Goal: Information Seeking & Learning: Compare options

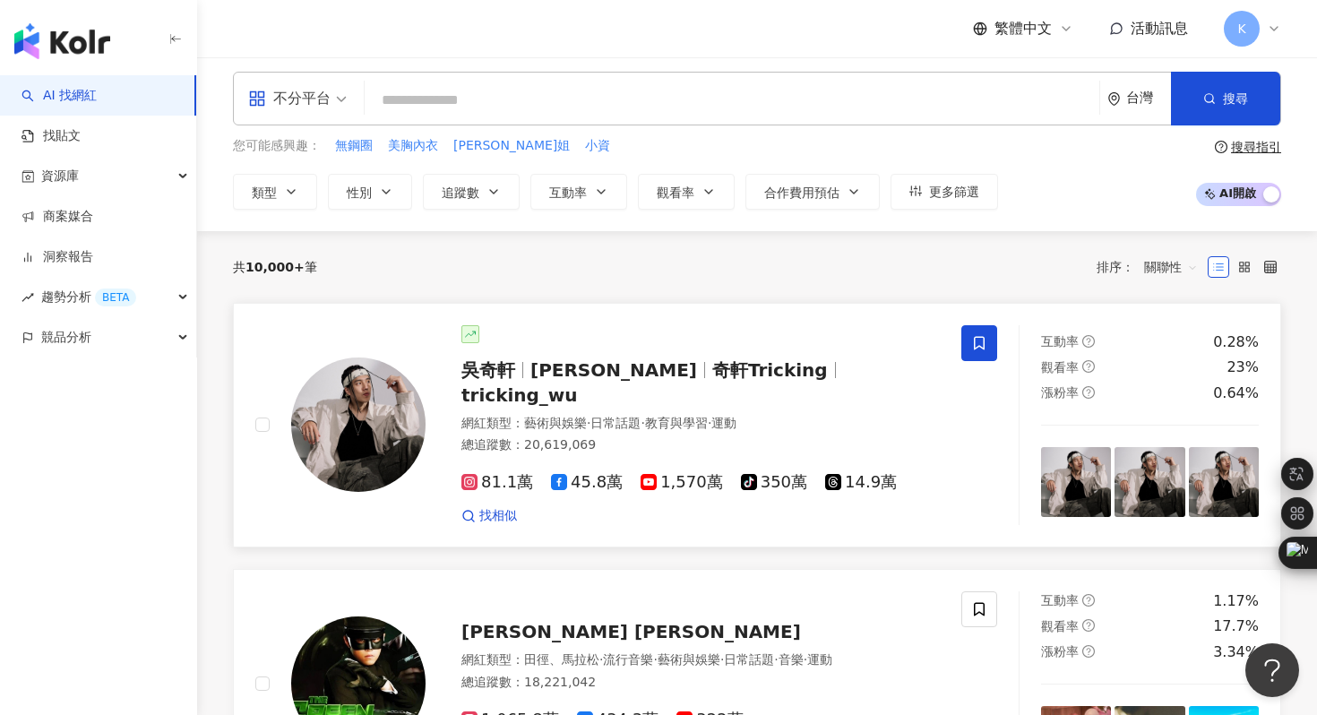
scroll to position [9, 0]
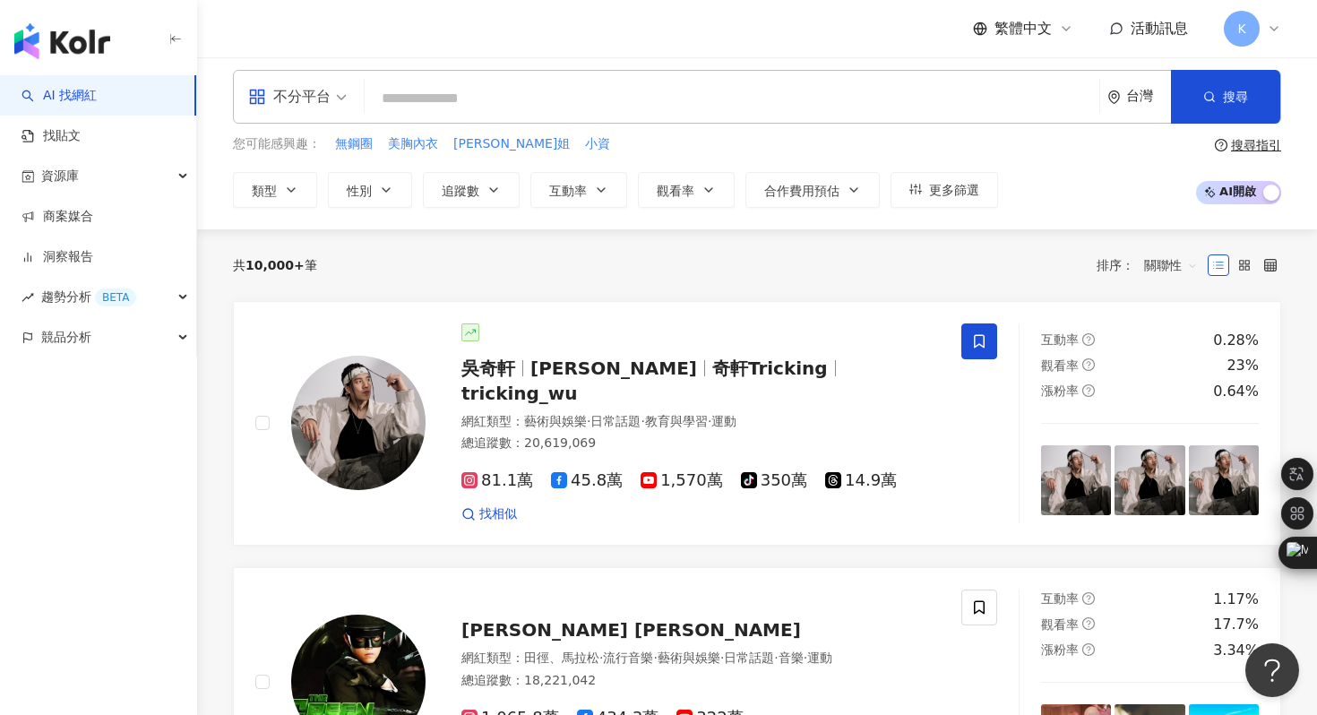
click at [311, 88] on div "不分平台" at bounding box center [289, 96] width 82 height 29
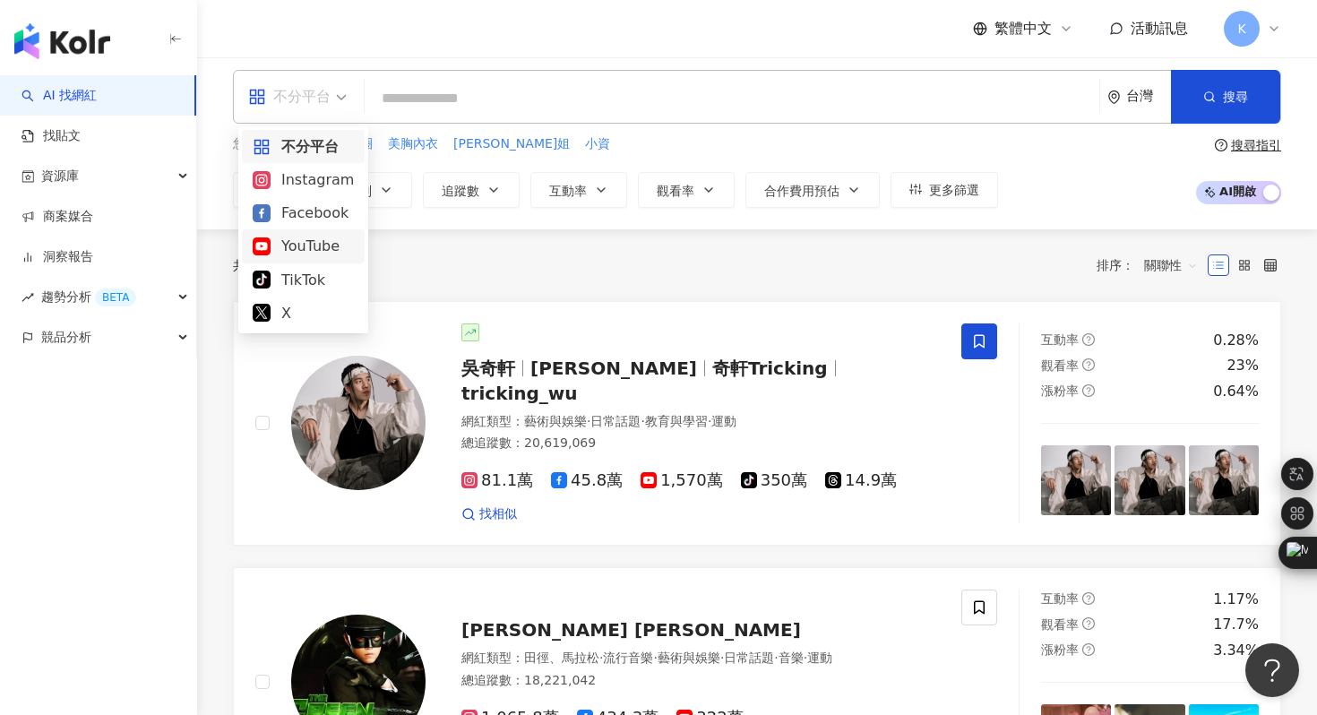
click at [310, 244] on div "YouTube" at bounding box center [303, 246] width 101 height 22
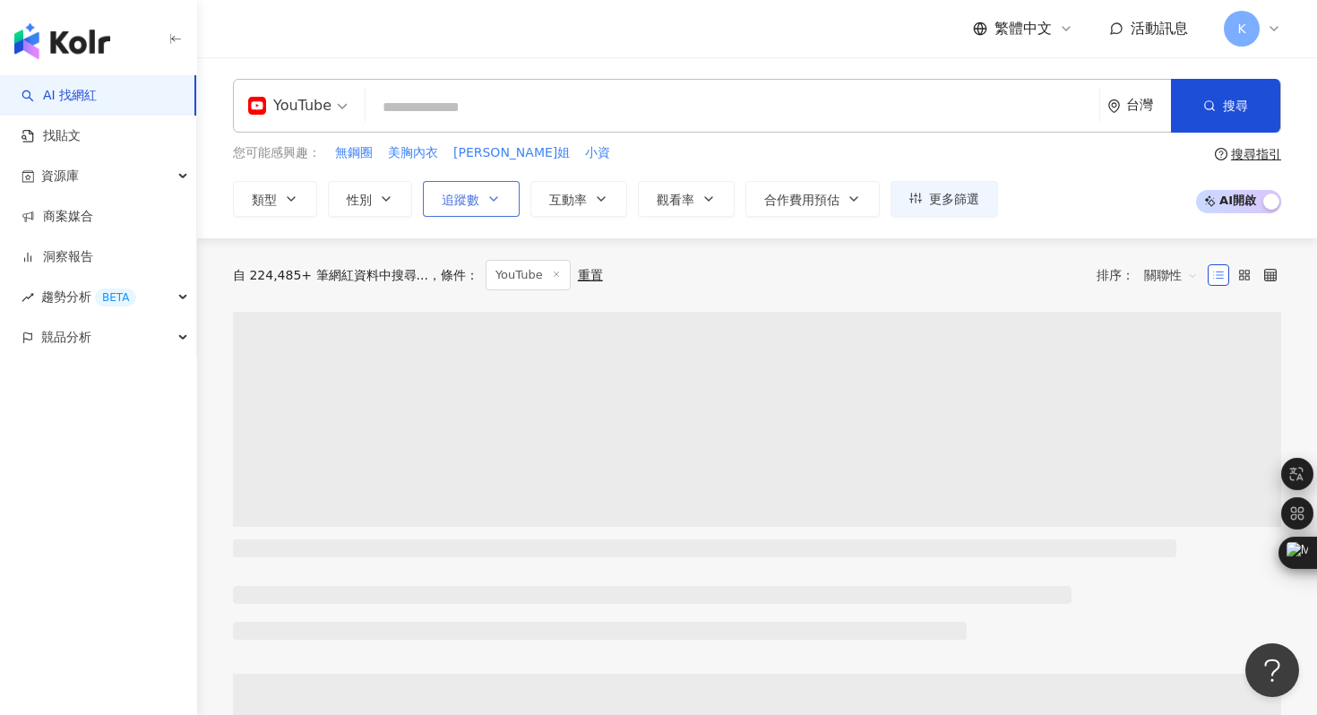
click at [495, 198] on icon "button" at bounding box center [493, 199] width 14 height 14
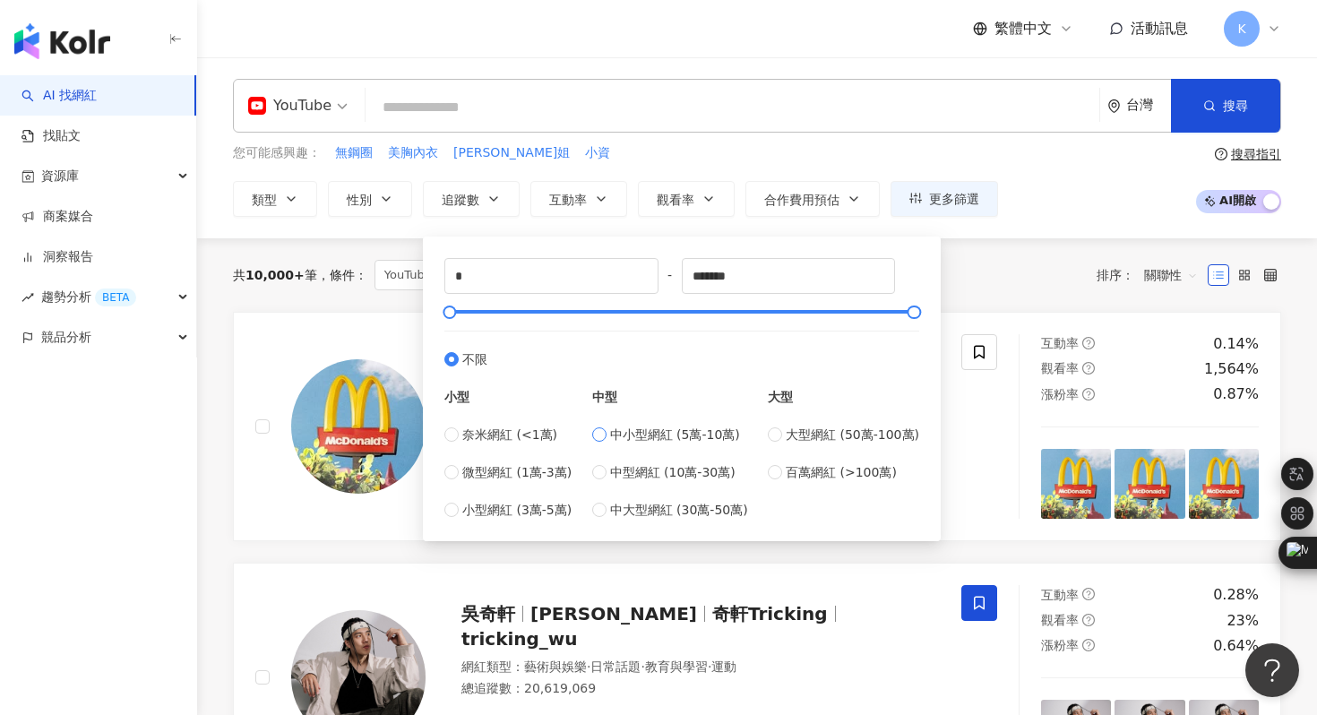
click at [687, 425] on span "中小型網紅 (5萬-10萬)" at bounding box center [675, 435] width 130 height 20
type input "*****"
click at [1042, 197] on div "您可能感興趣： 無鋼圈 美胸內衣 佩雯姐 小資 類型 性別 追蹤數 互動率 觀看率 合作費用預估 更多篩選 ***** - ***** 不限 小型 奈米網紅 …" at bounding box center [757, 179] width 1048 height 73
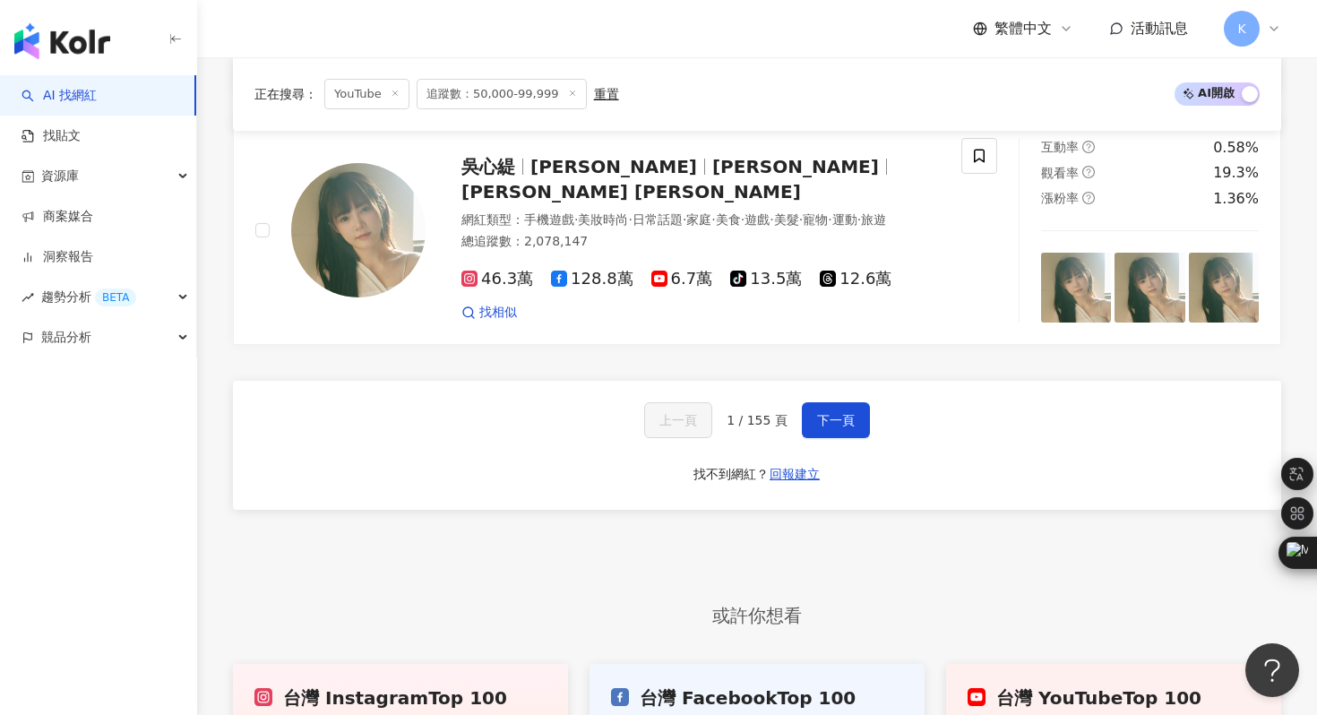
scroll to position [3507, 0]
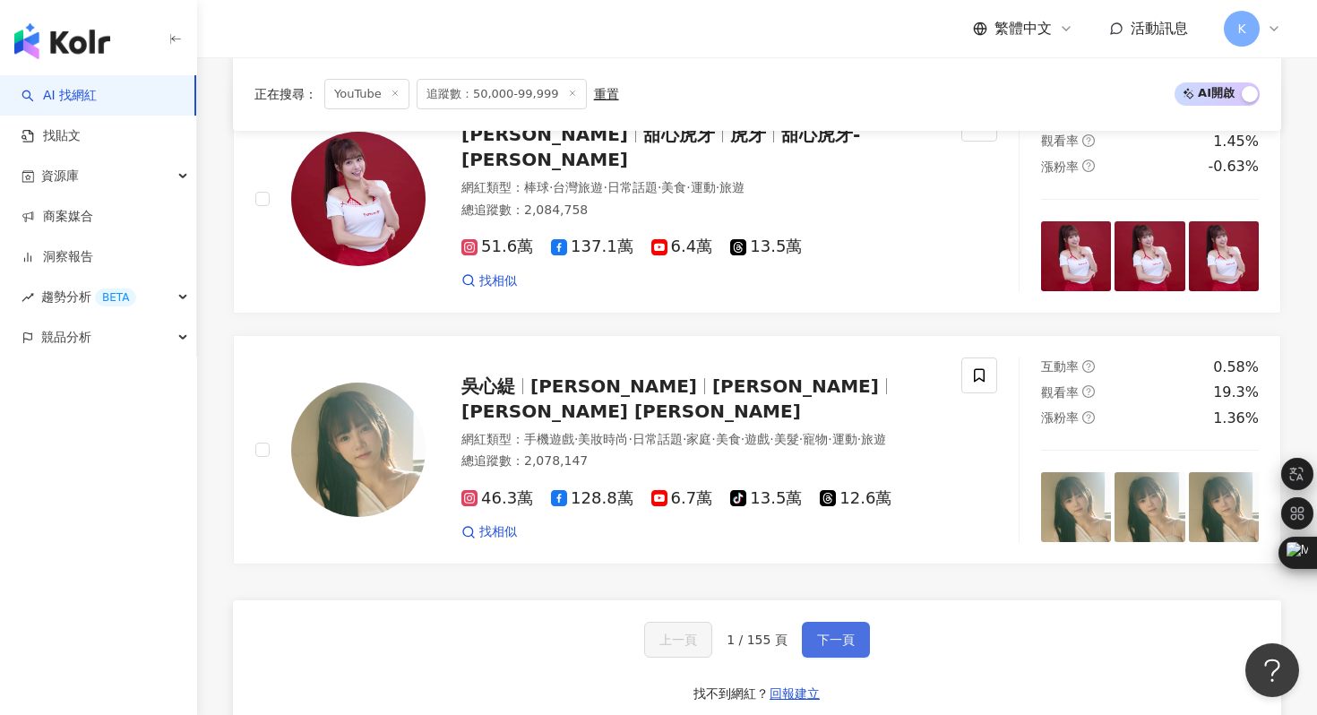
click at [855, 644] on button "下一頁" at bounding box center [836, 640] width 68 height 36
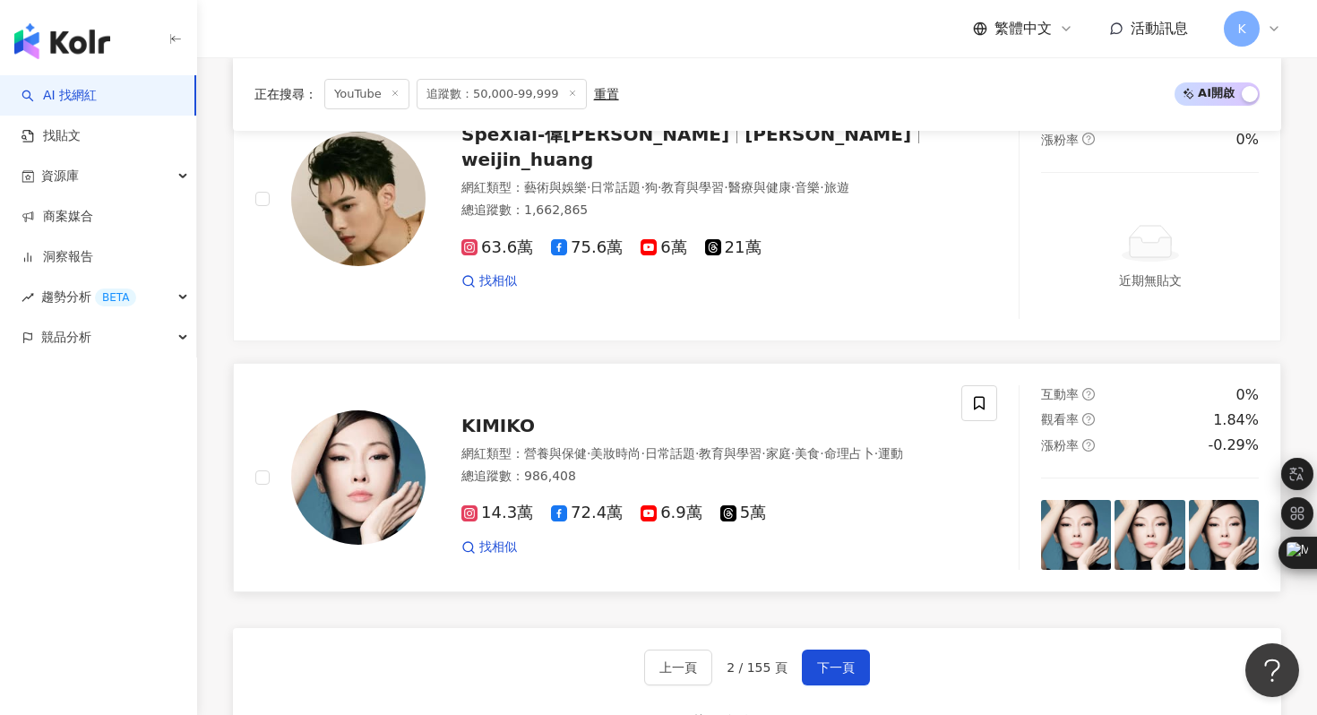
scroll to position [3502, 0]
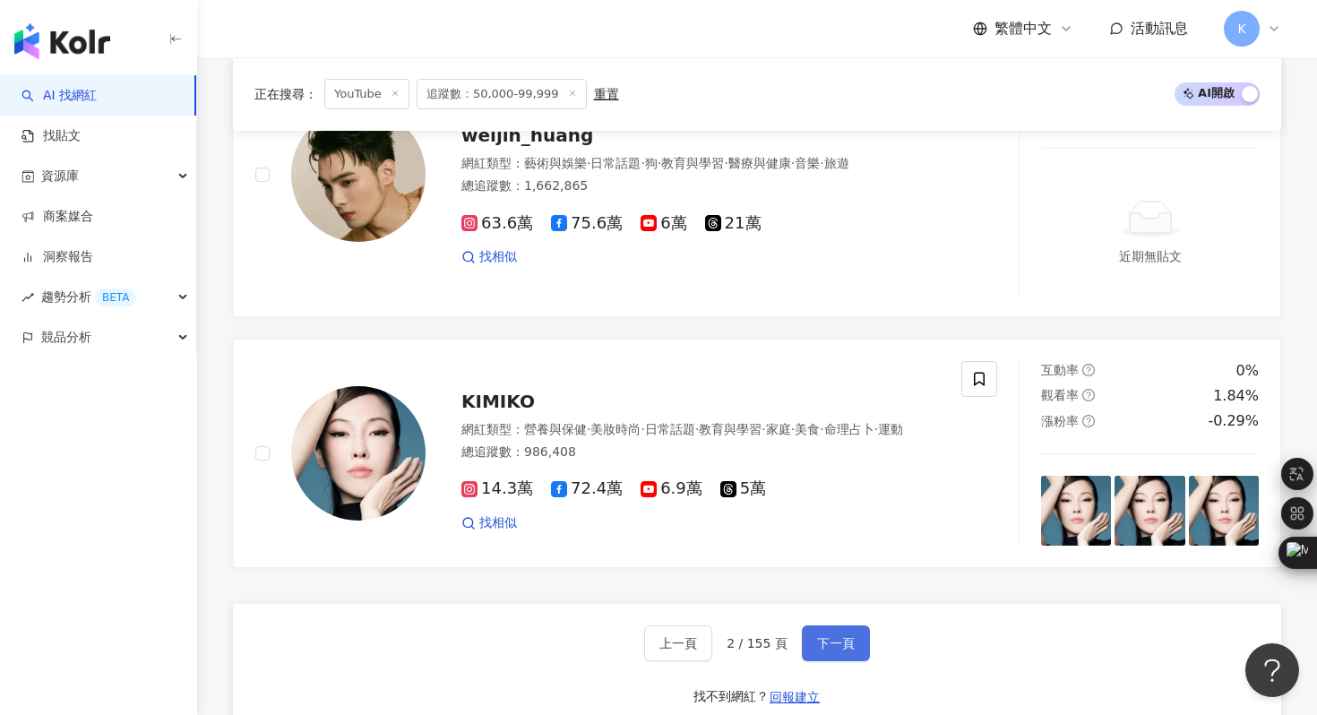
click at [835, 633] on button "下一頁" at bounding box center [836, 643] width 68 height 36
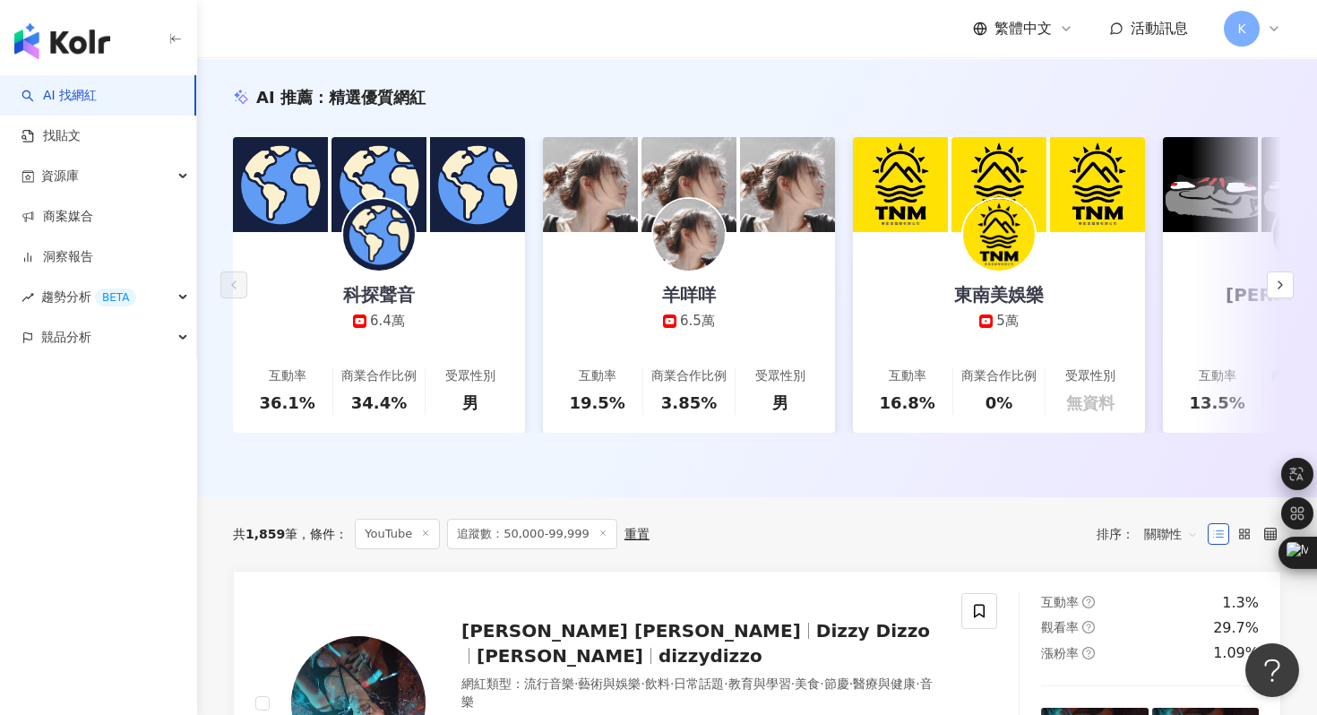
scroll to position [168, 0]
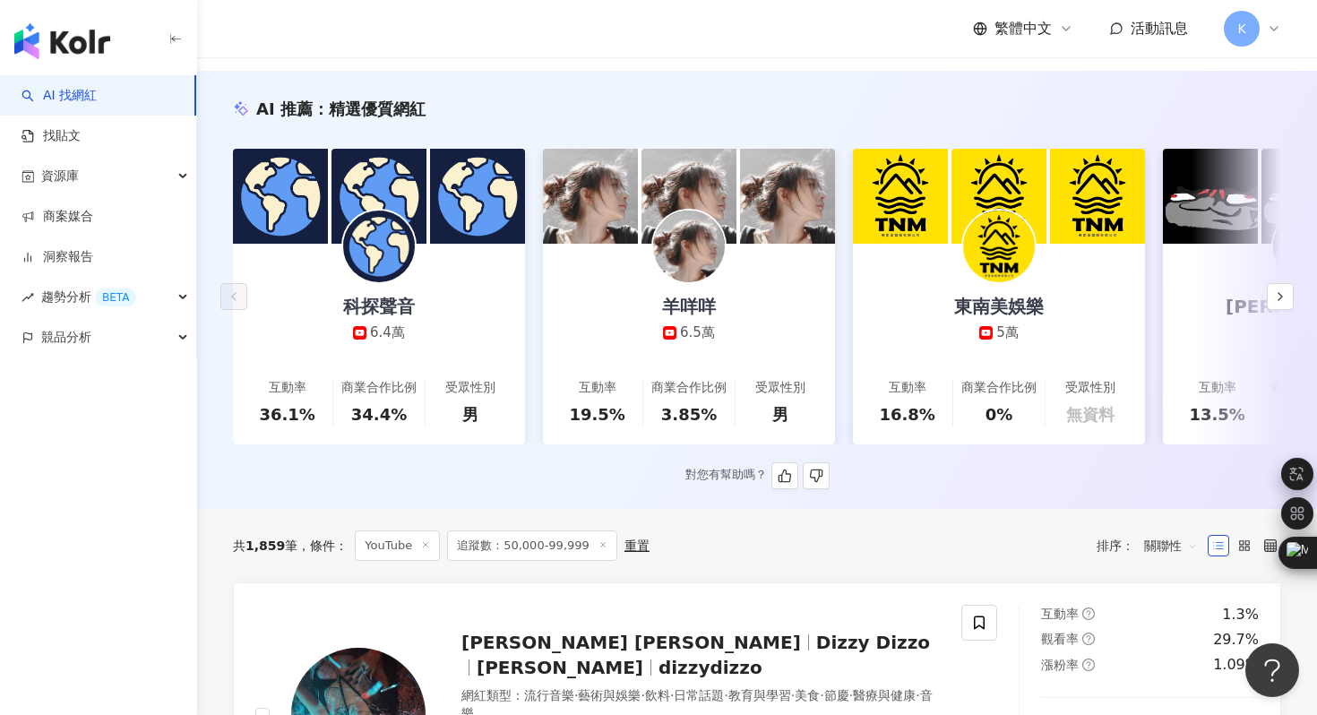
click at [693, 254] on img at bounding box center [689, 247] width 72 height 72
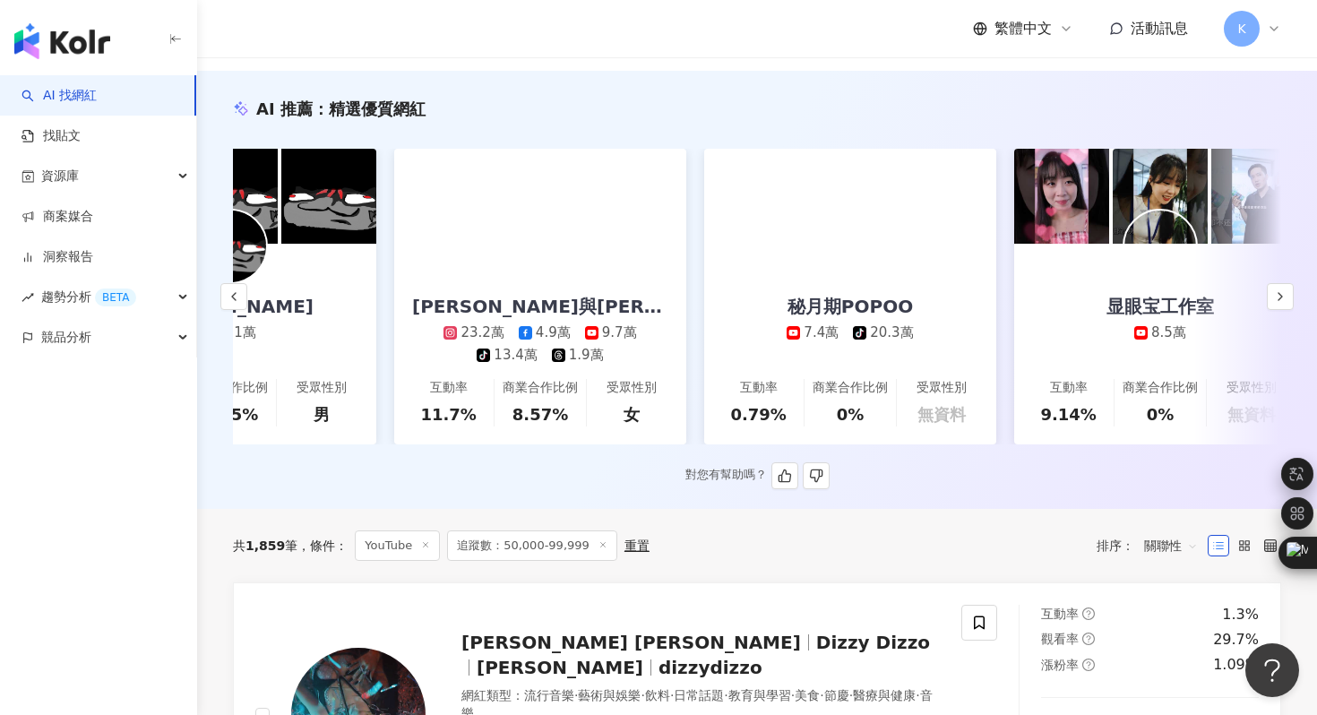
scroll to position [0, 1080]
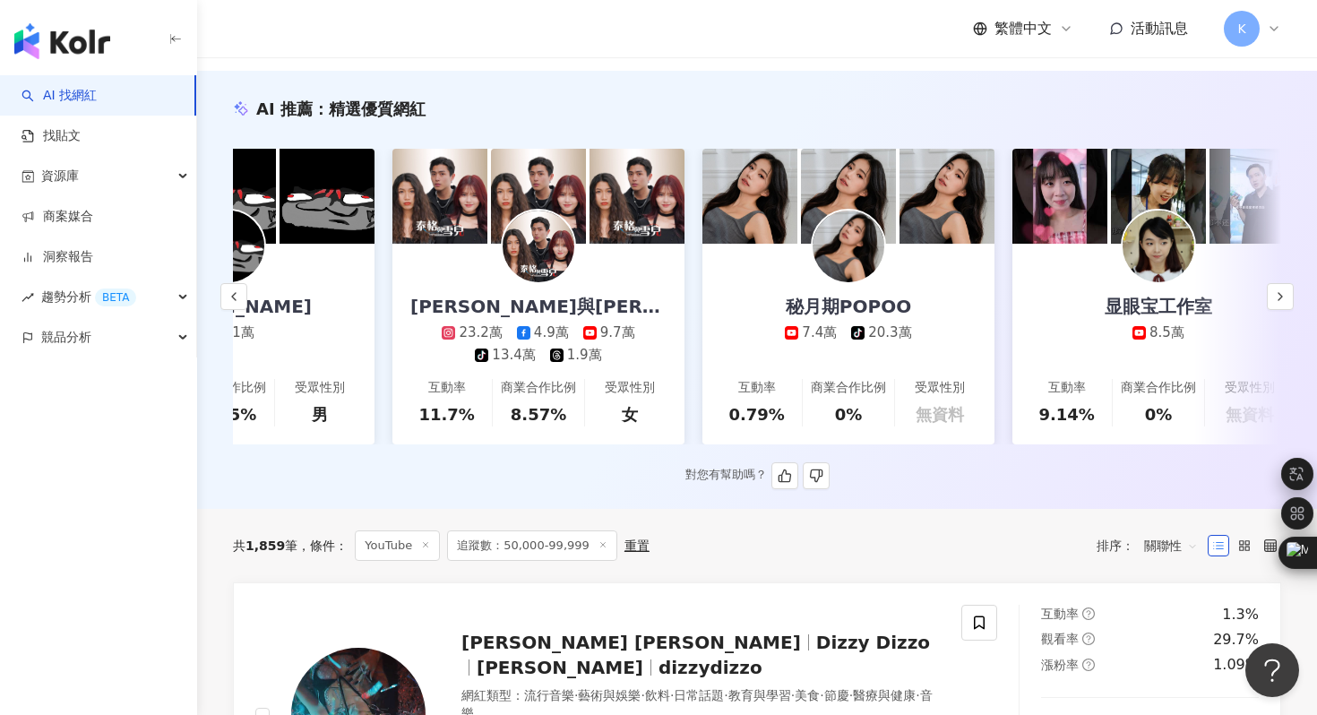
click at [554, 252] on img at bounding box center [539, 247] width 72 height 72
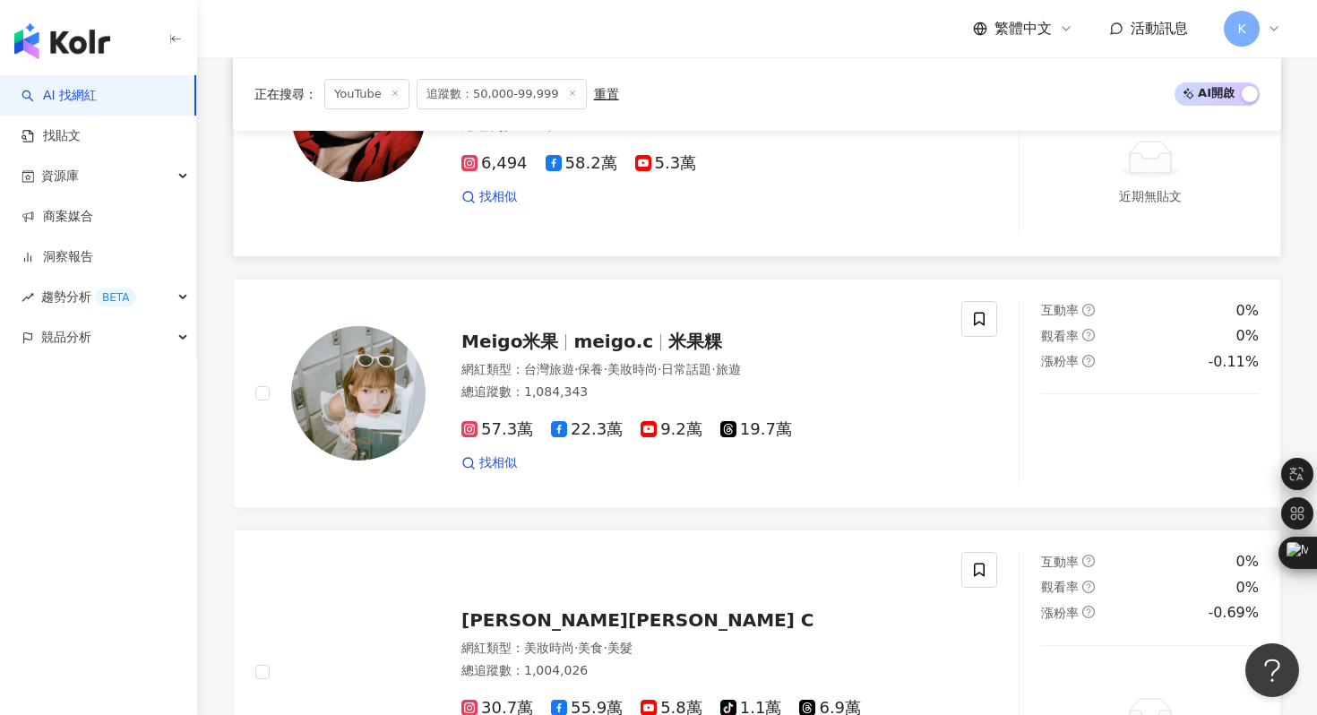
scroll to position [3977, 0]
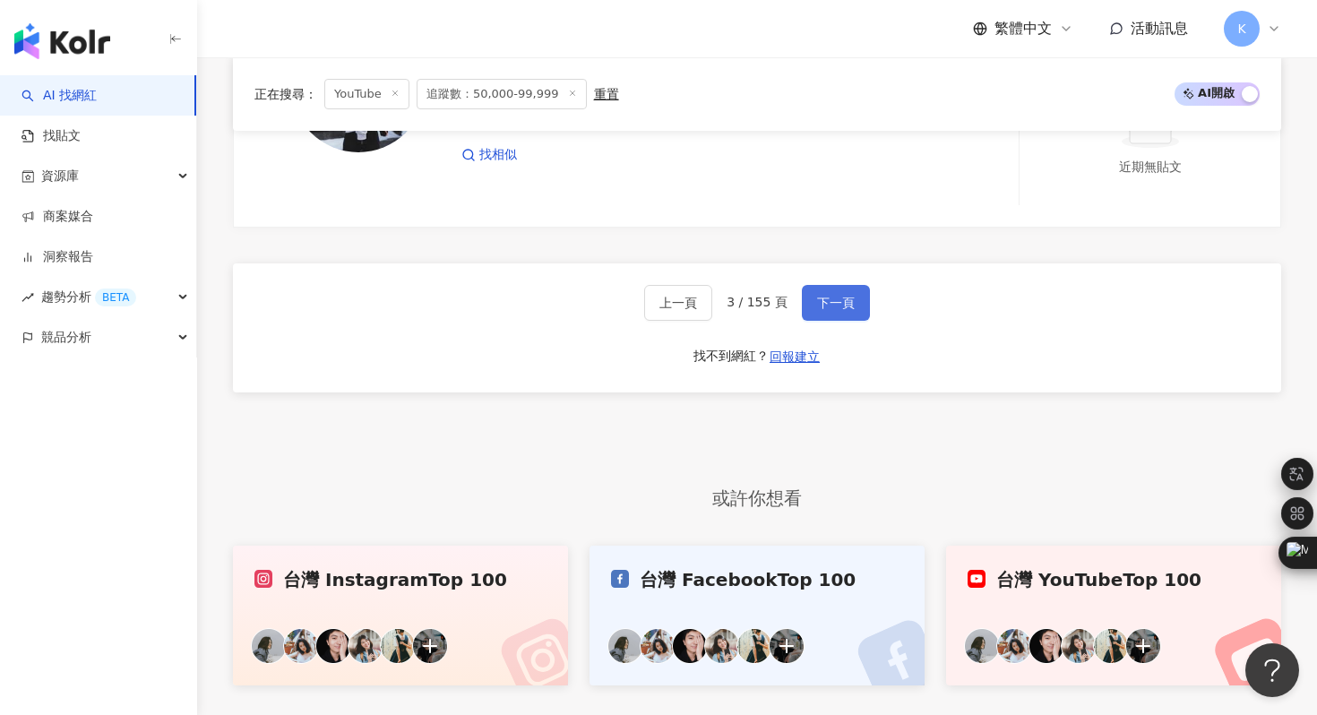
click at [843, 297] on button "下一頁" at bounding box center [836, 303] width 68 height 36
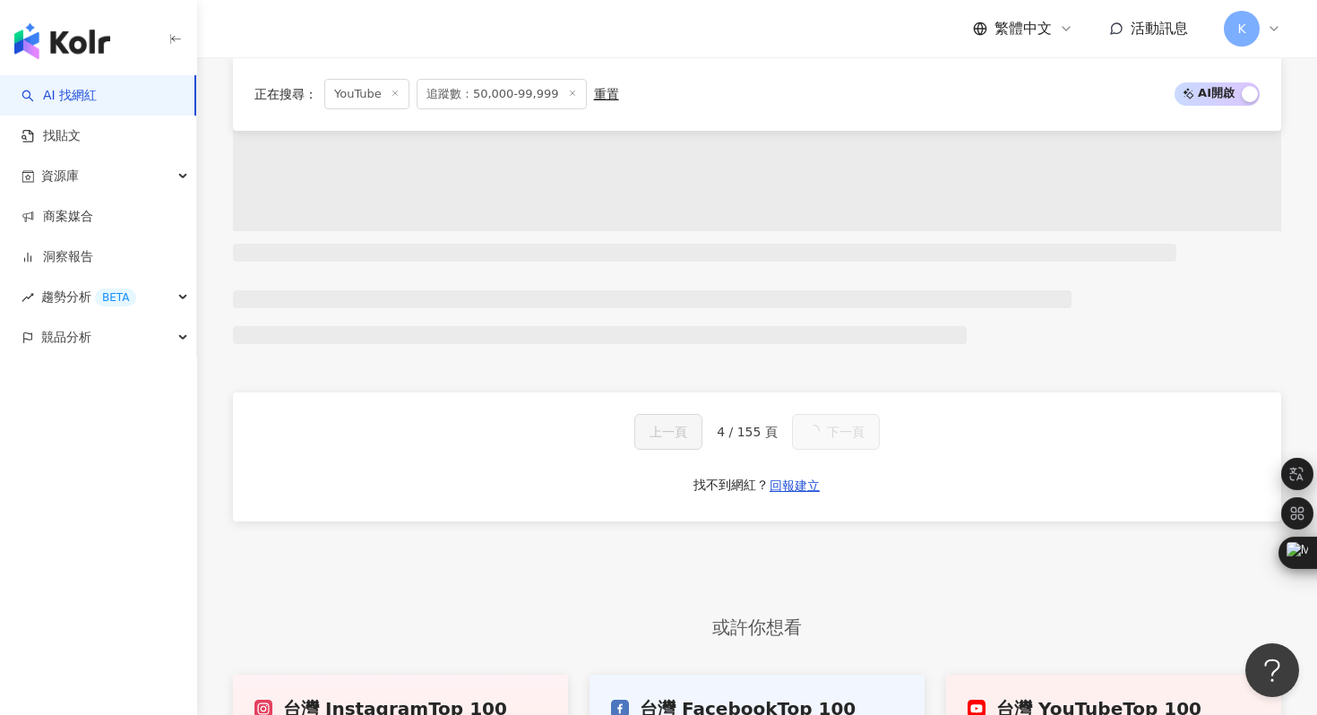
scroll to position [1459, 0]
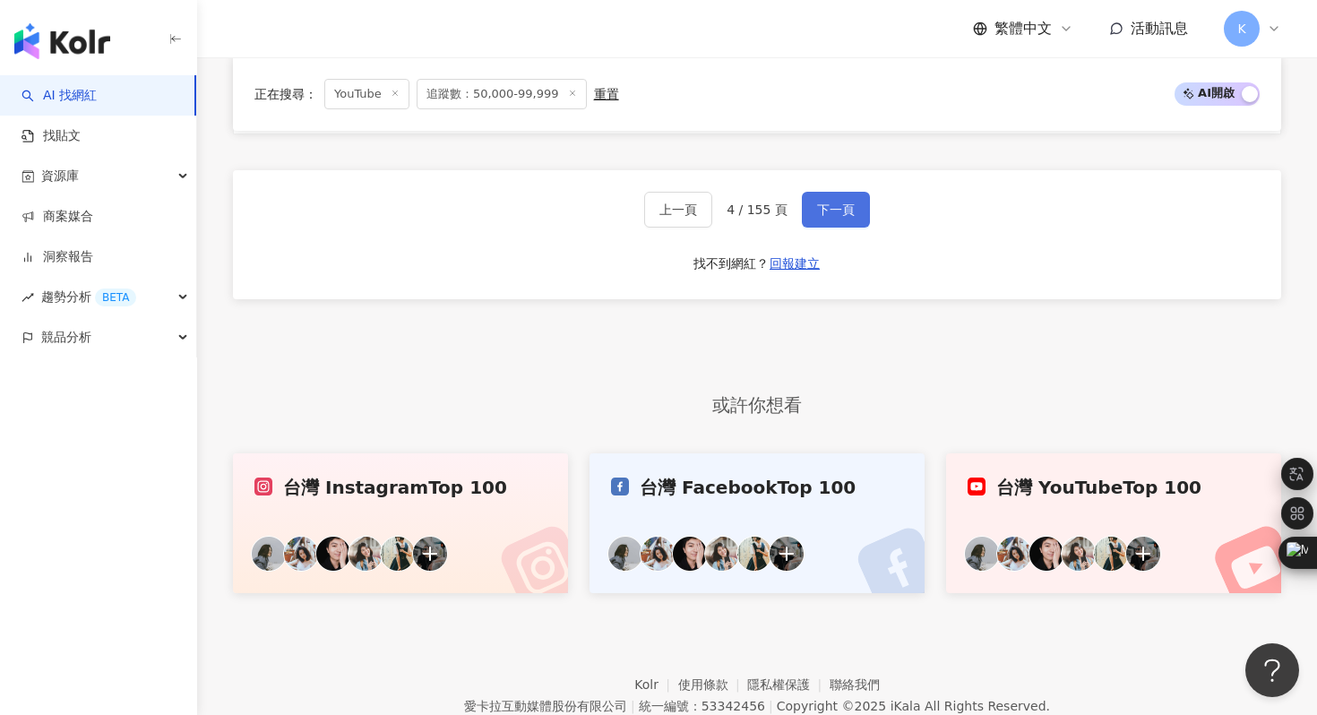
click at [838, 227] on button "下一頁" at bounding box center [836, 210] width 68 height 36
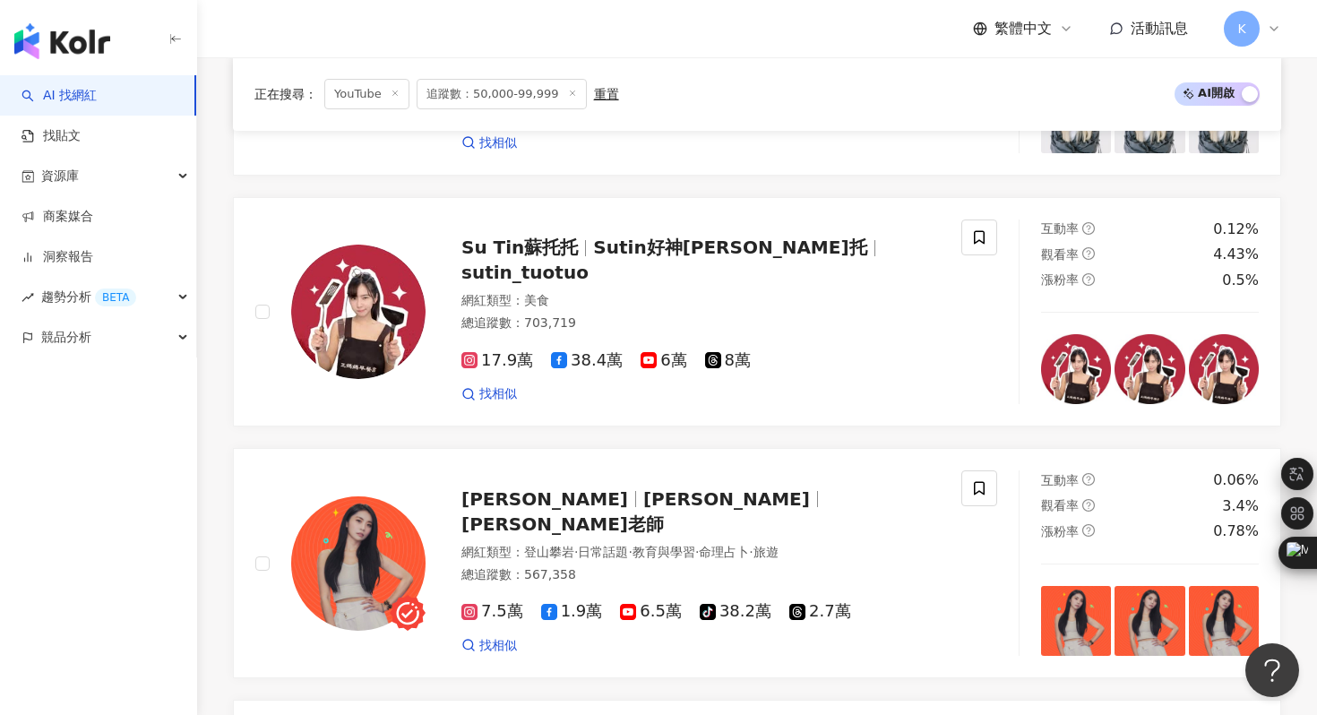
scroll to position [2514, 0]
click at [361, 304] on img at bounding box center [358, 311] width 134 height 134
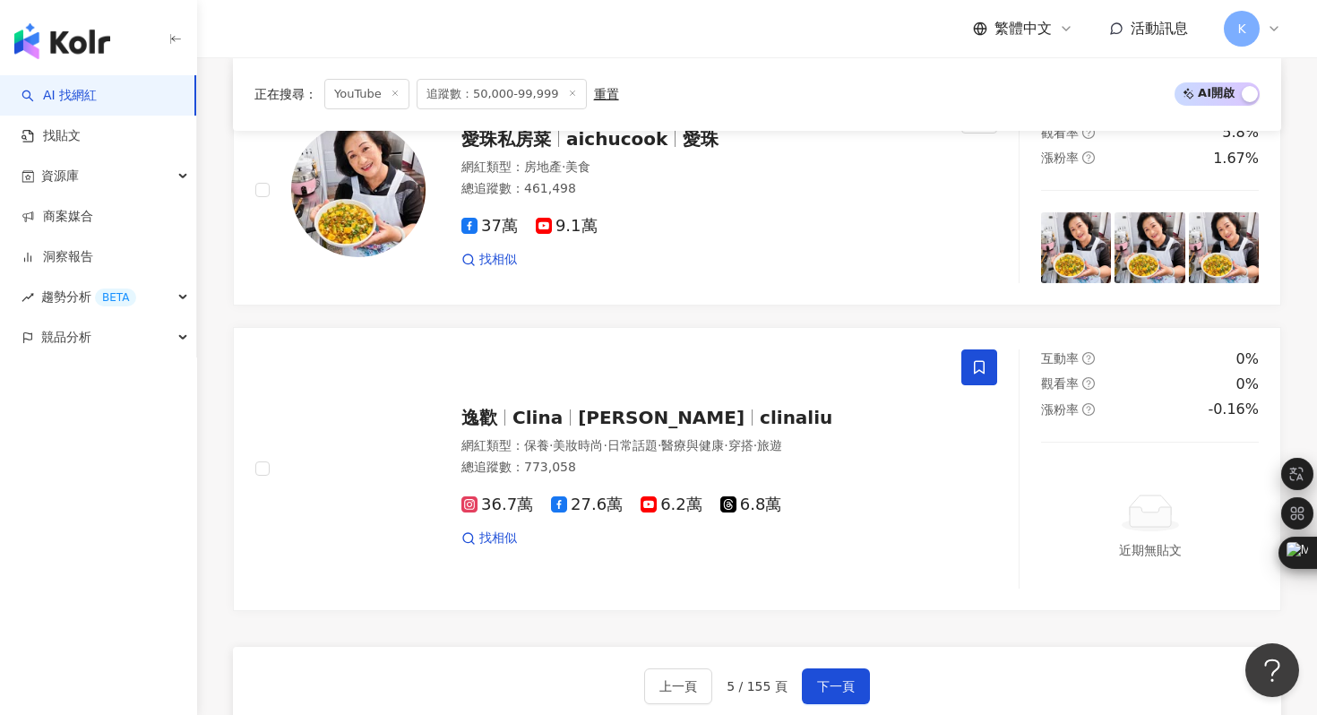
scroll to position [3947, 0]
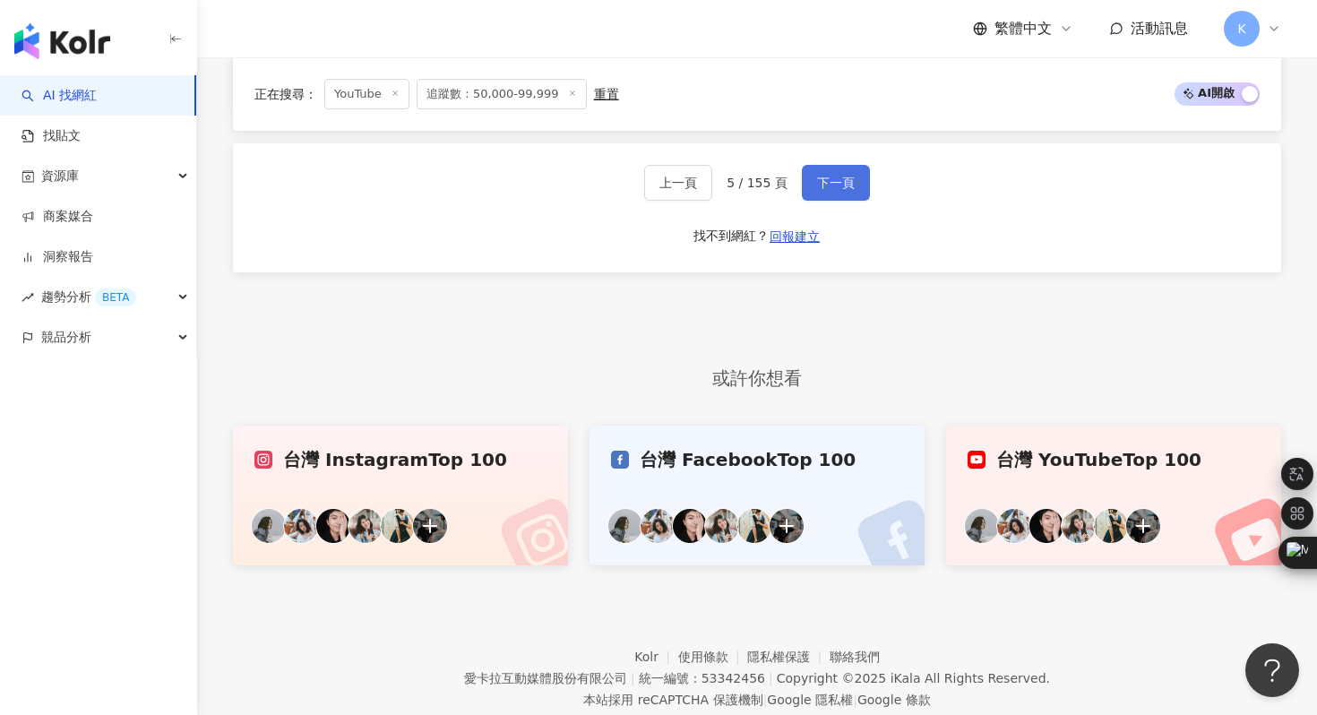
click at [834, 186] on span "下一頁" at bounding box center [836, 183] width 38 height 14
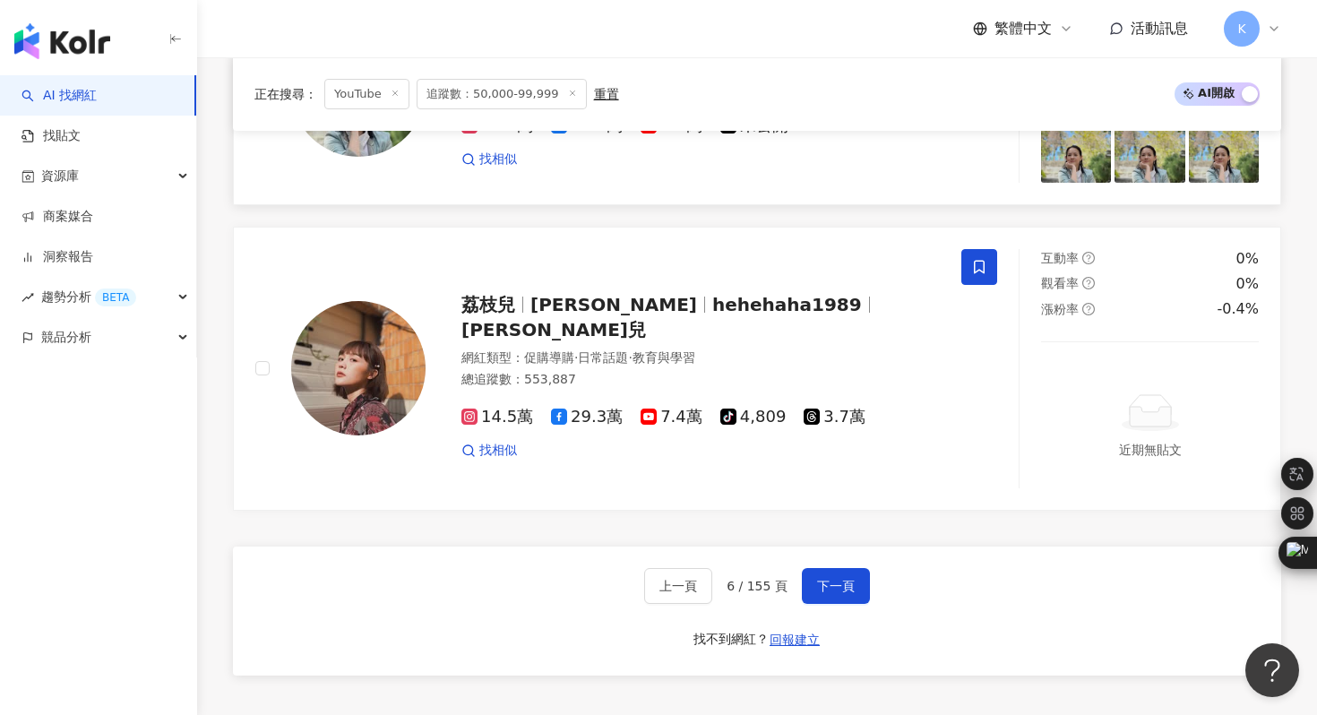
scroll to position [3806, 0]
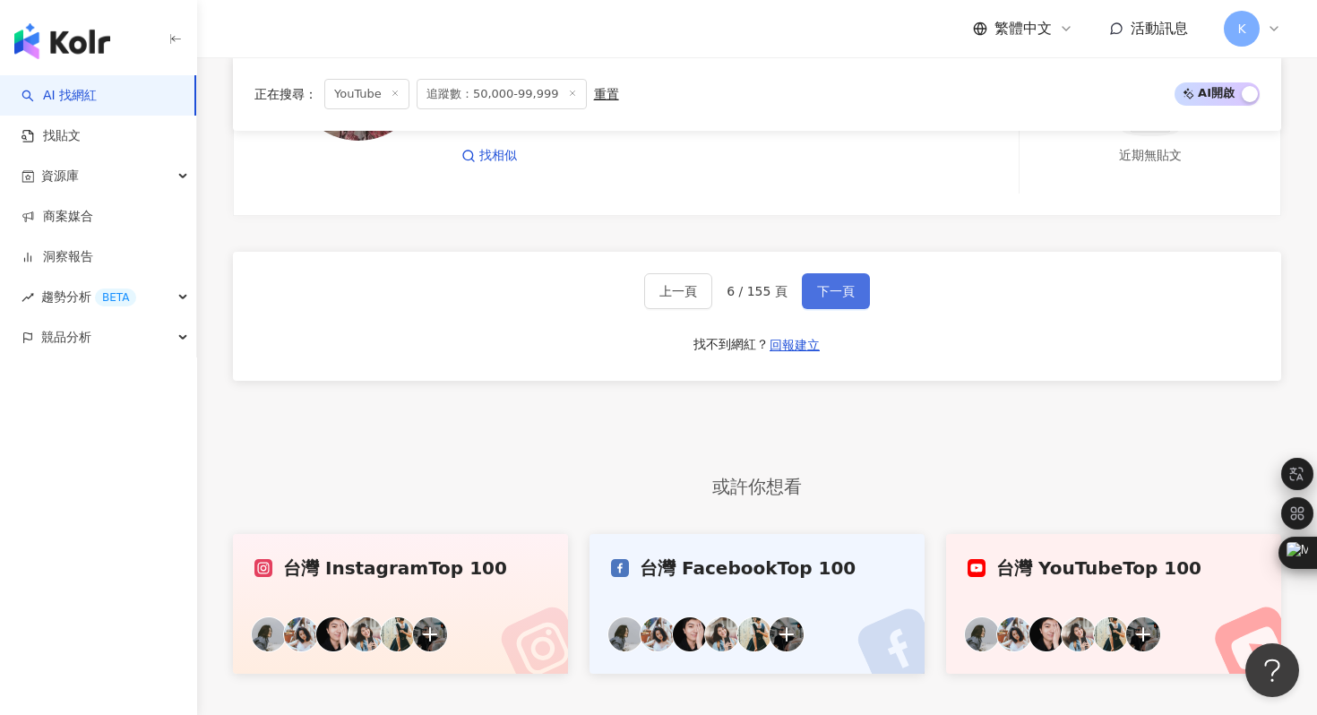
click at [834, 284] on span "下一頁" at bounding box center [836, 291] width 38 height 14
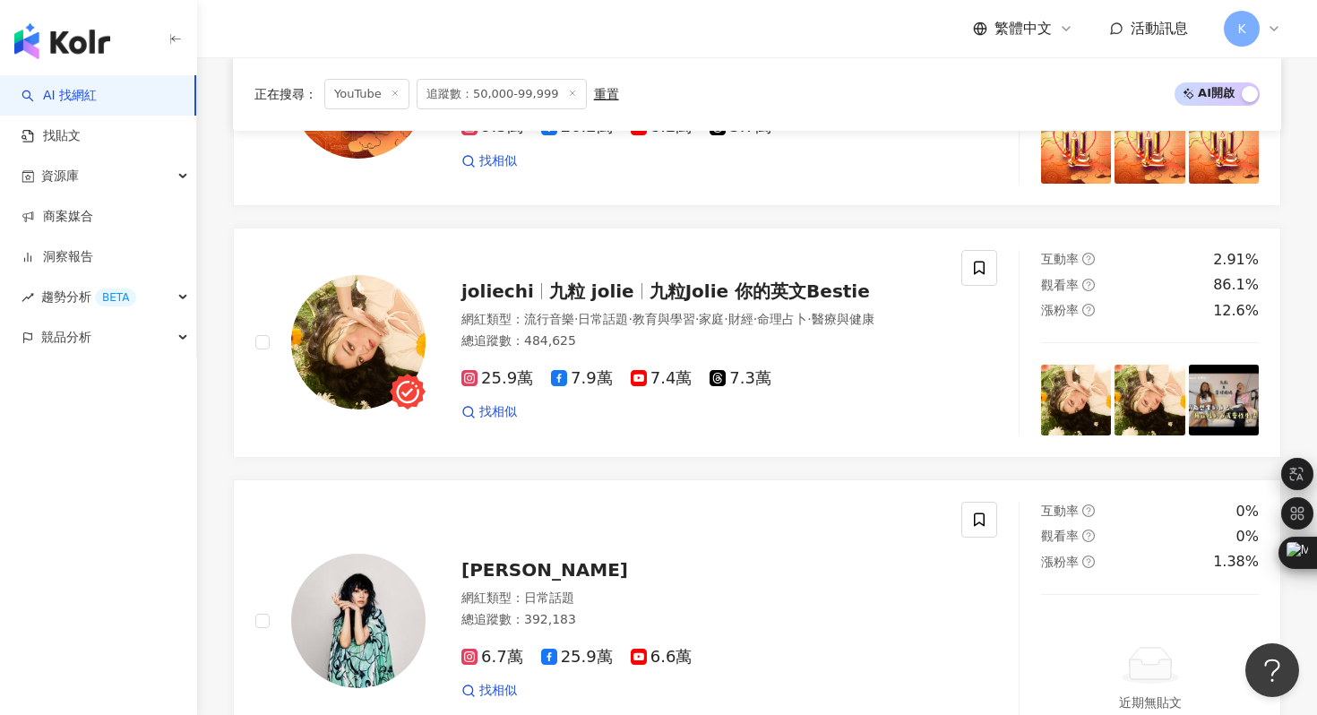
scroll to position [3164, 0]
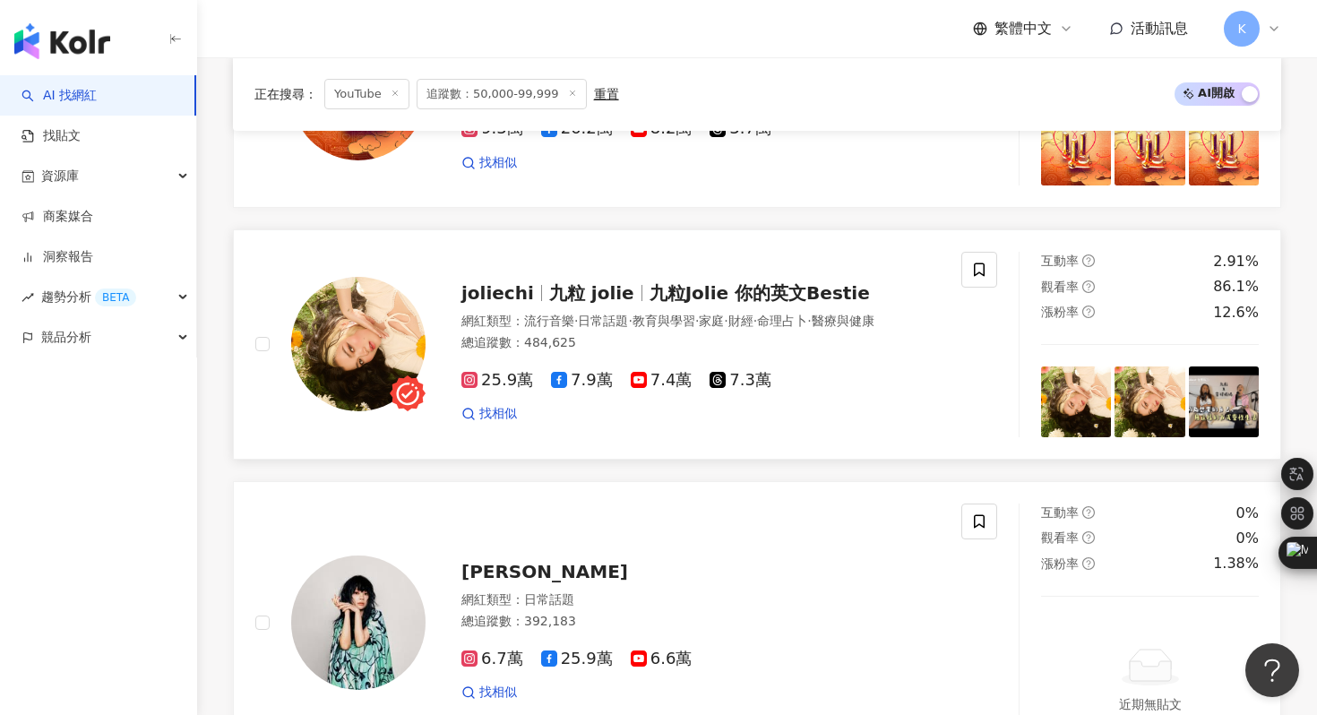
click at [379, 306] on img at bounding box center [358, 344] width 134 height 134
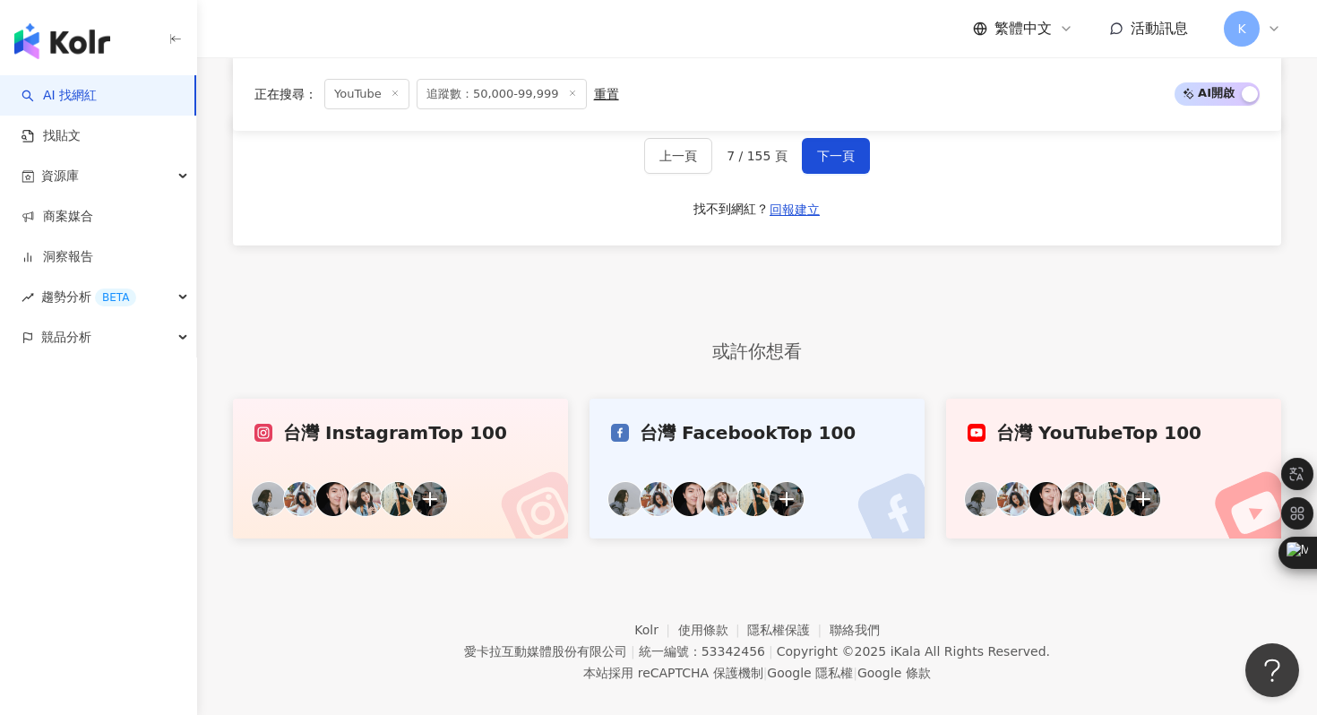
scroll to position [3415, 0]
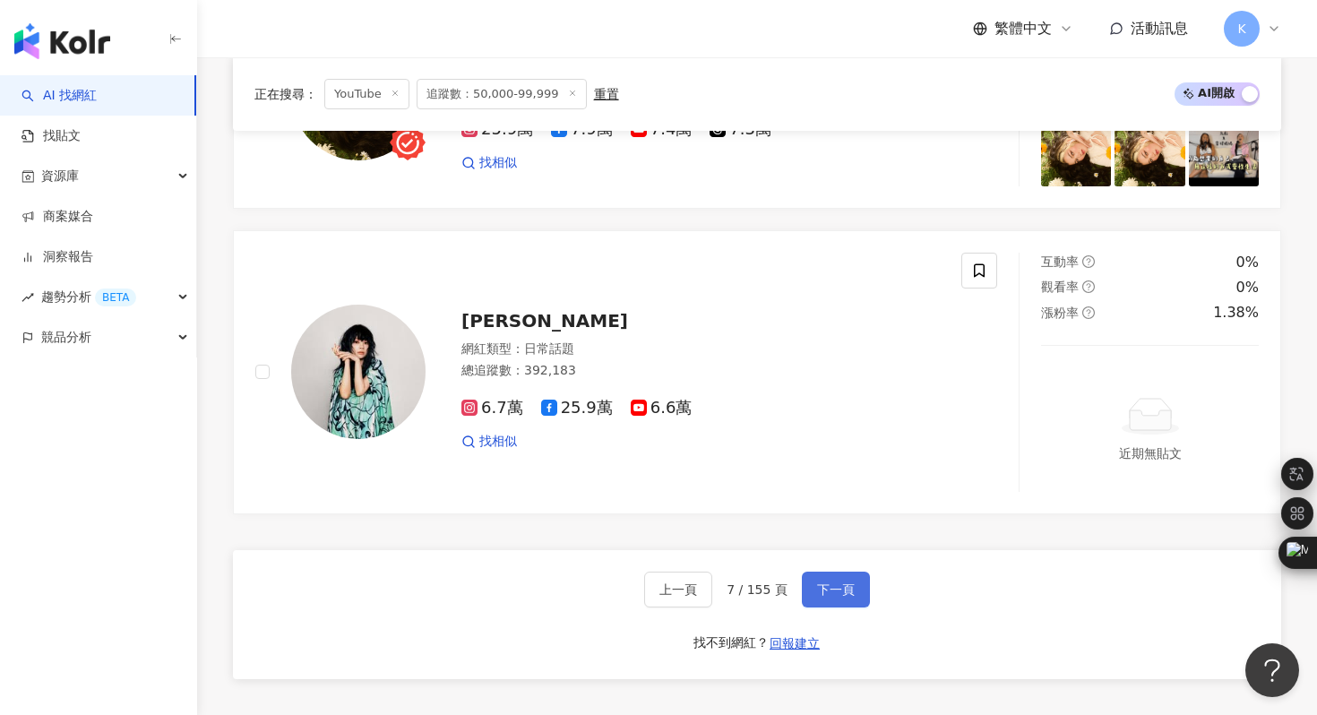
click at [843, 574] on button "下一頁" at bounding box center [836, 590] width 68 height 36
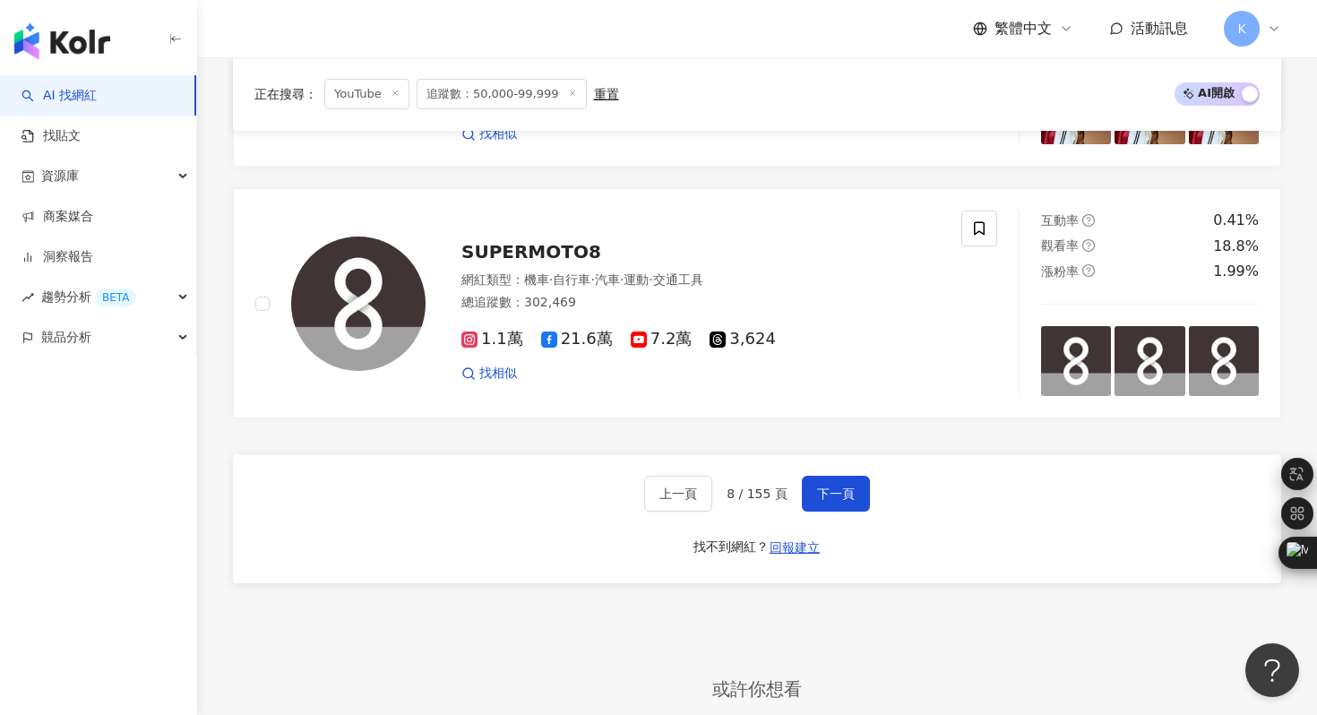
scroll to position [3732, 0]
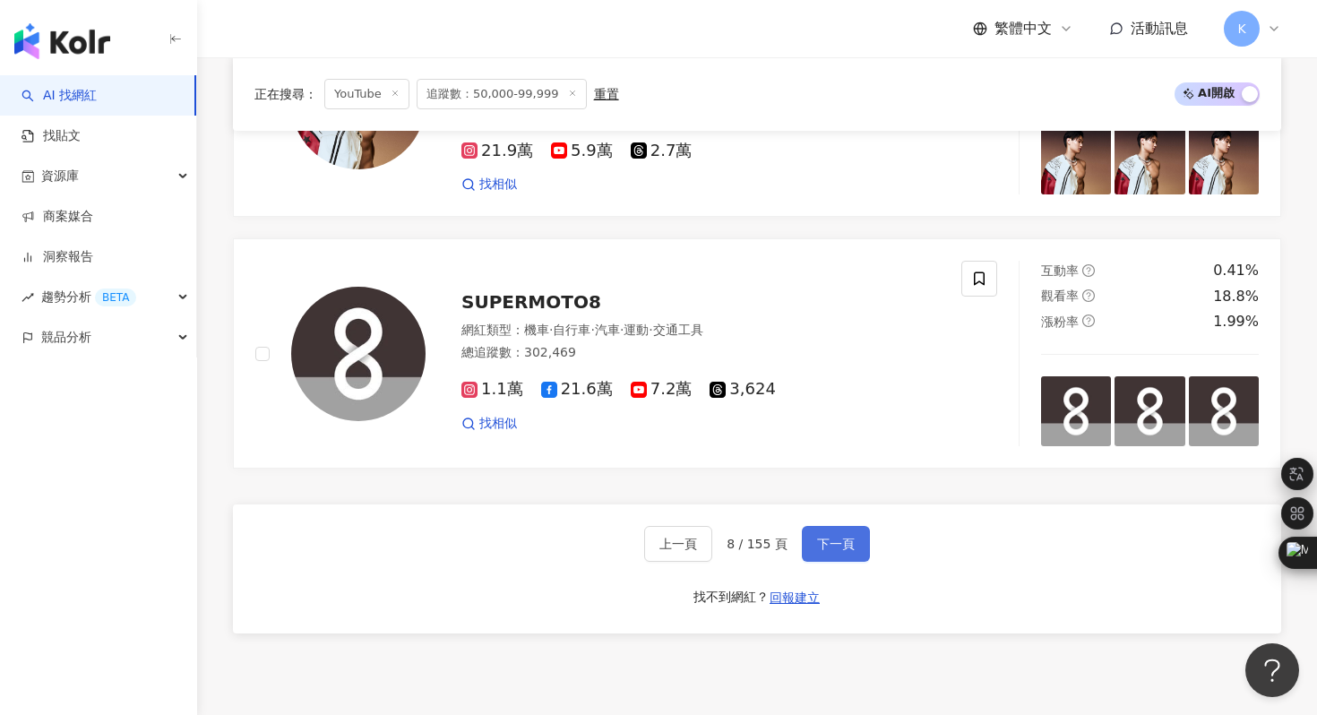
click at [838, 551] on span "下一頁" at bounding box center [836, 544] width 38 height 14
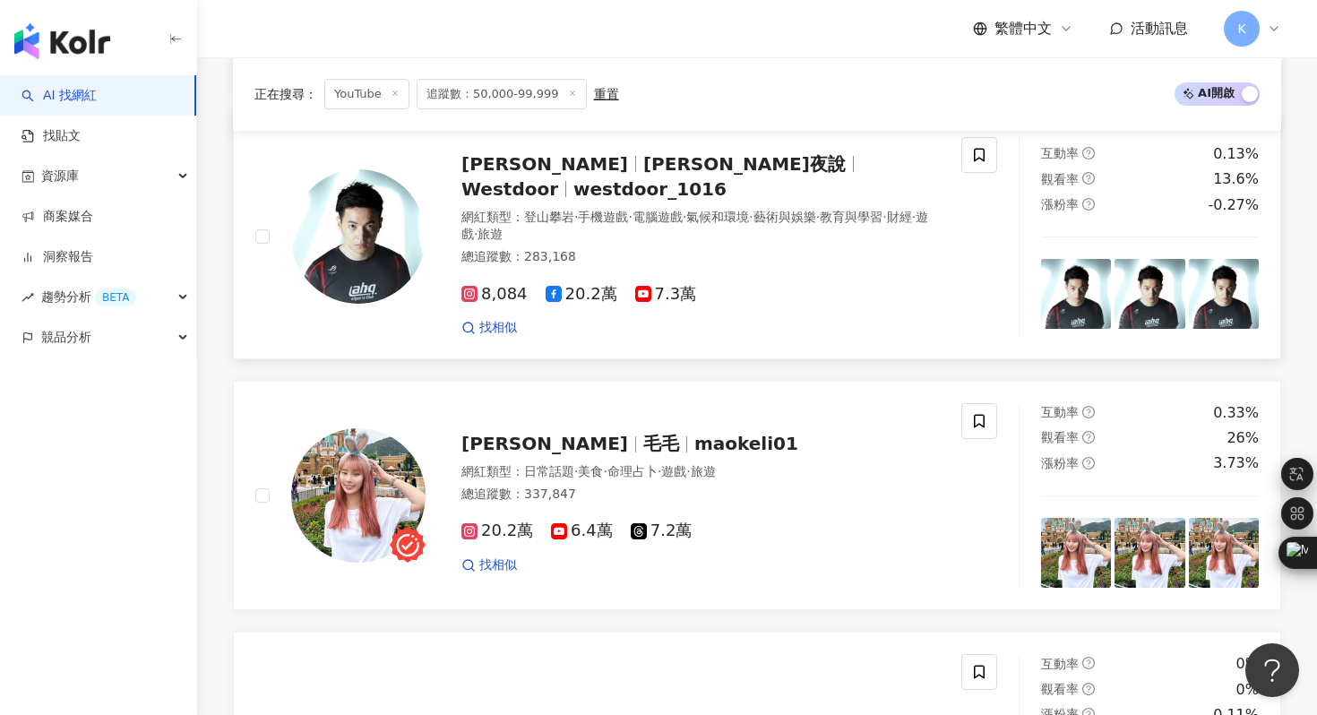
scroll to position [2514, 0]
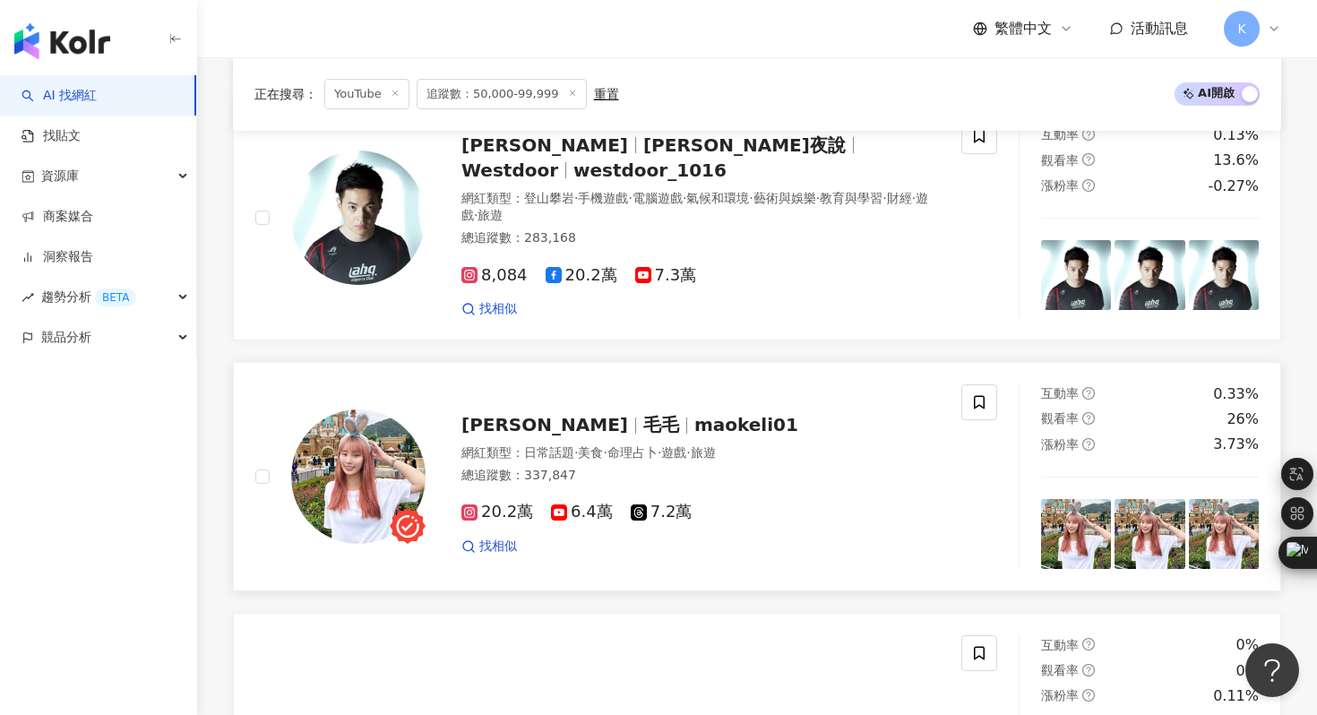
click at [328, 466] on img at bounding box center [358, 476] width 134 height 134
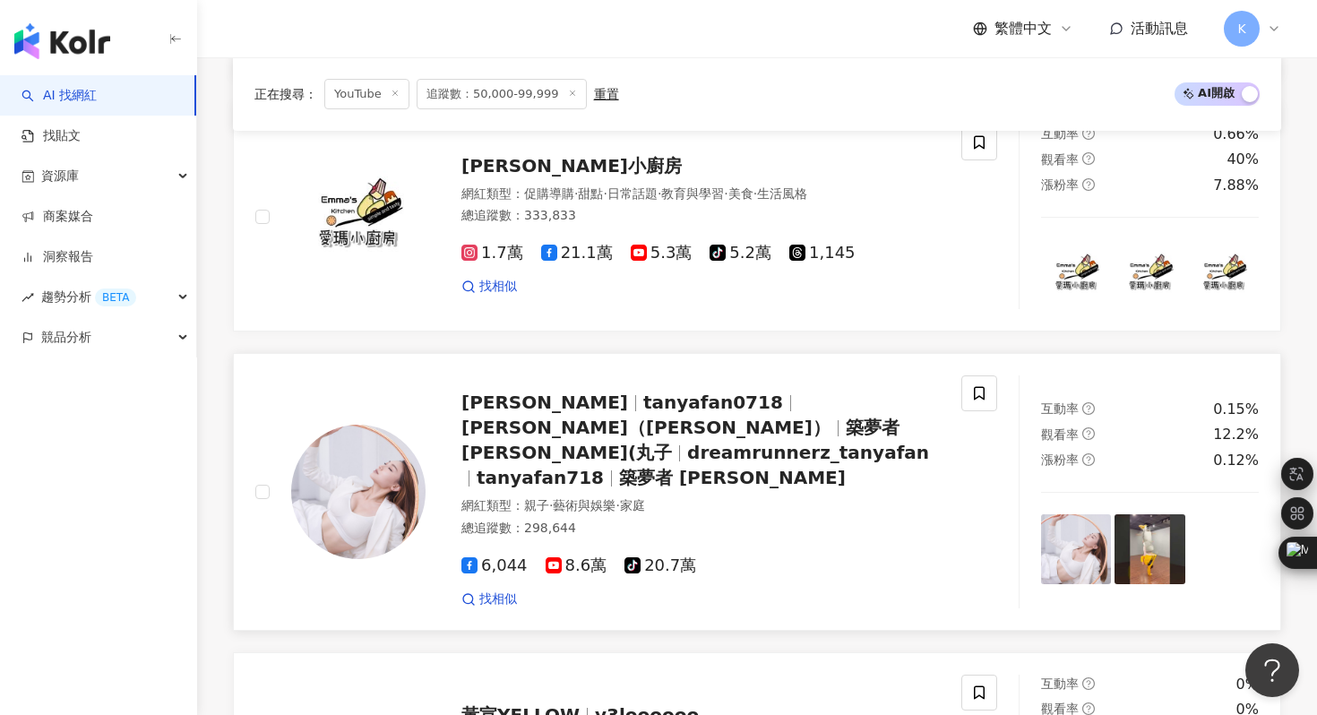
scroll to position [1457, 0]
click at [396, 454] on img at bounding box center [358, 491] width 134 height 134
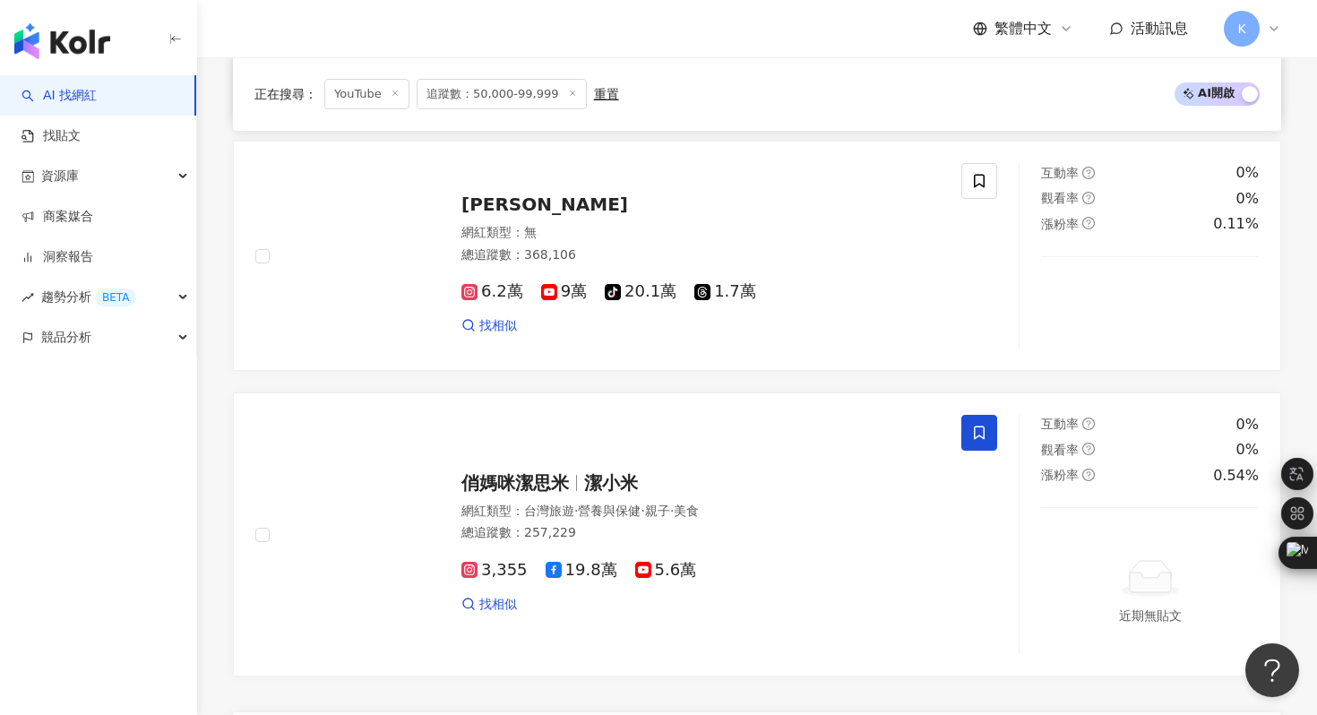
scroll to position [3427, 0]
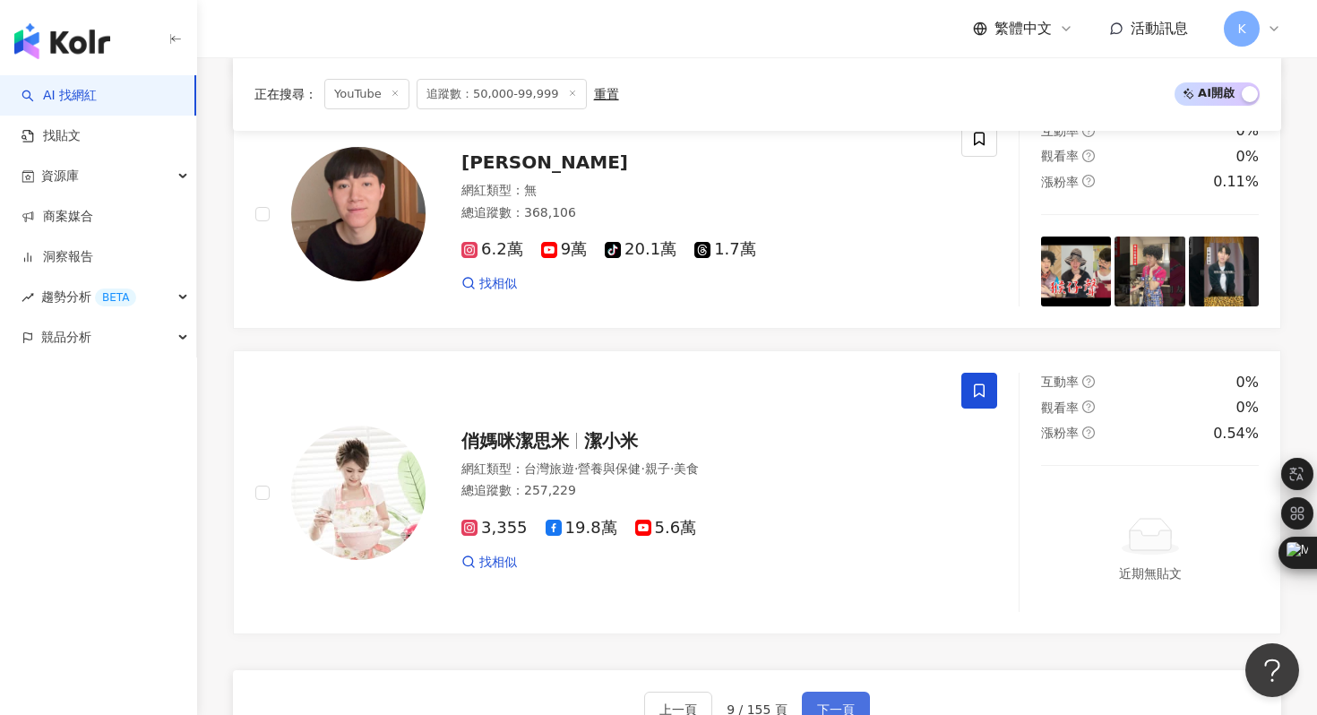
click at [831, 692] on button "下一頁" at bounding box center [836, 710] width 68 height 36
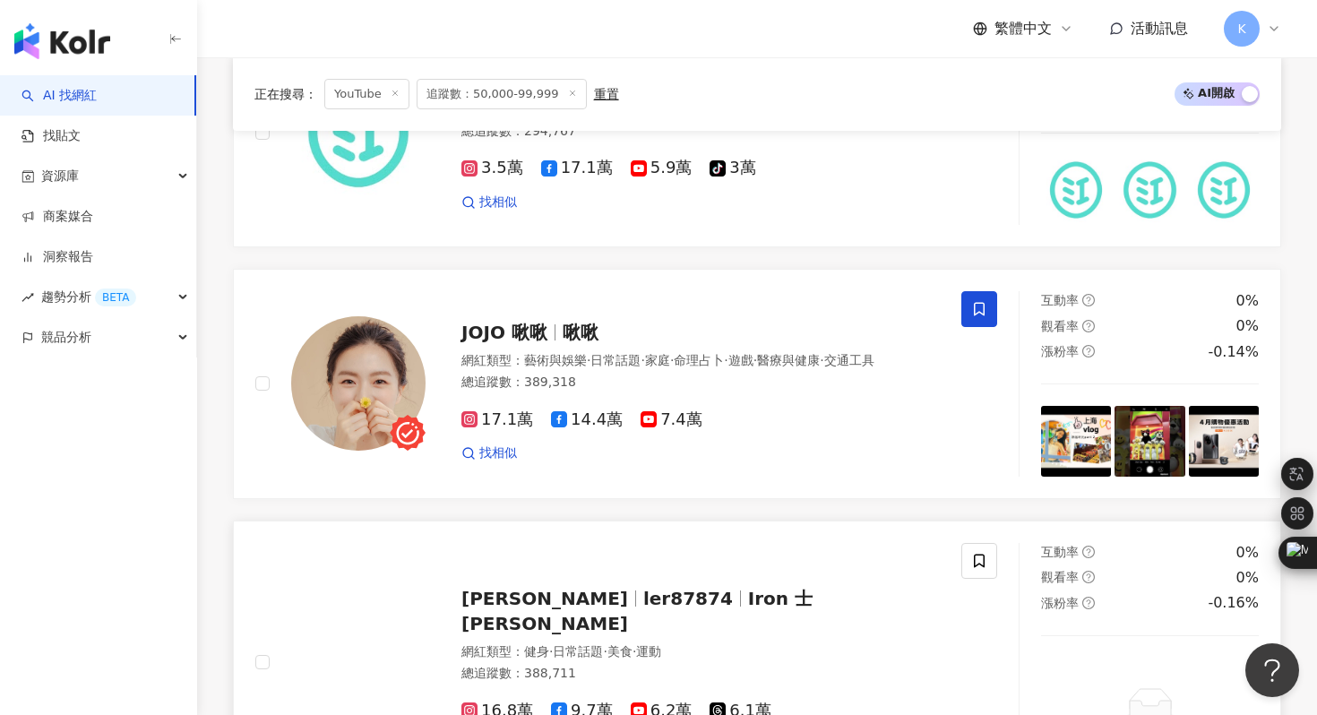
scroll to position [2892, 0]
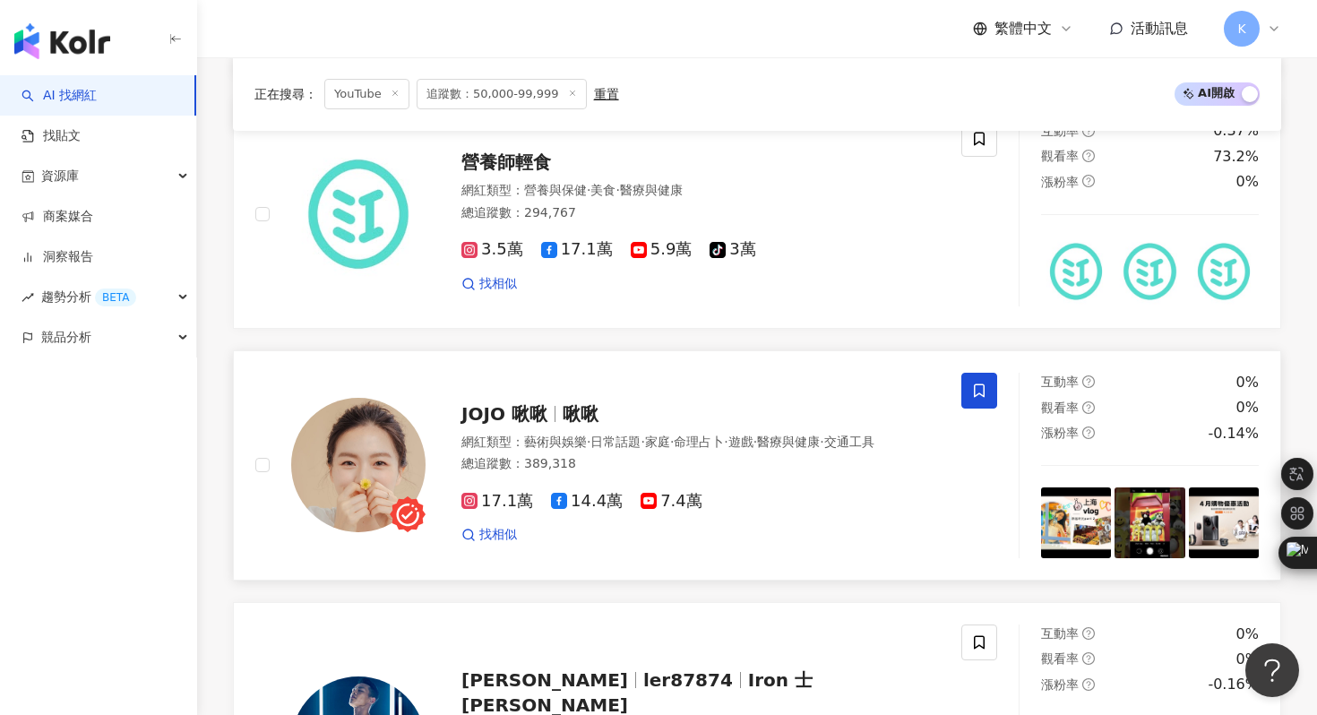
click at [370, 427] on img at bounding box center [358, 465] width 134 height 134
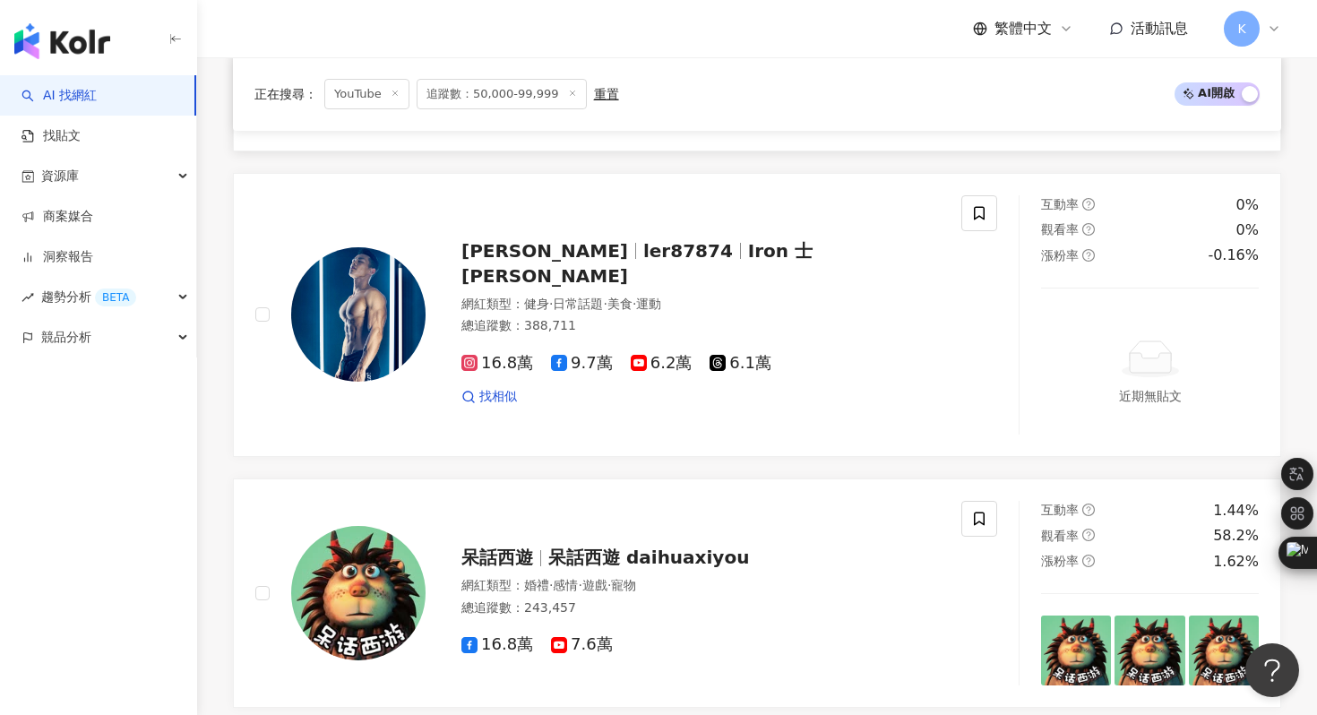
scroll to position [3550, 0]
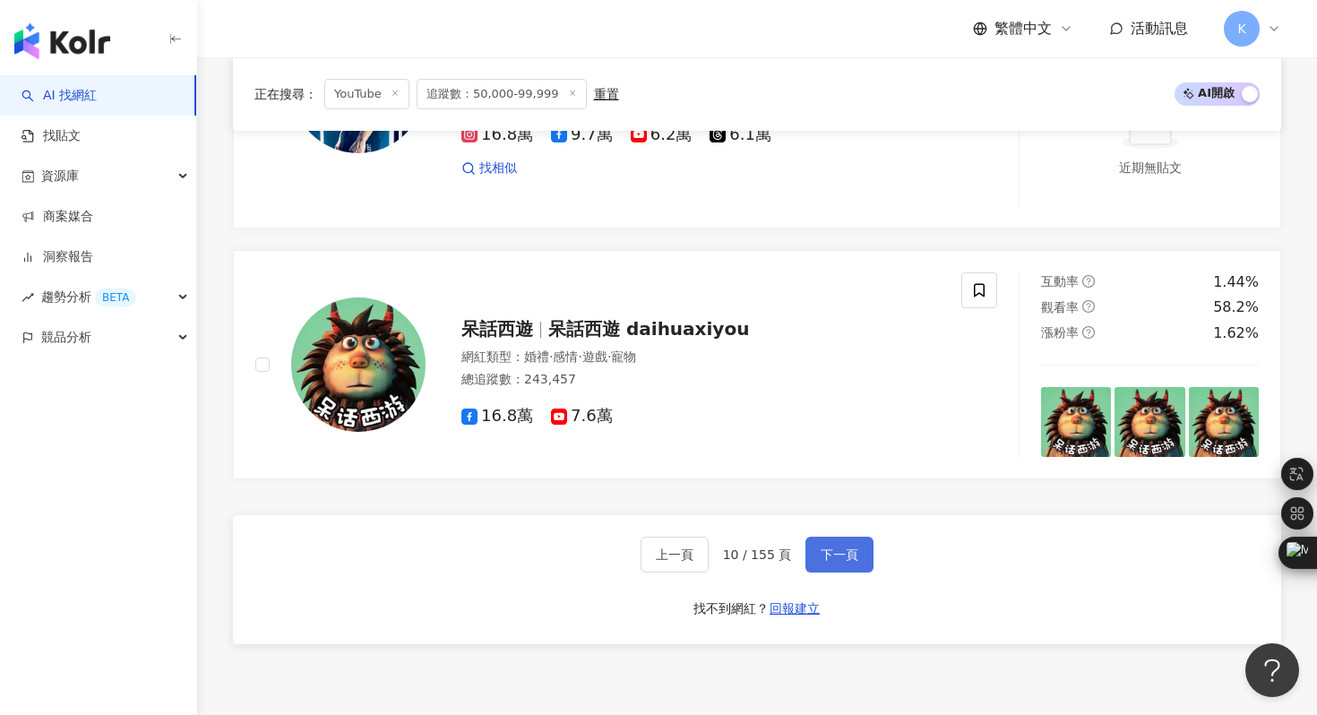
click at [835, 547] on span "下一頁" at bounding box center [840, 554] width 38 height 14
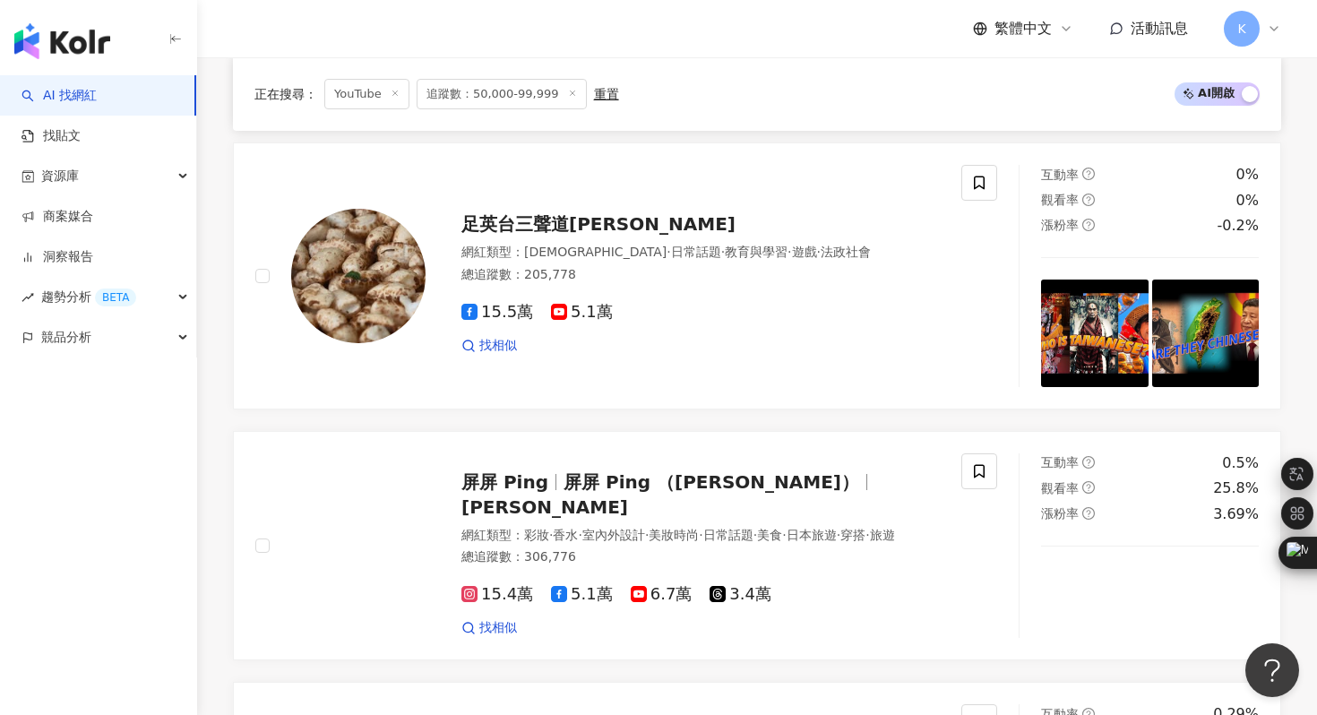
scroll to position [2920, 0]
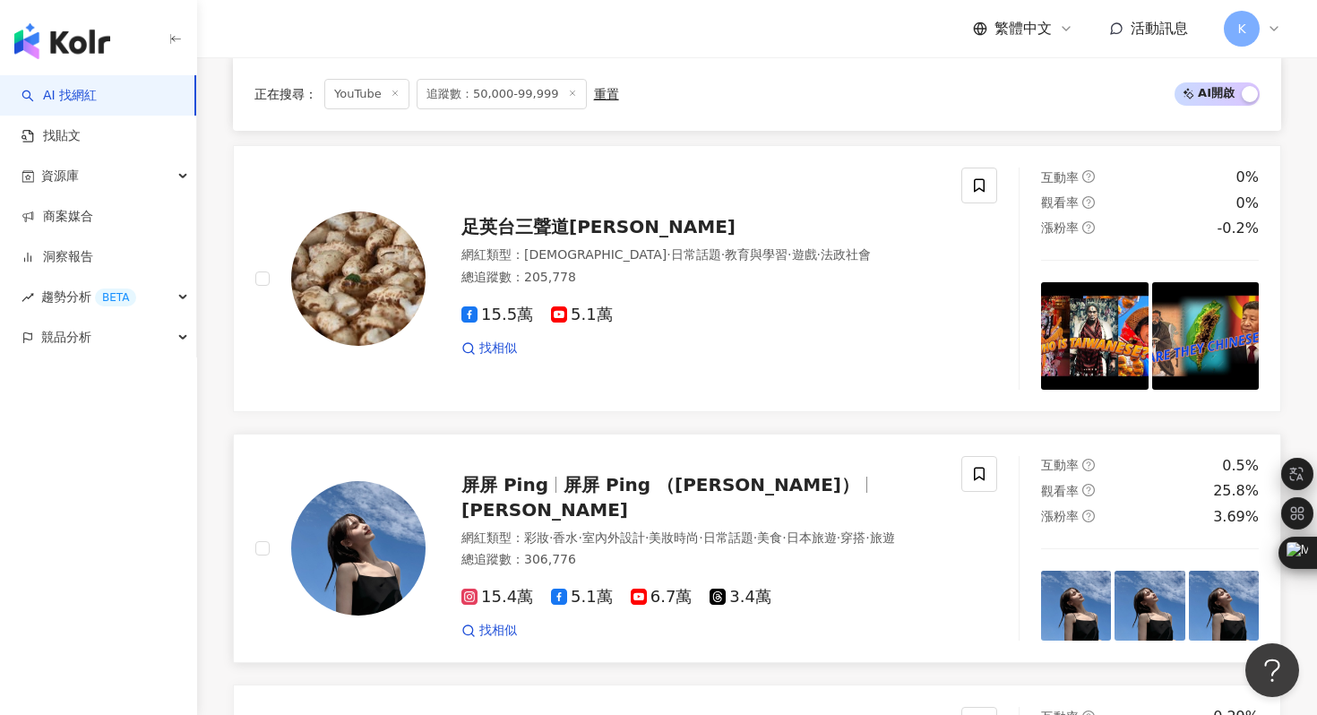
click at [357, 563] on img at bounding box center [358, 548] width 134 height 134
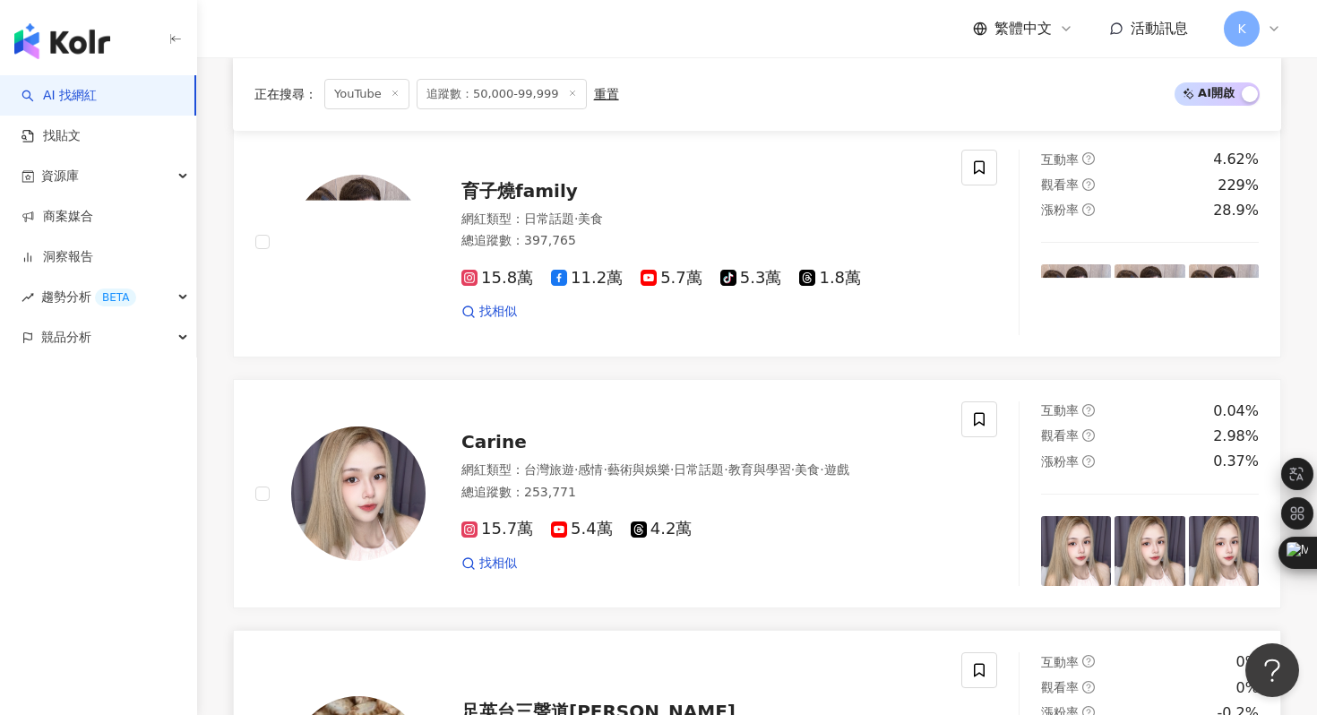
scroll to position [2418, 0]
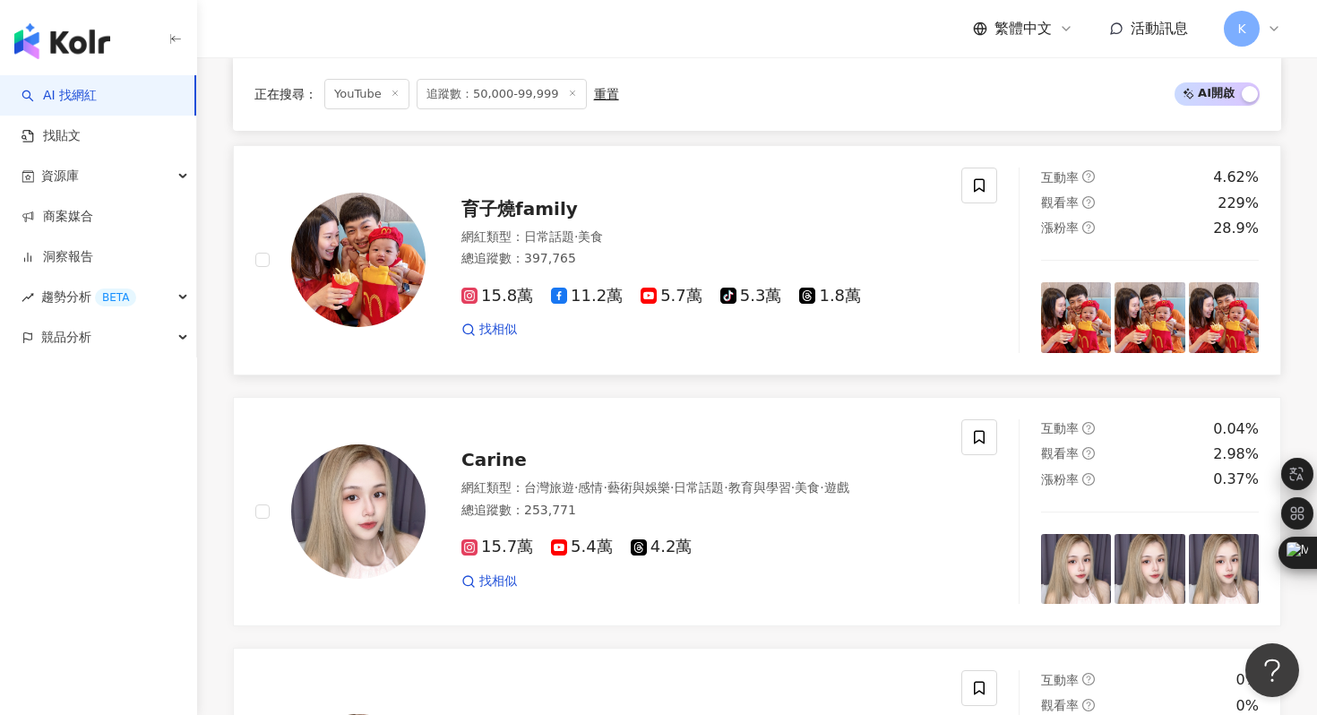
click at [379, 254] on img at bounding box center [358, 260] width 134 height 134
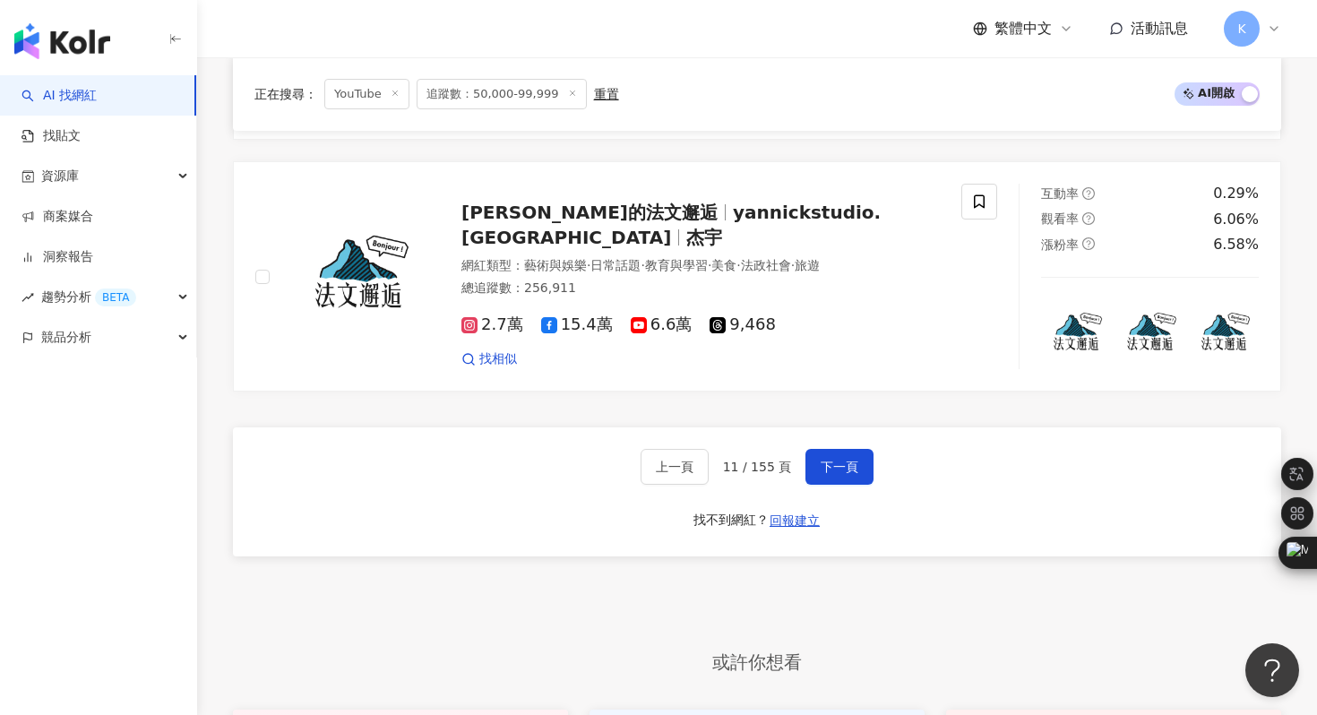
scroll to position [3567, 0]
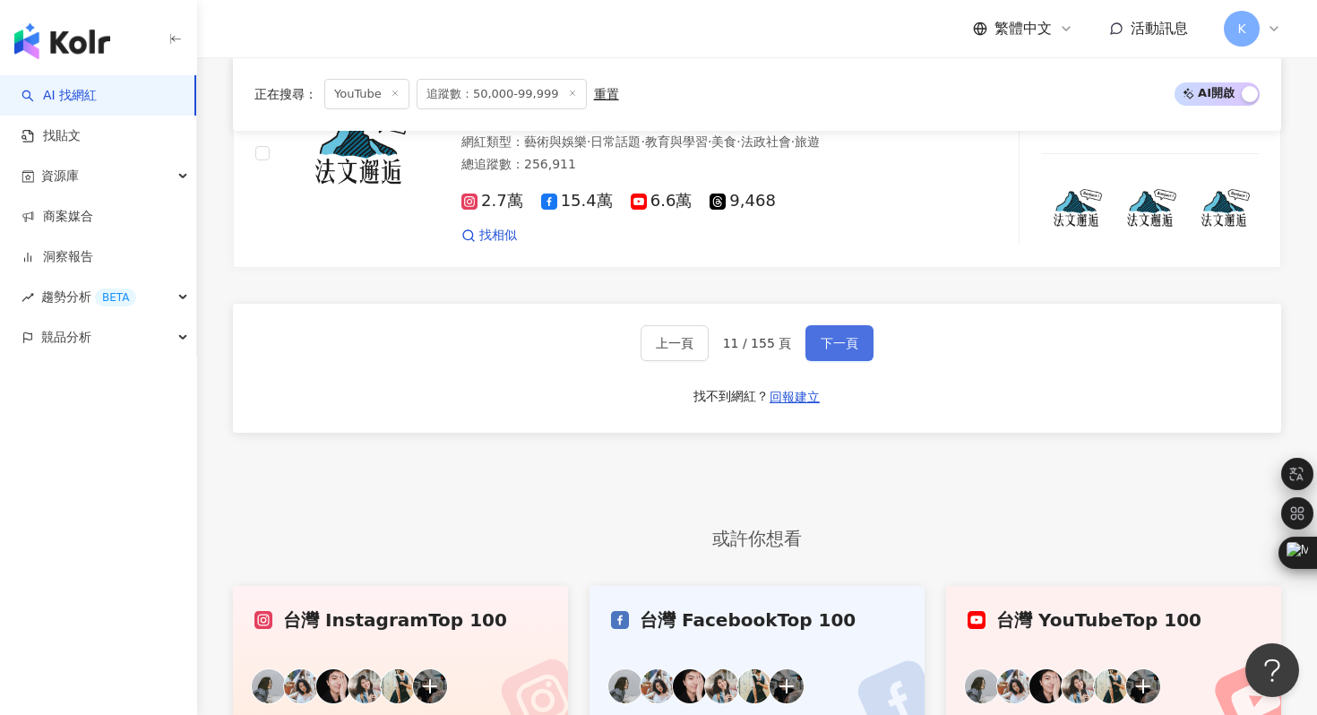
click at [834, 343] on span "下一頁" at bounding box center [840, 343] width 38 height 14
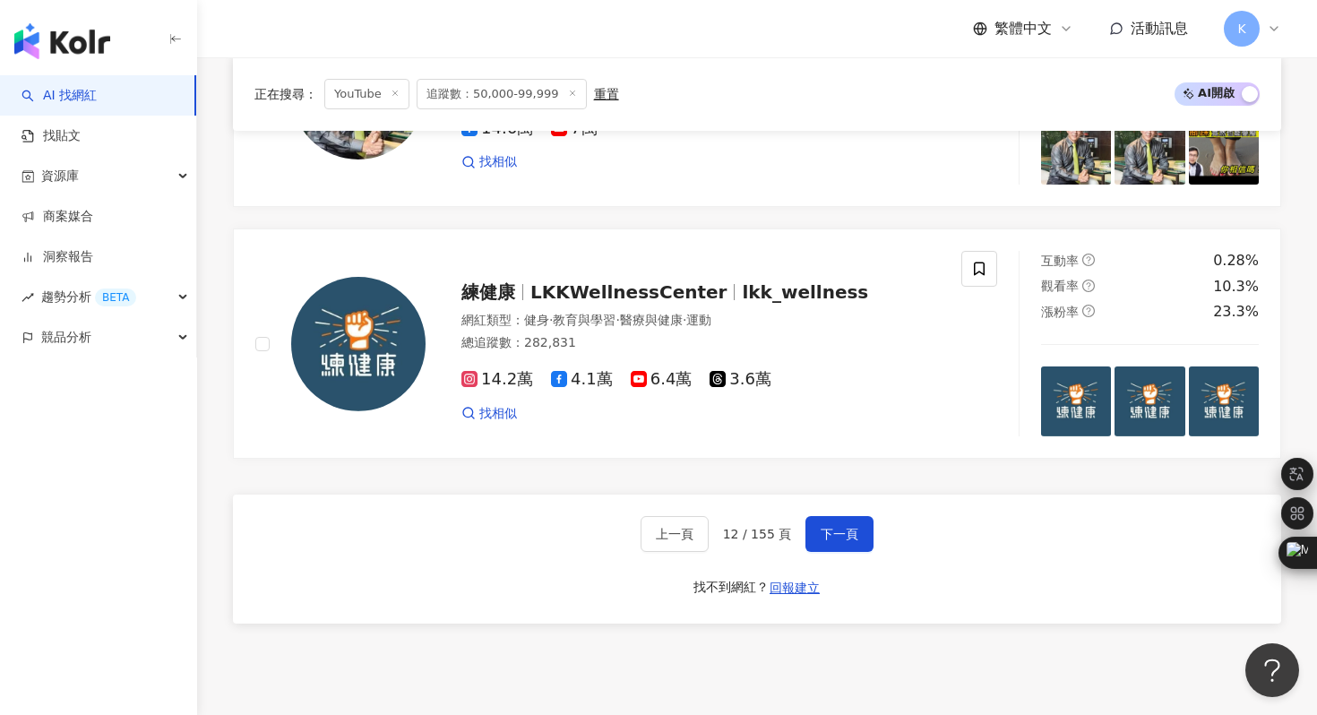
scroll to position [3699, 0]
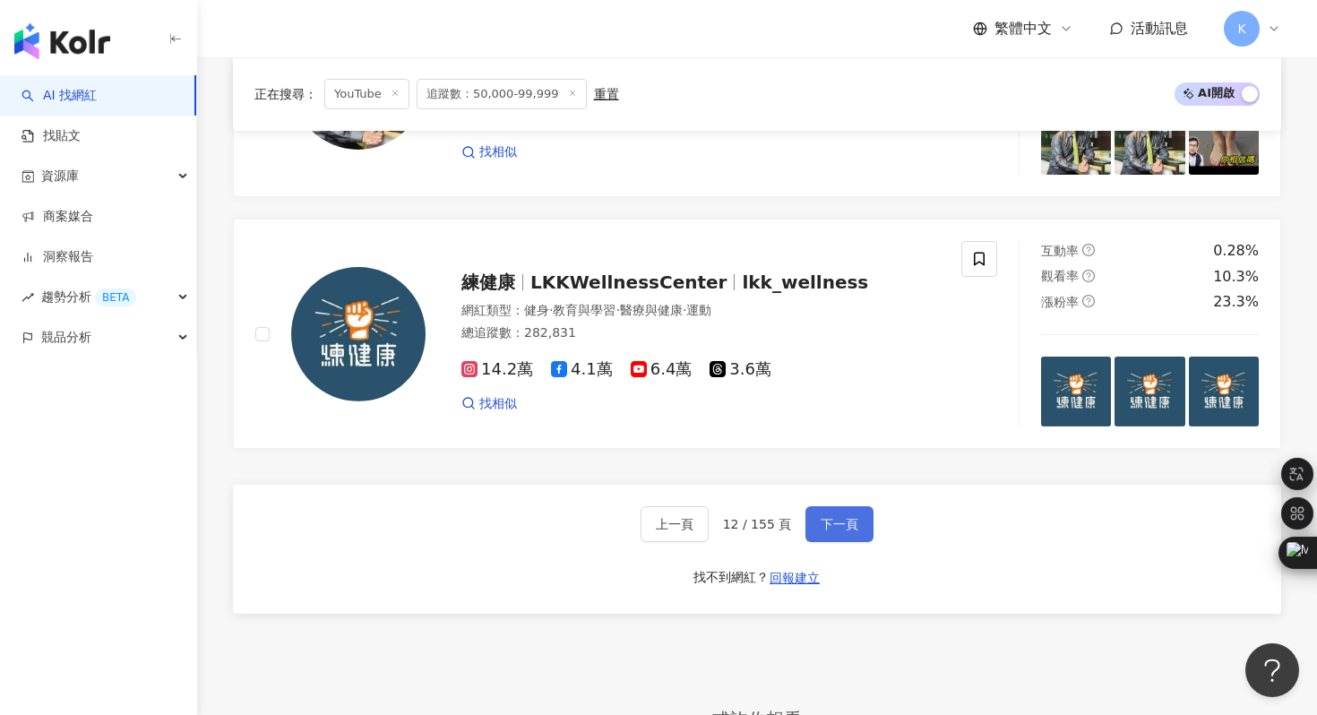
click at [835, 533] on button "下一頁" at bounding box center [839, 524] width 68 height 36
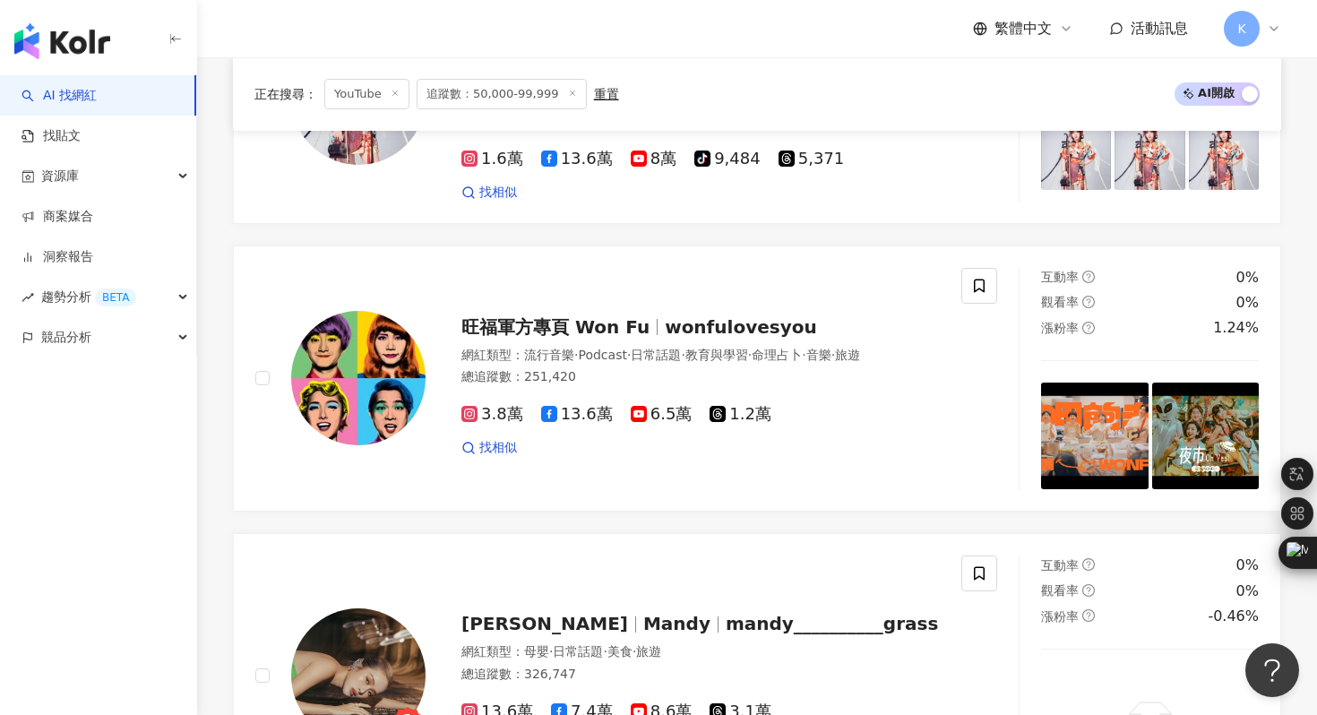
scroll to position [2394, 0]
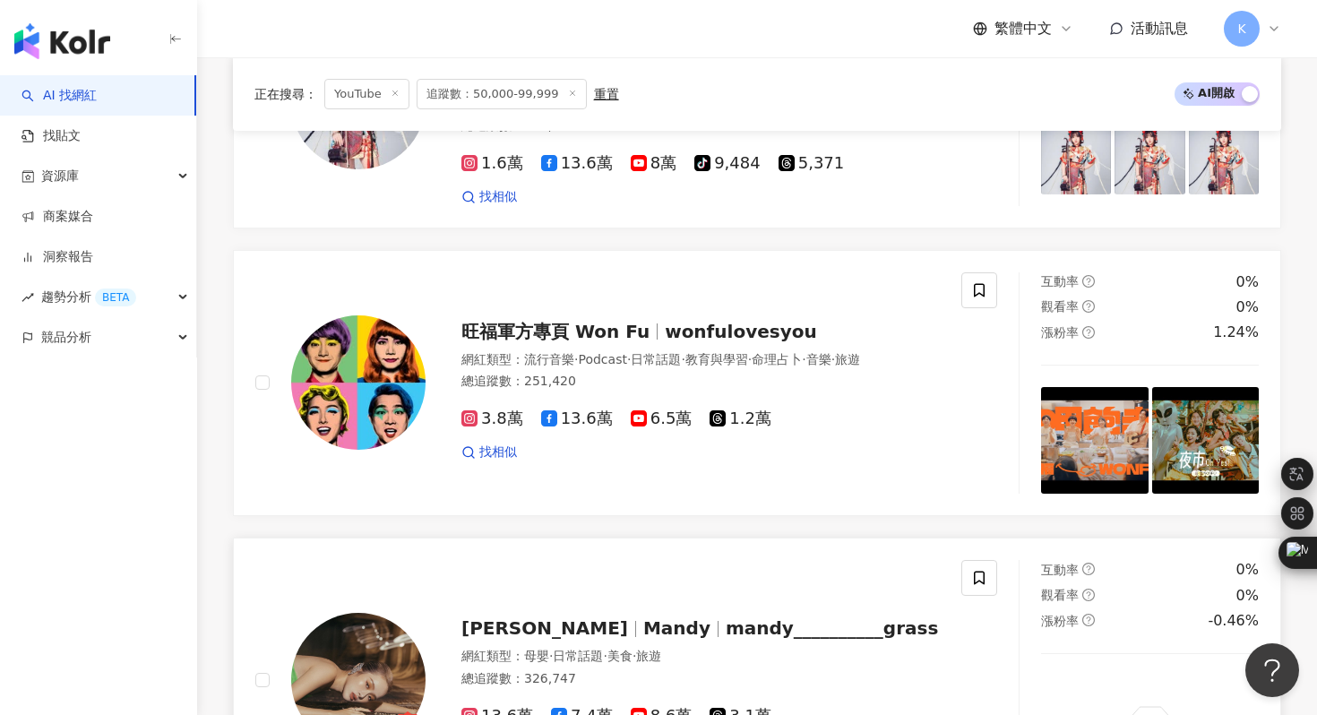
click at [394, 613] on img at bounding box center [358, 680] width 134 height 134
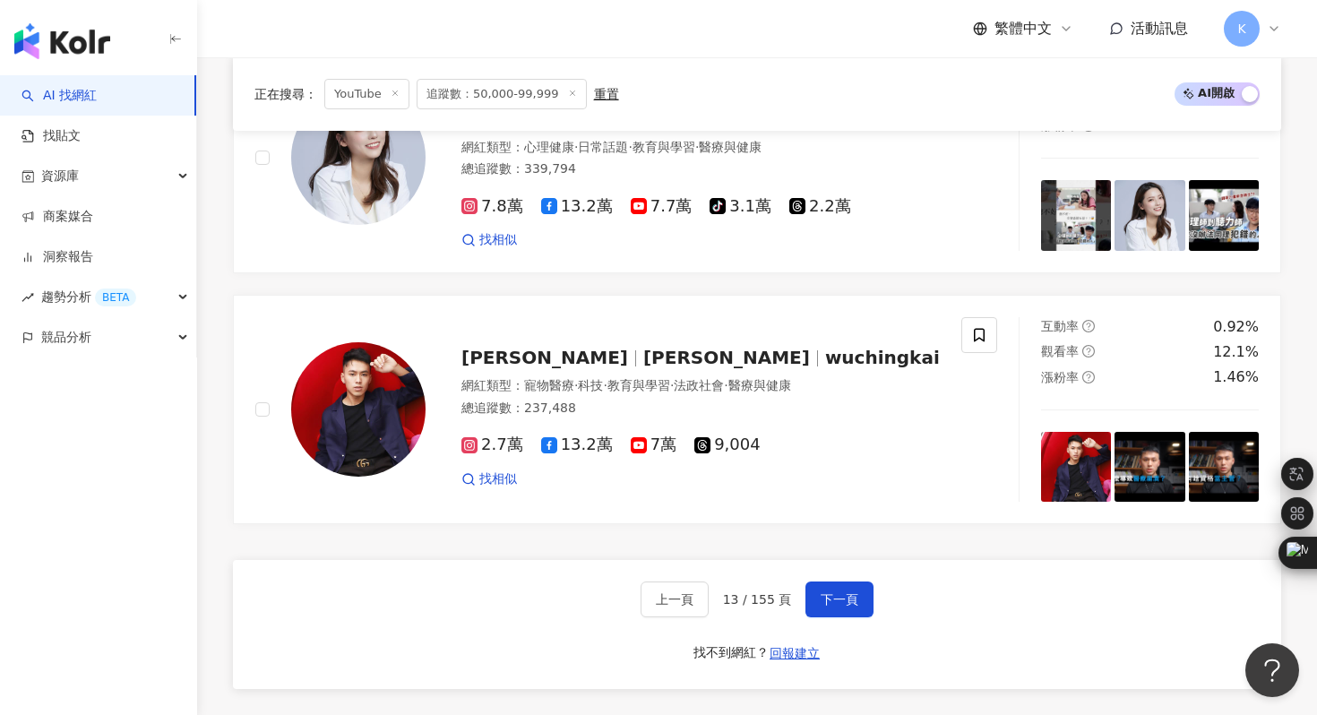
scroll to position [3445, 0]
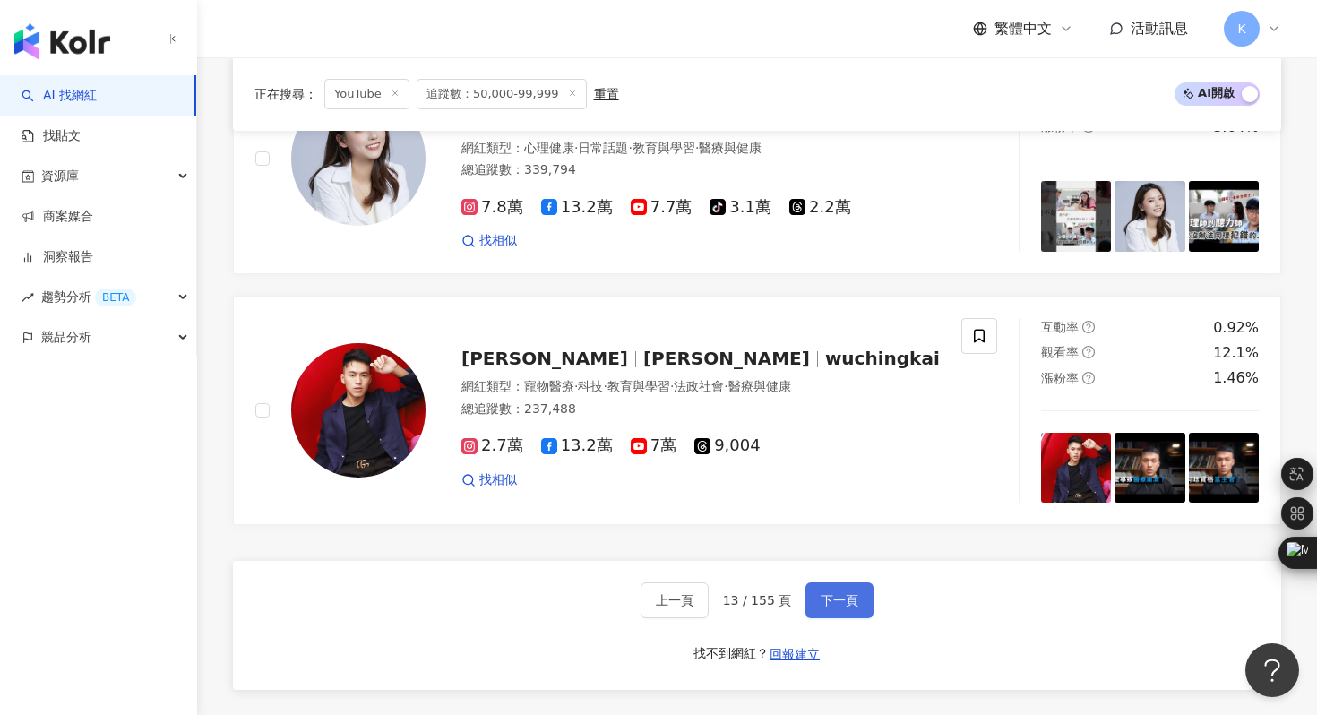
click at [850, 593] on span "下一頁" at bounding box center [840, 600] width 38 height 14
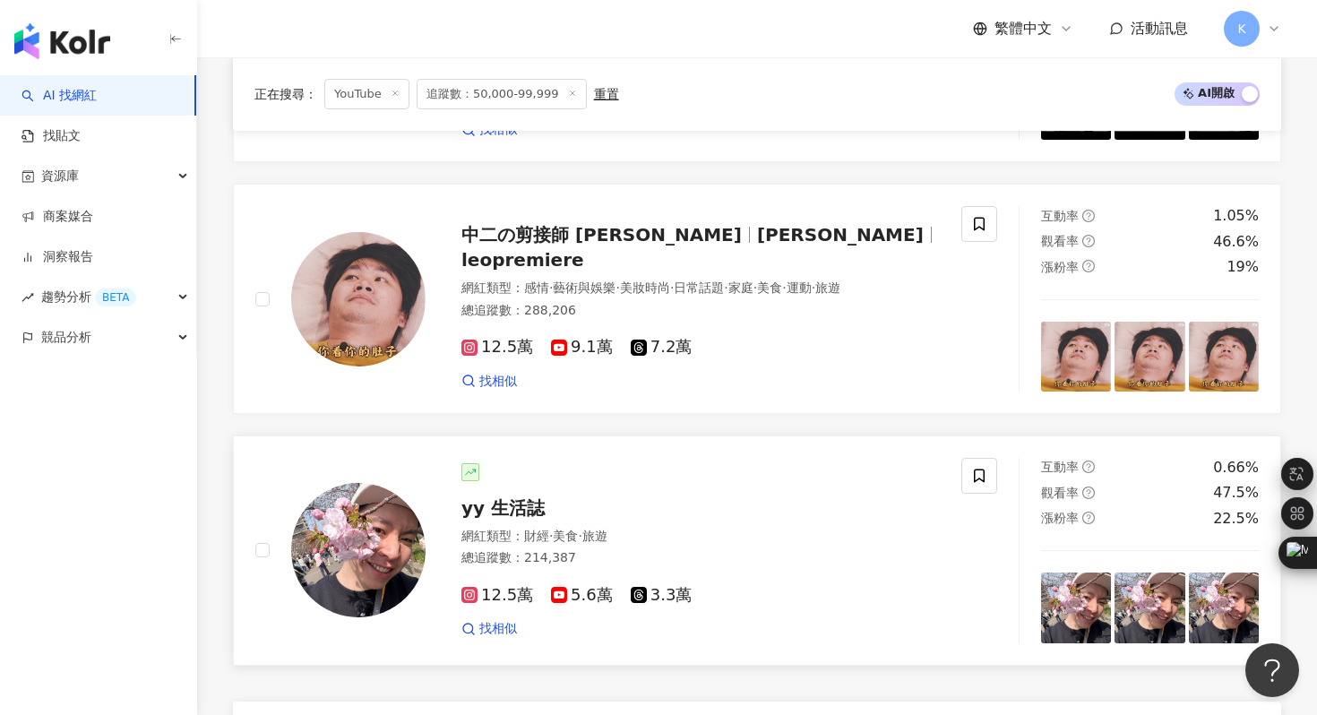
scroll to position [3283, 0]
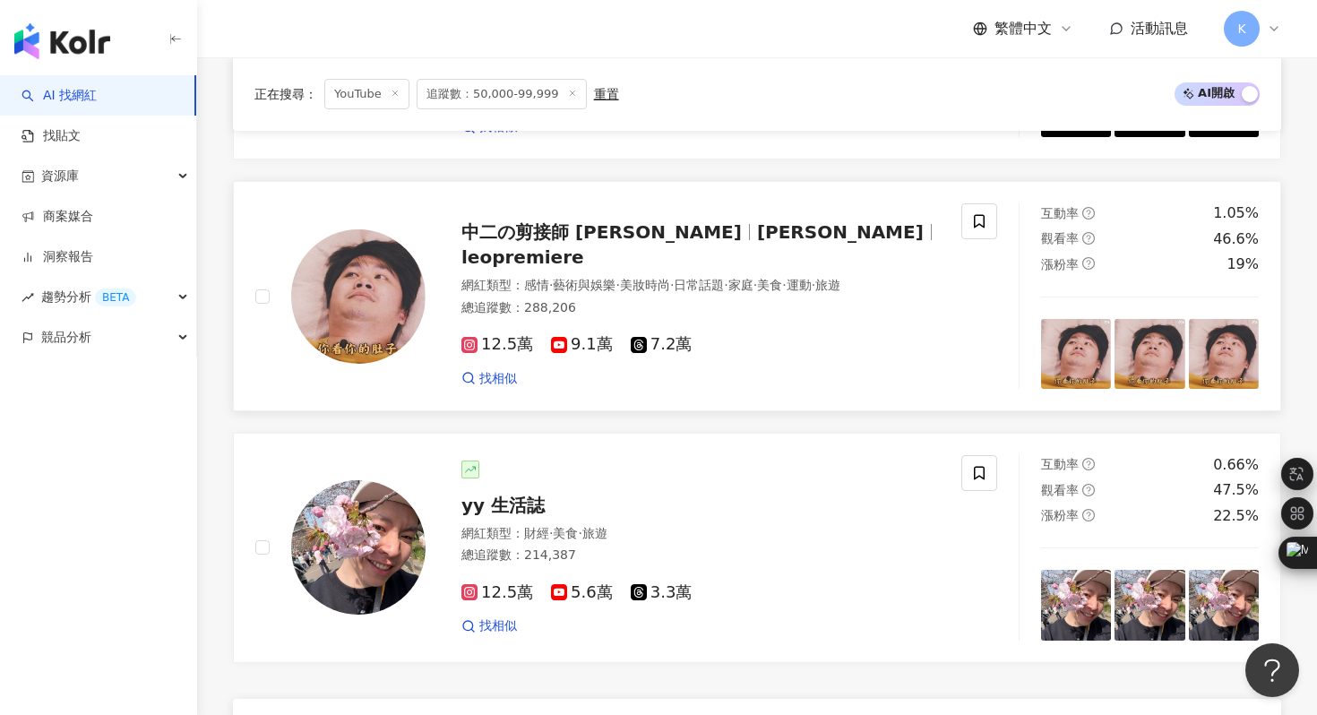
click at [361, 304] on img at bounding box center [358, 296] width 134 height 134
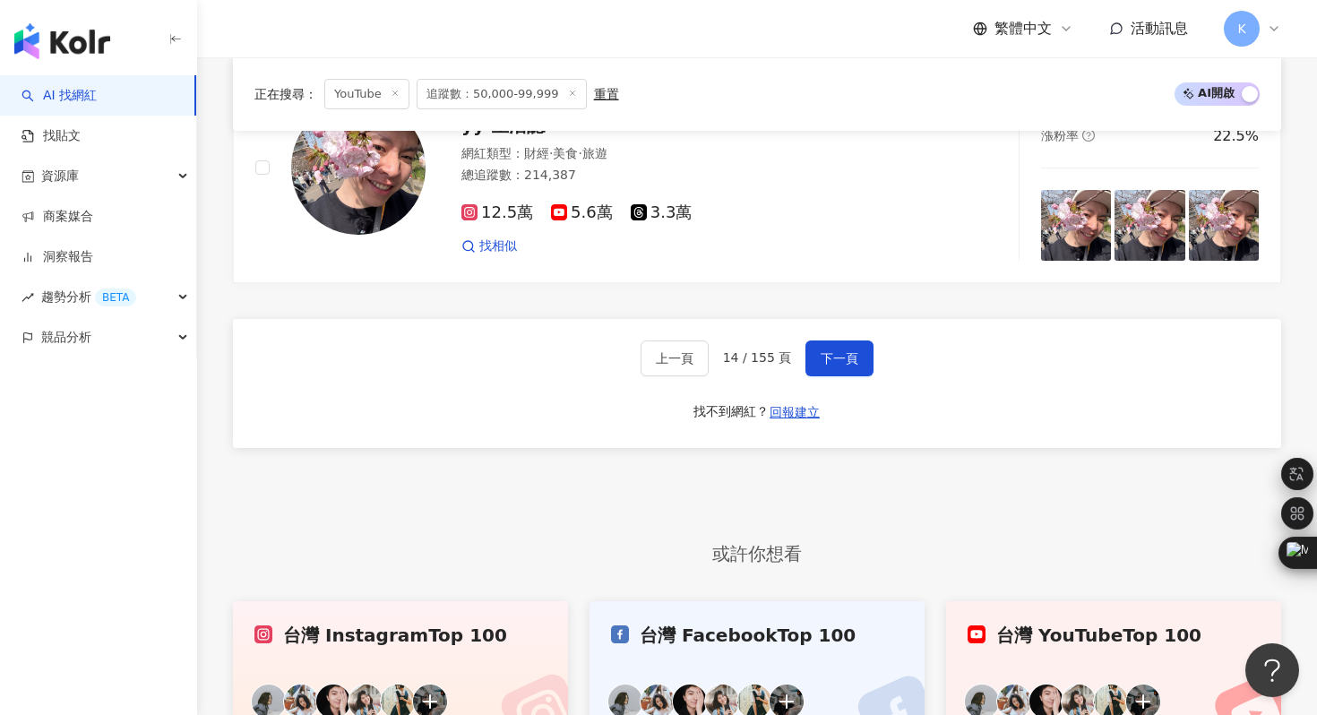
scroll to position [3664, 0]
click at [822, 367] on button "下一頁" at bounding box center [839, 358] width 68 height 36
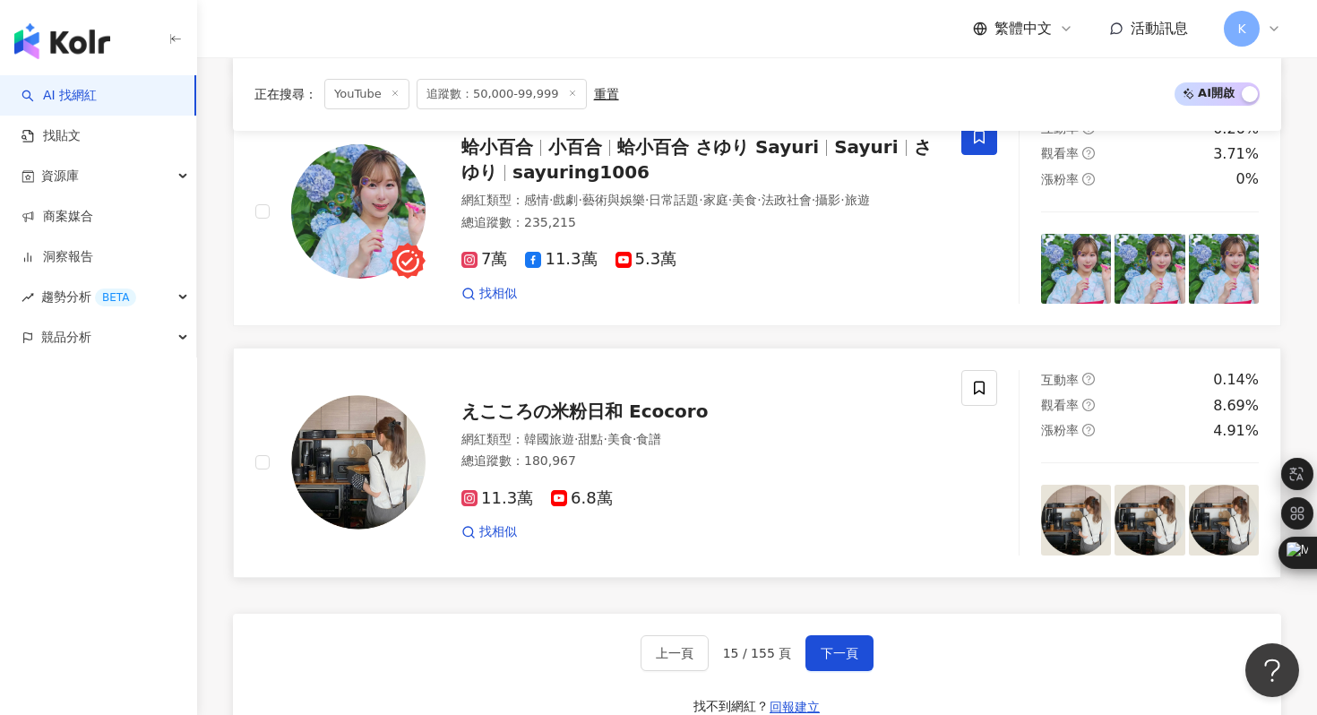
scroll to position [3411, 0]
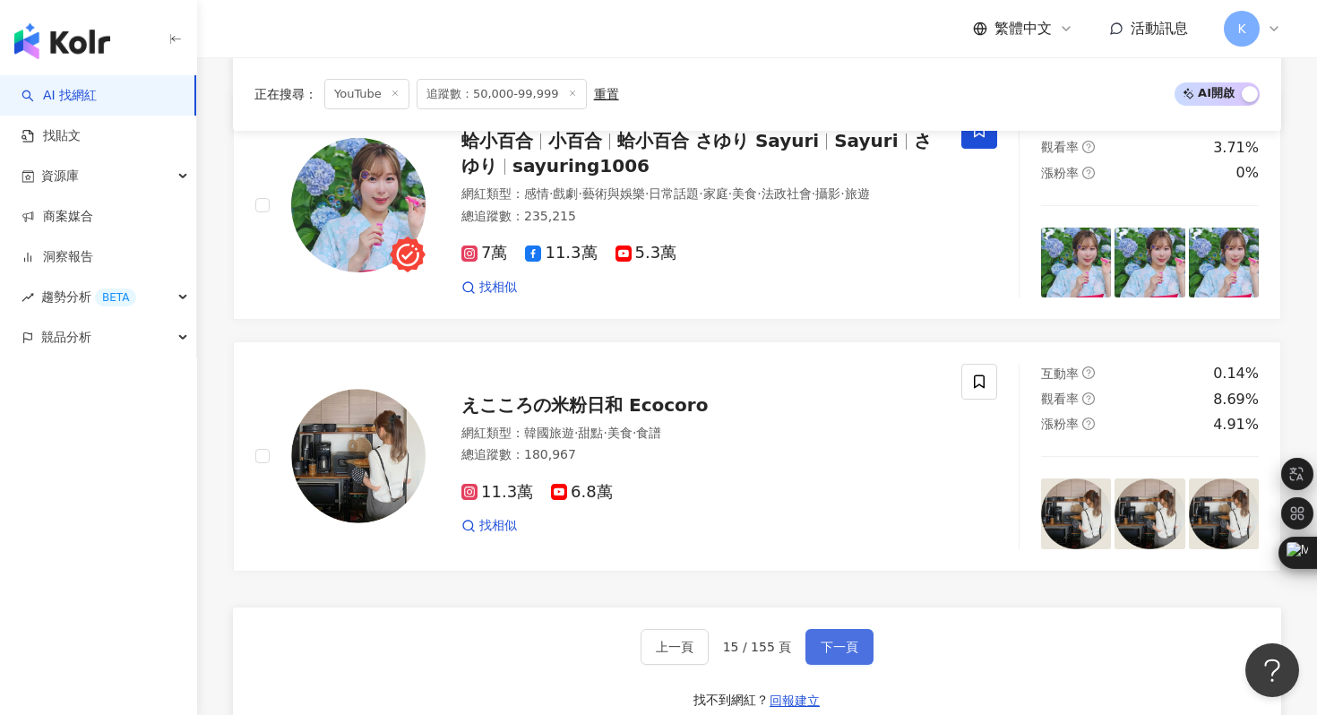
click at [840, 645] on span "下一頁" at bounding box center [840, 647] width 38 height 14
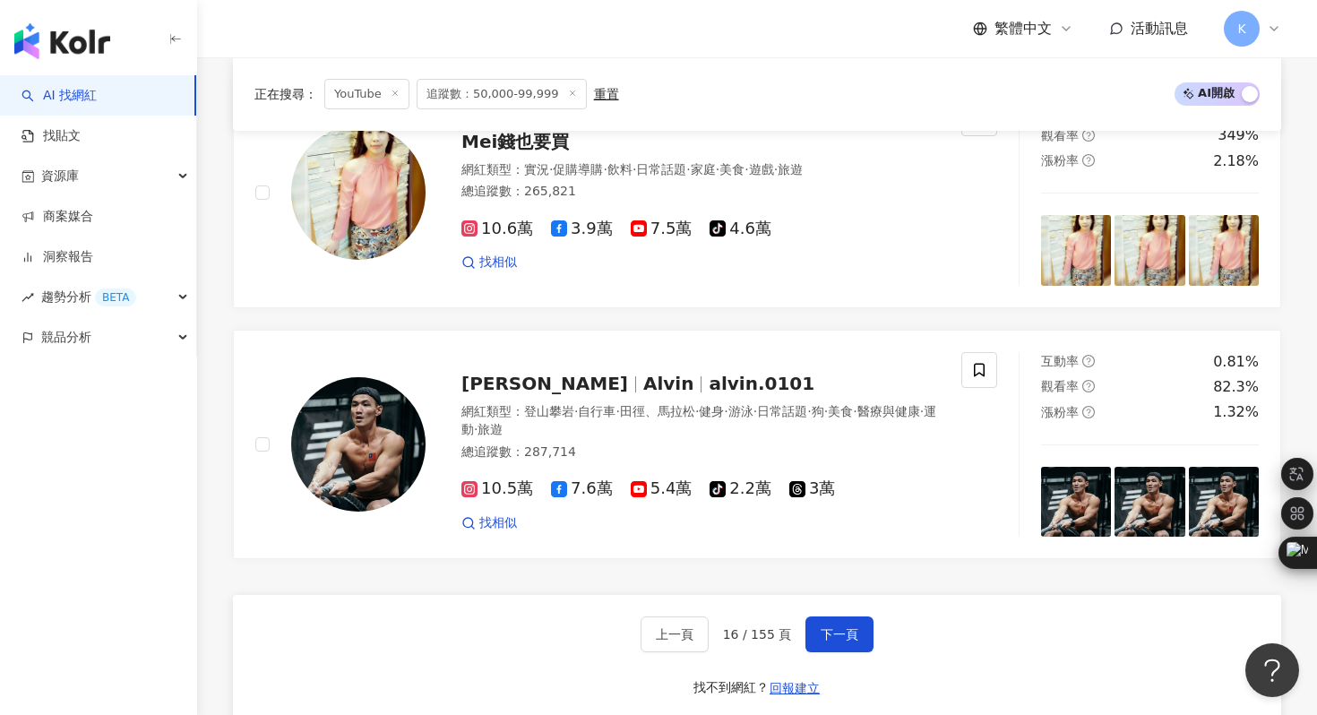
scroll to position [3580, 0]
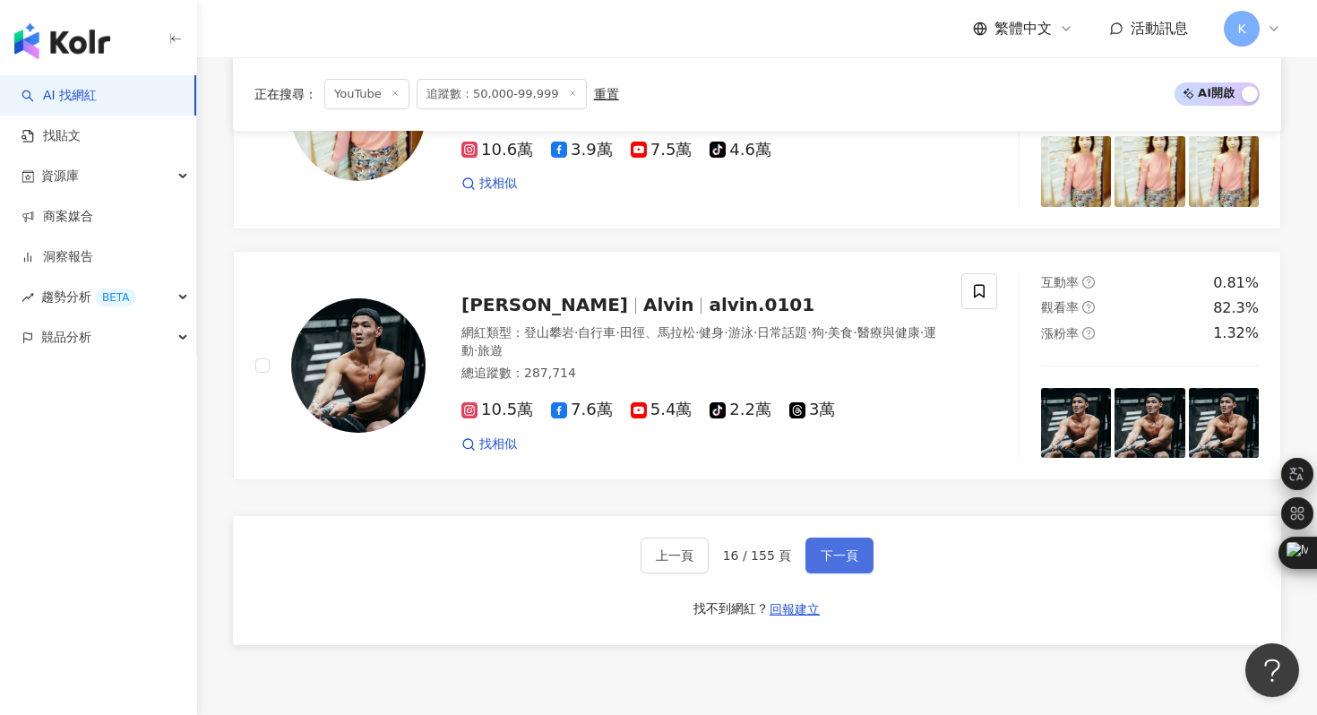
click at [831, 548] on span "下一頁" at bounding box center [840, 555] width 38 height 14
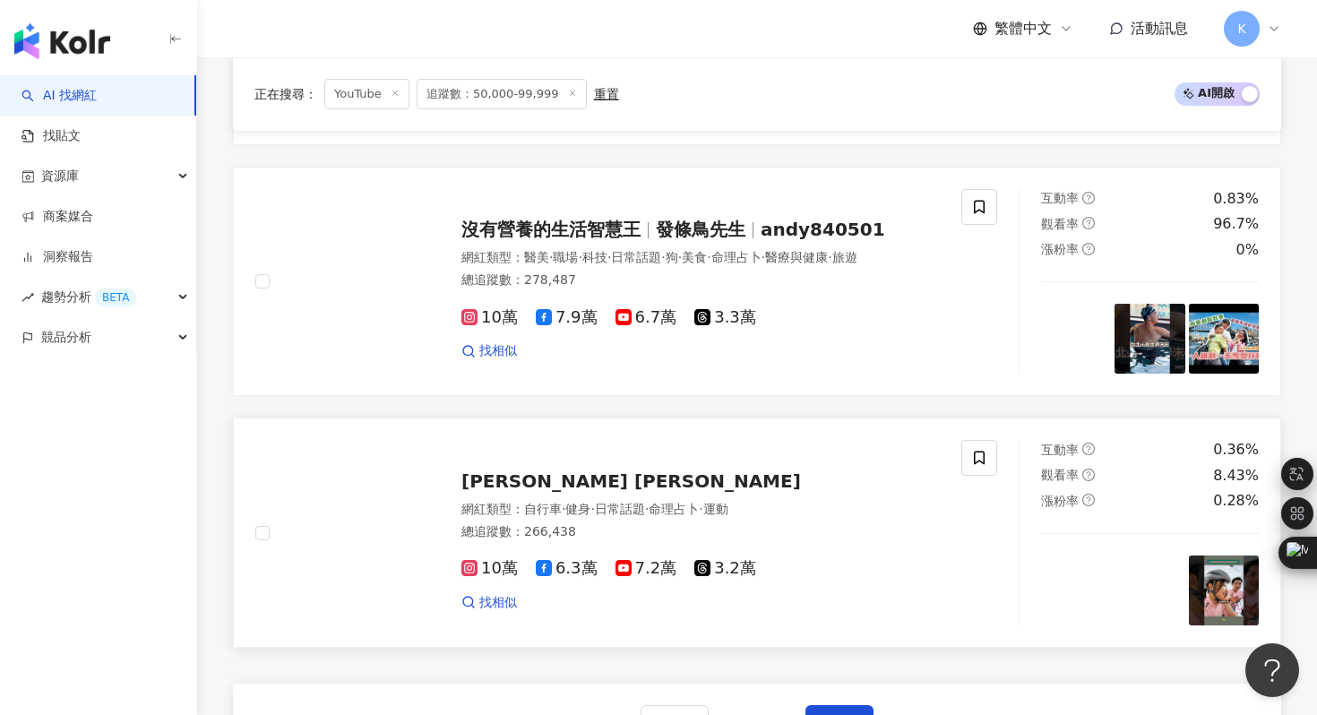
scroll to position [3501, 0]
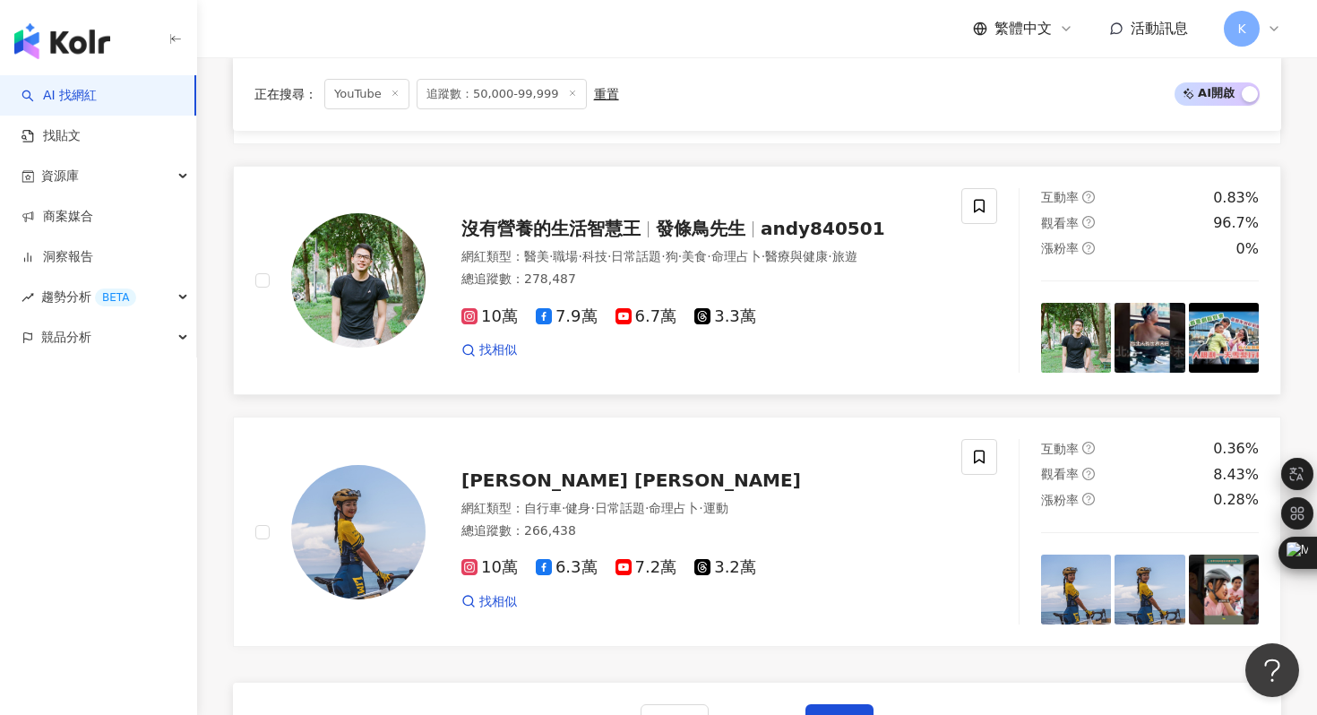
click at [377, 316] on img at bounding box center [358, 280] width 134 height 134
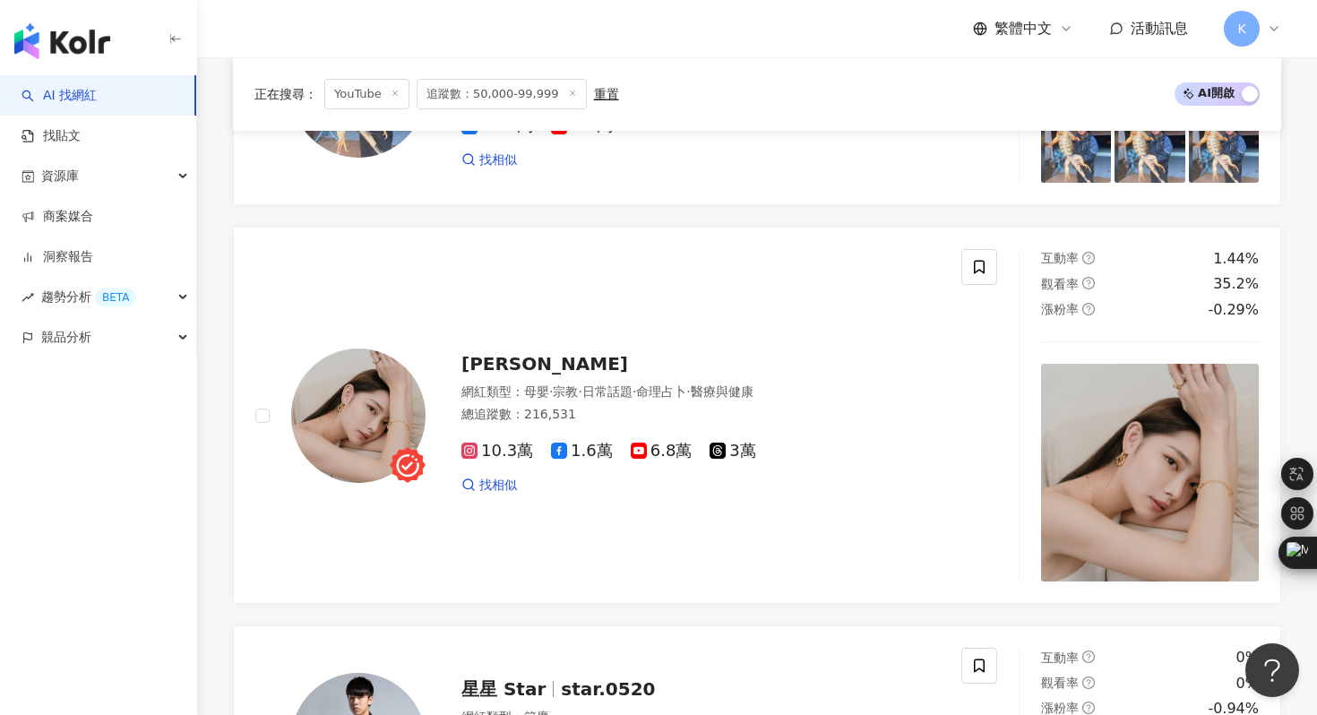
scroll to position [1314, 0]
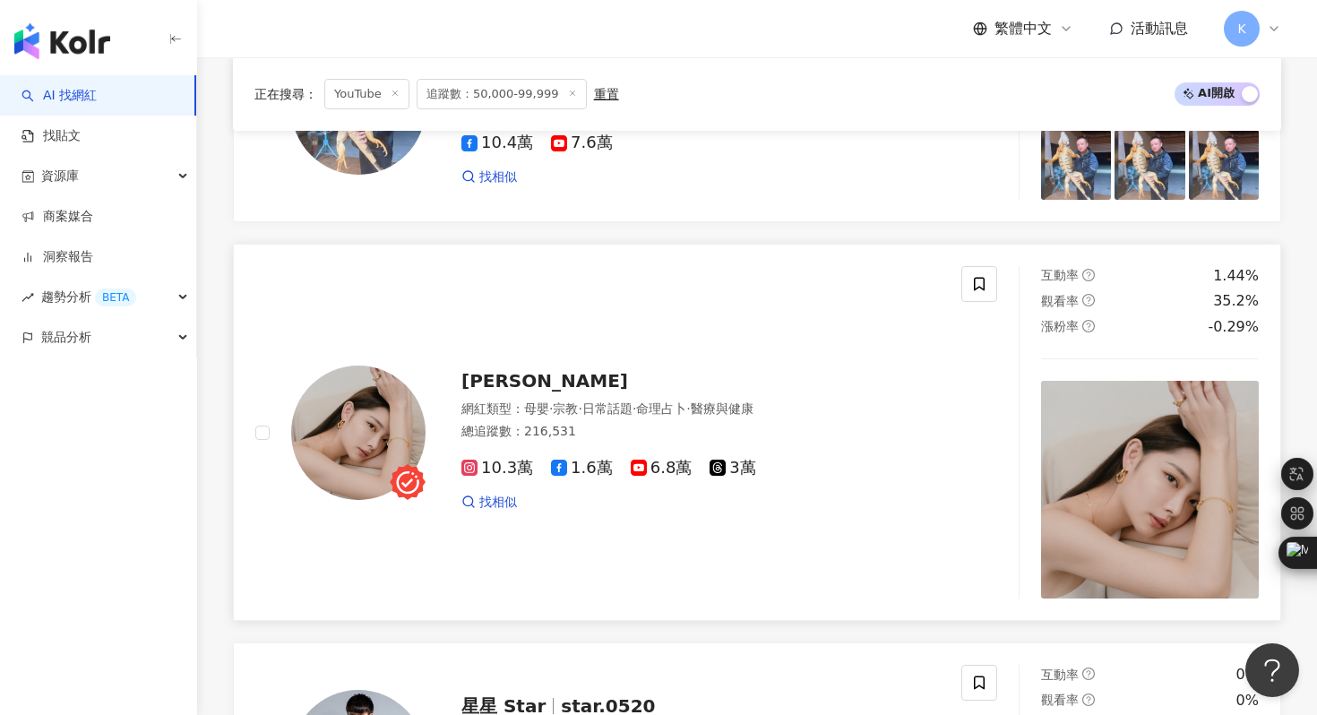
click at [370, 429] on img at bounding box center [358, 432] width 134 height 134
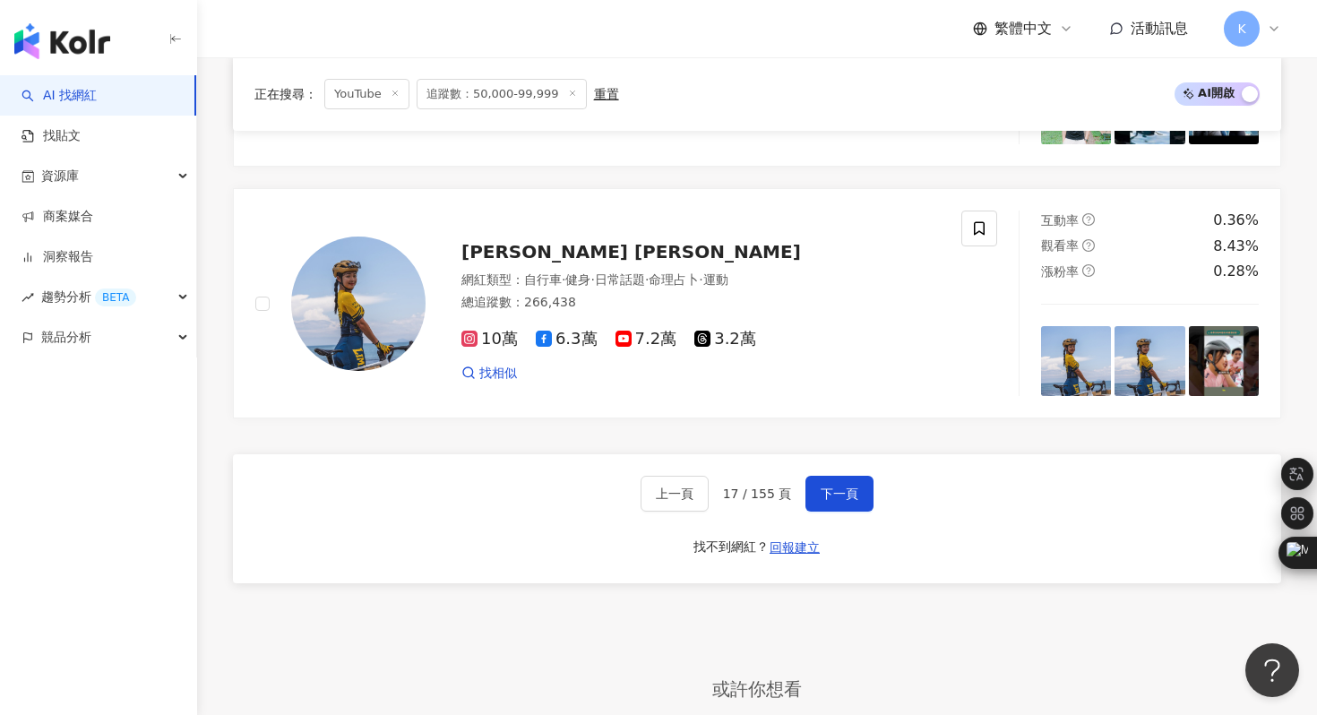
scroll to position [3731, 0]
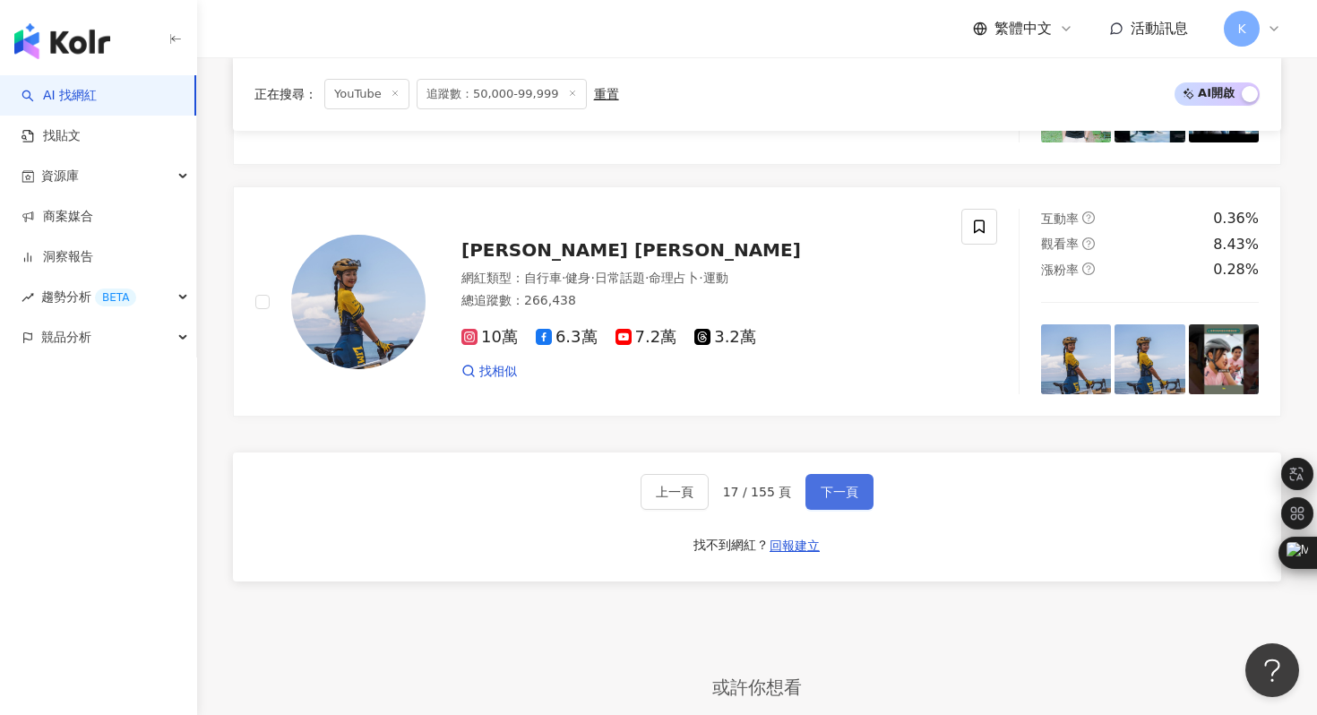
click at [826, 499] on span "下一頁" at bounding box center [840, 492] width 38 height 14
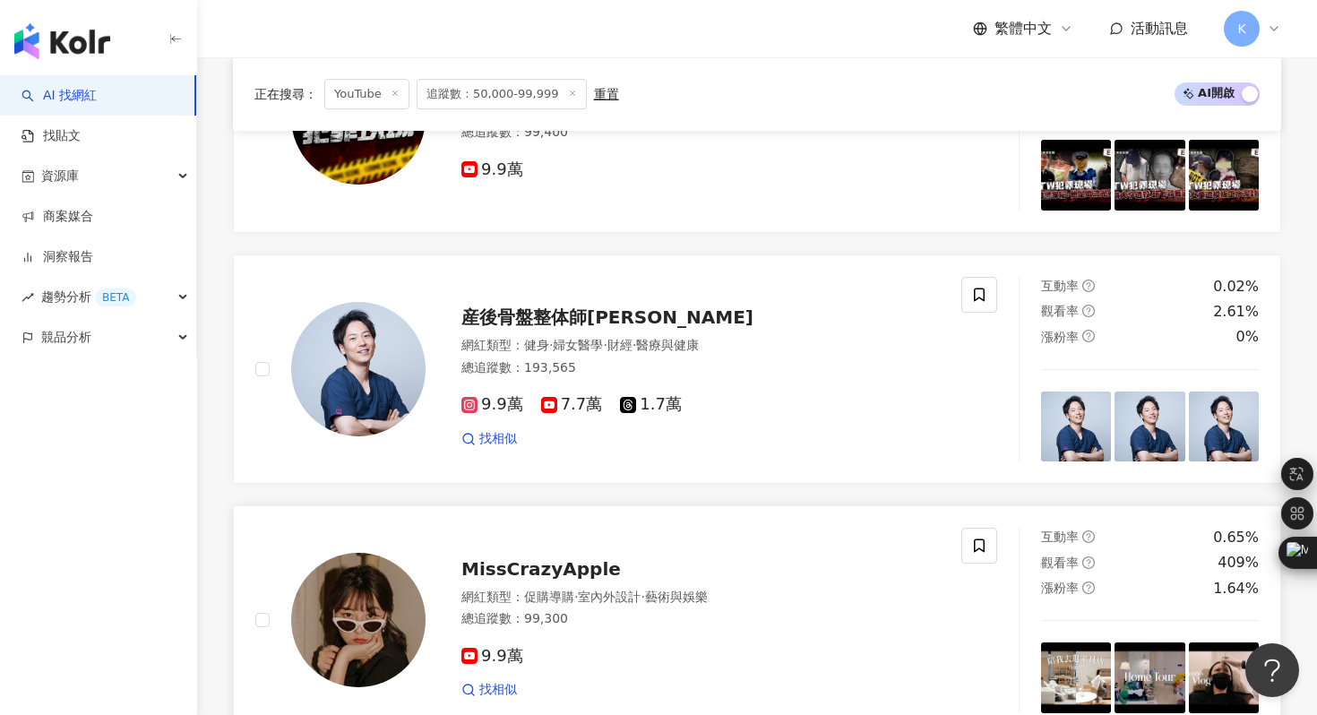
scroll to position [2770, 0]
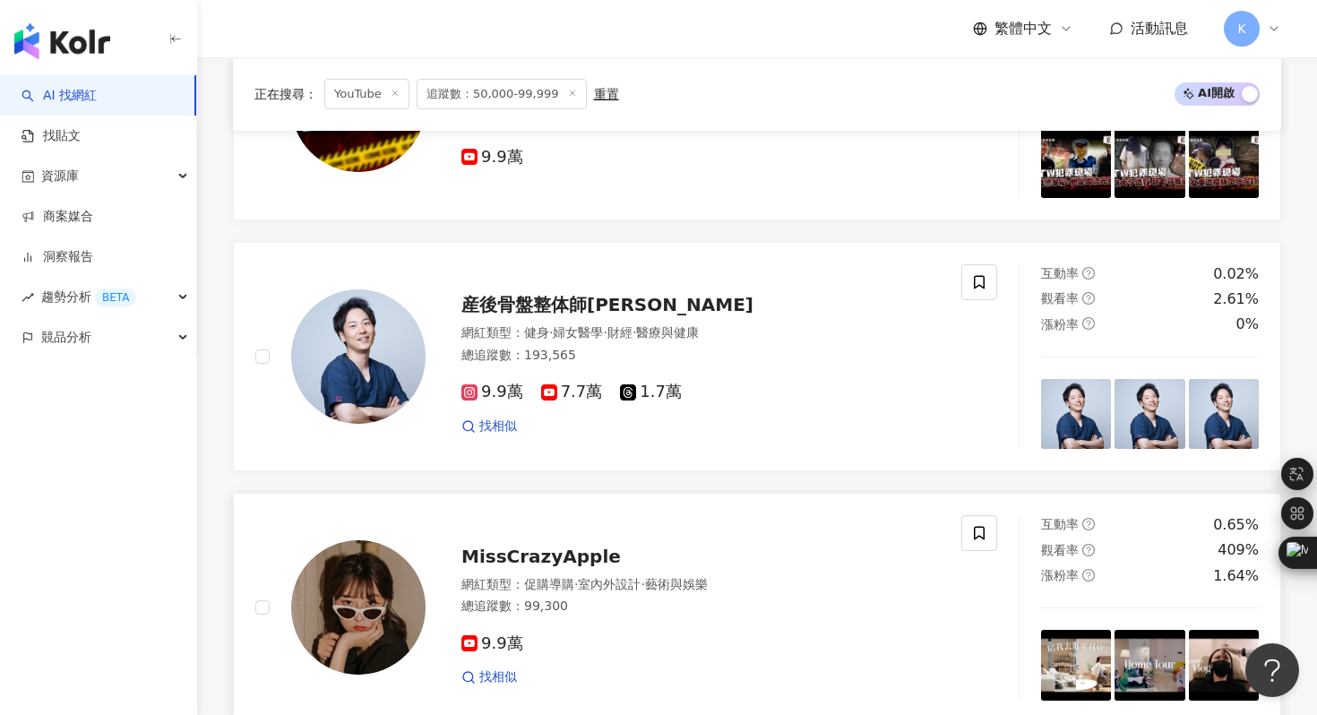
click at [372, 606] on img at bounding box center [358, 607] width 134 height 134
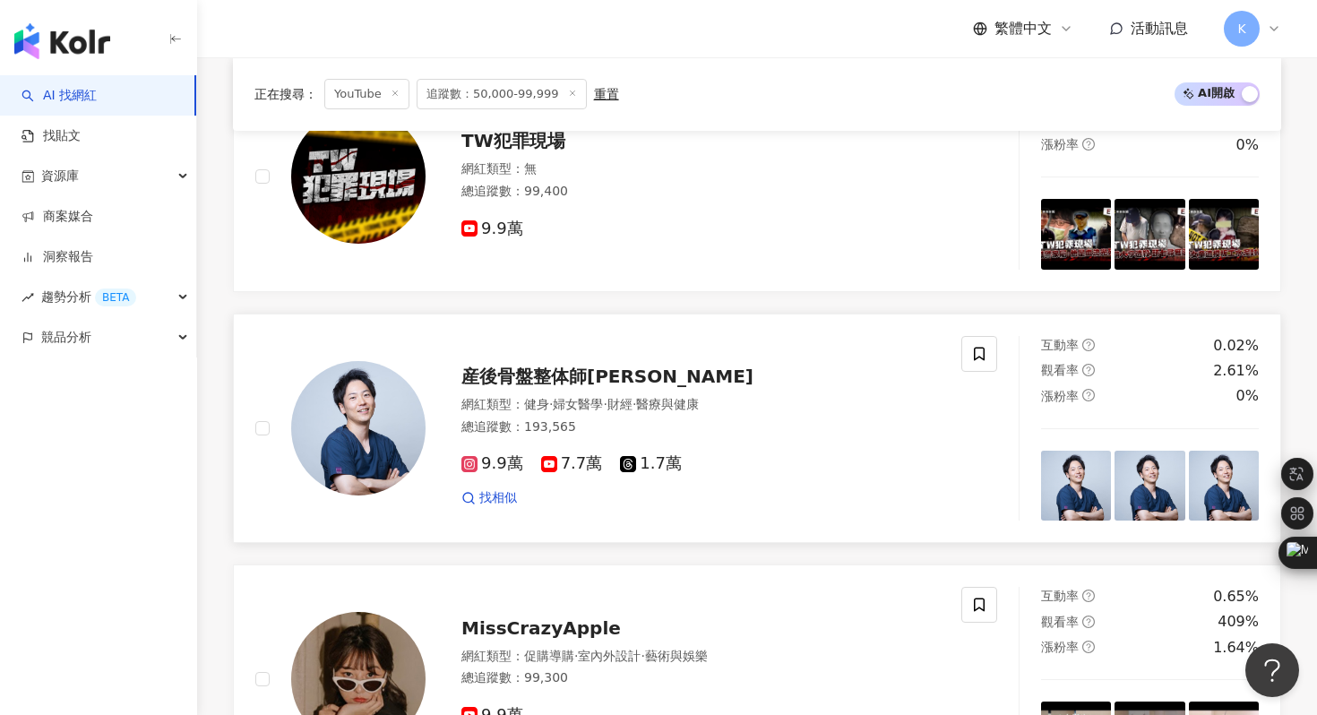
scroll to position [3635, 0]
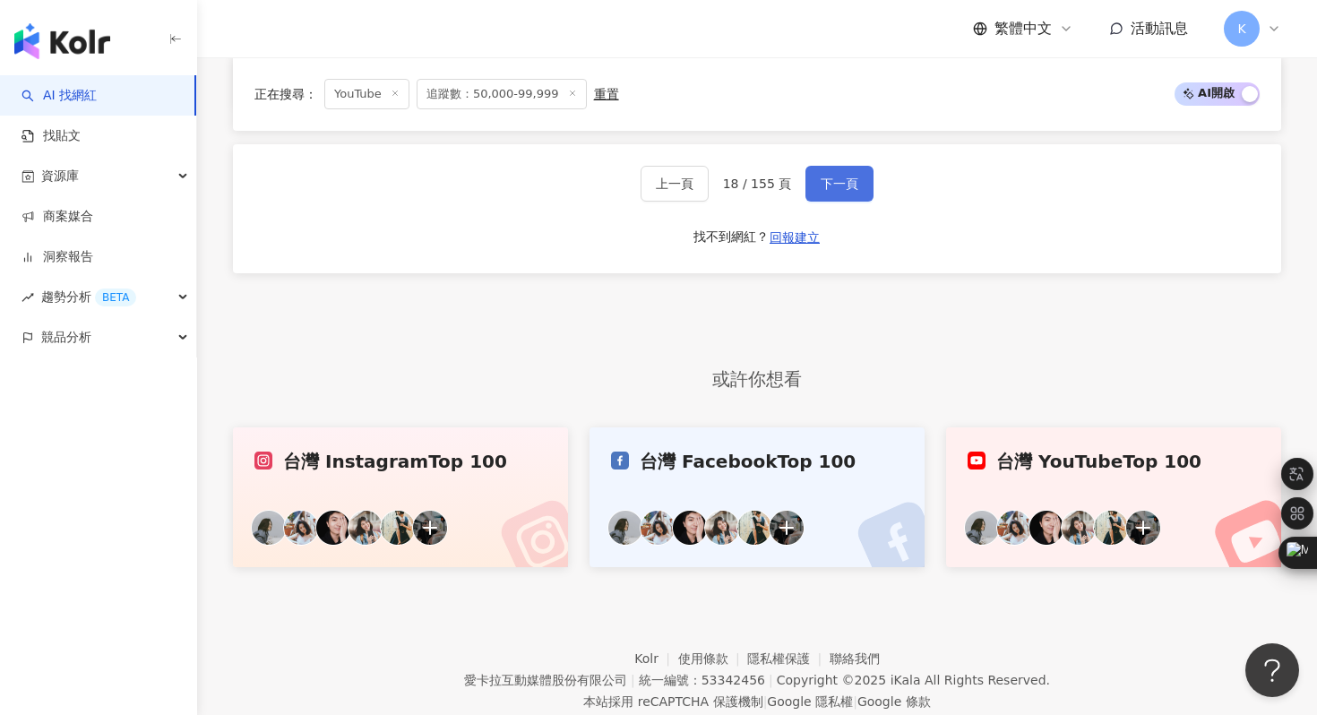
click at [839, 173] on button "下一頁" at bounding box center [839, 184] width 68 height 36
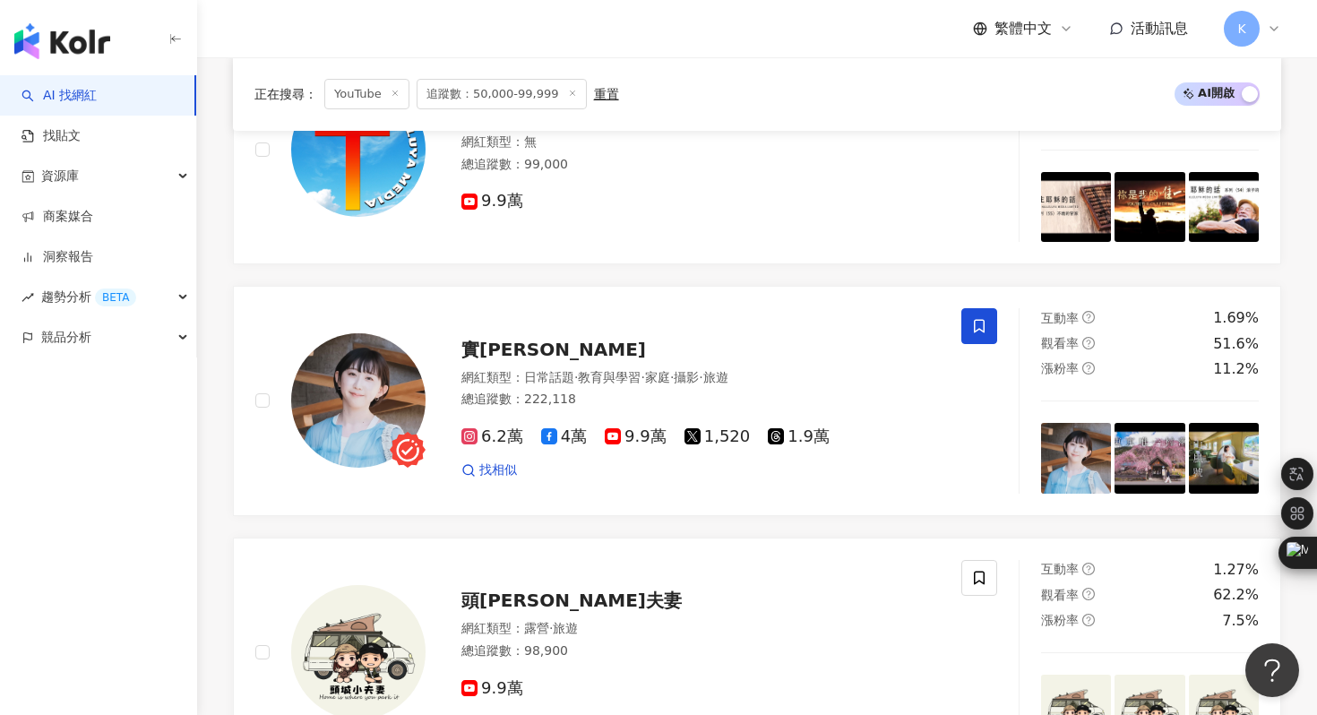
scroll to position [3126, 0]
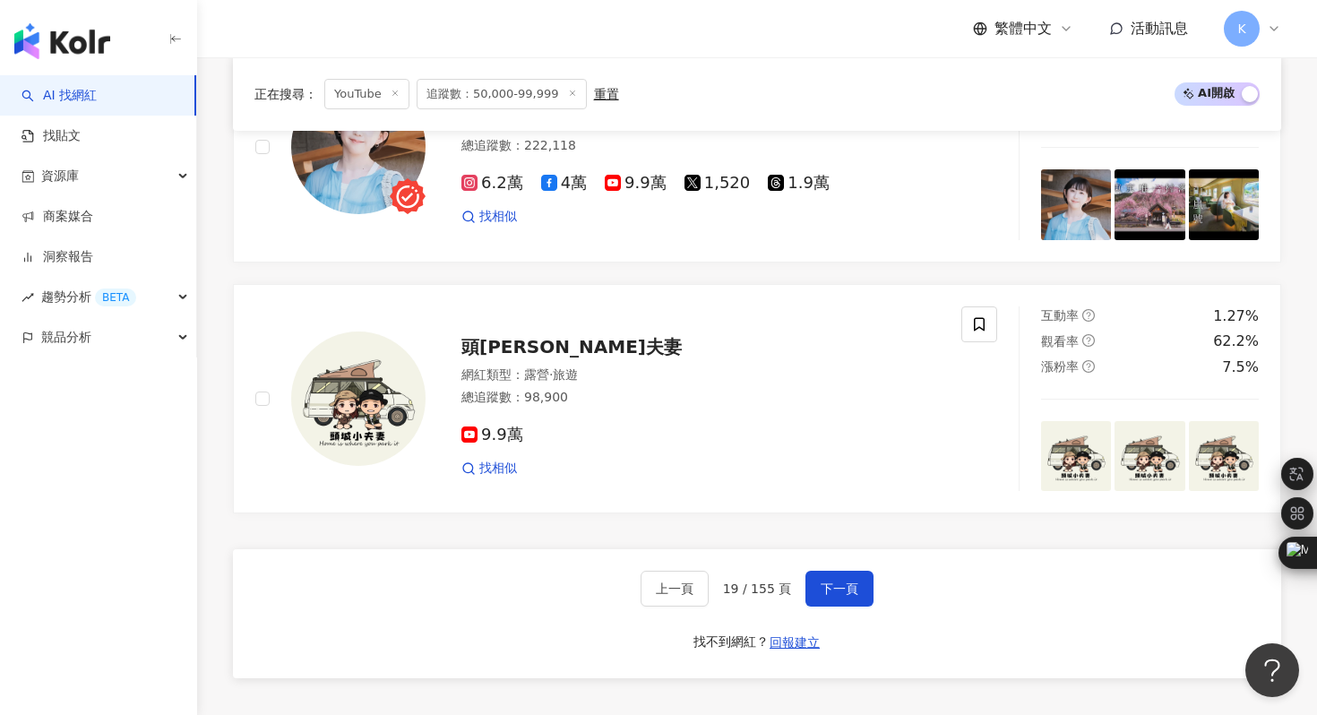
click at [838, 615] on div "上一頁 19 / 155 頁 下一頁 找不到網紅？ 回報建立" at bounding box center [757, 613] width 1048 height 129
click at [840, 594] on span "下一頁" at bounding box center [840, 588] width 38 height 14
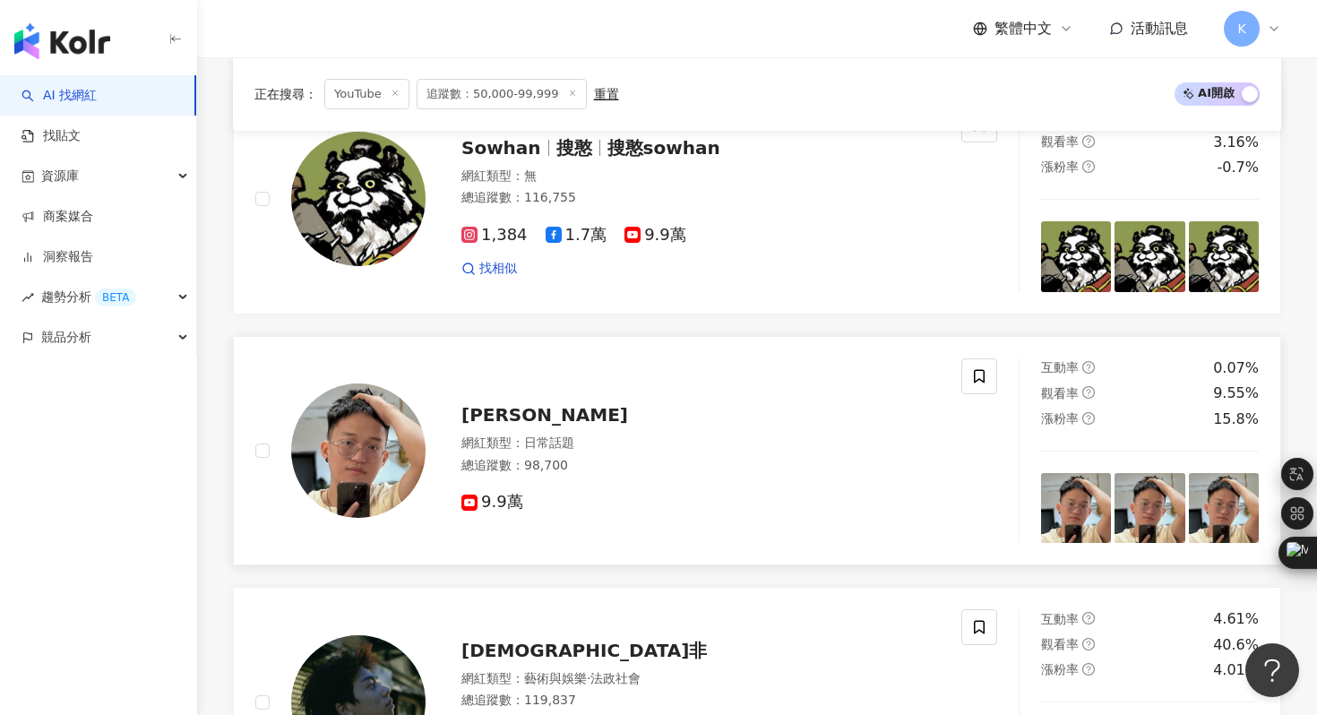
scroll to position [1083, 0]
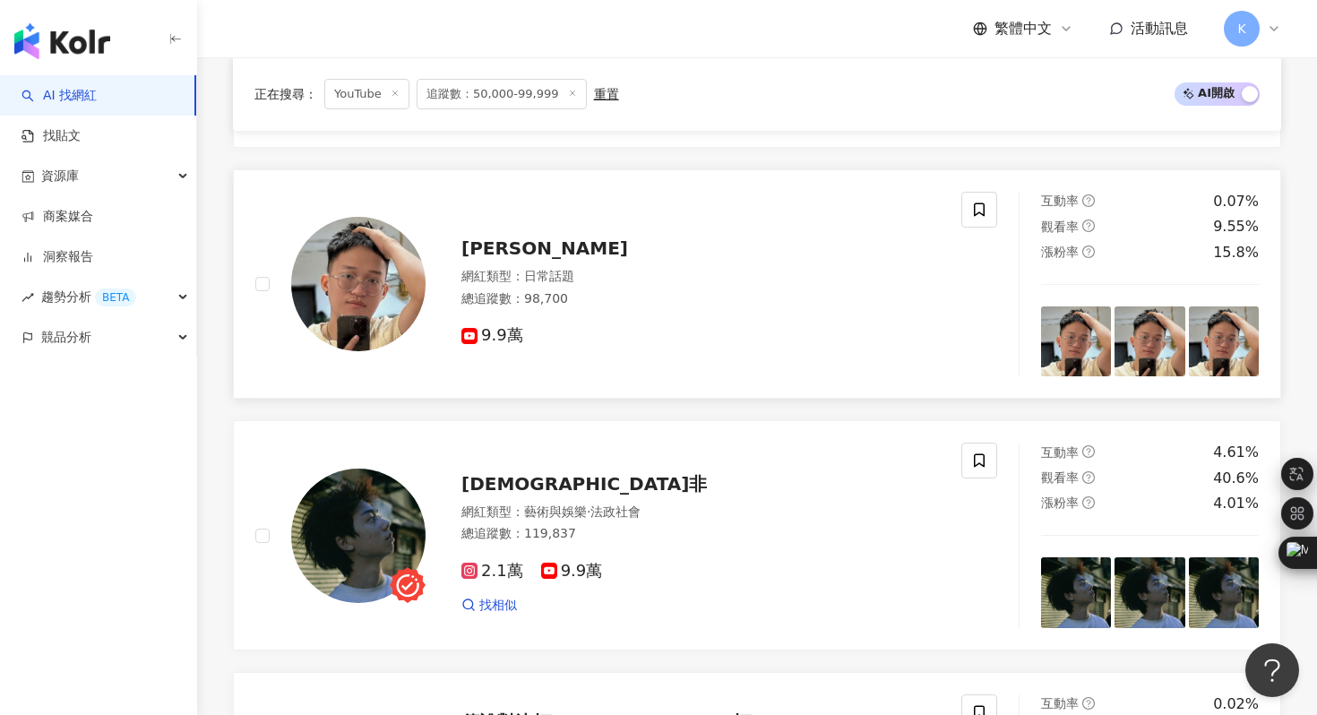
click at [345, 294] on img at bounding box center [358, 284] width 134 height 134
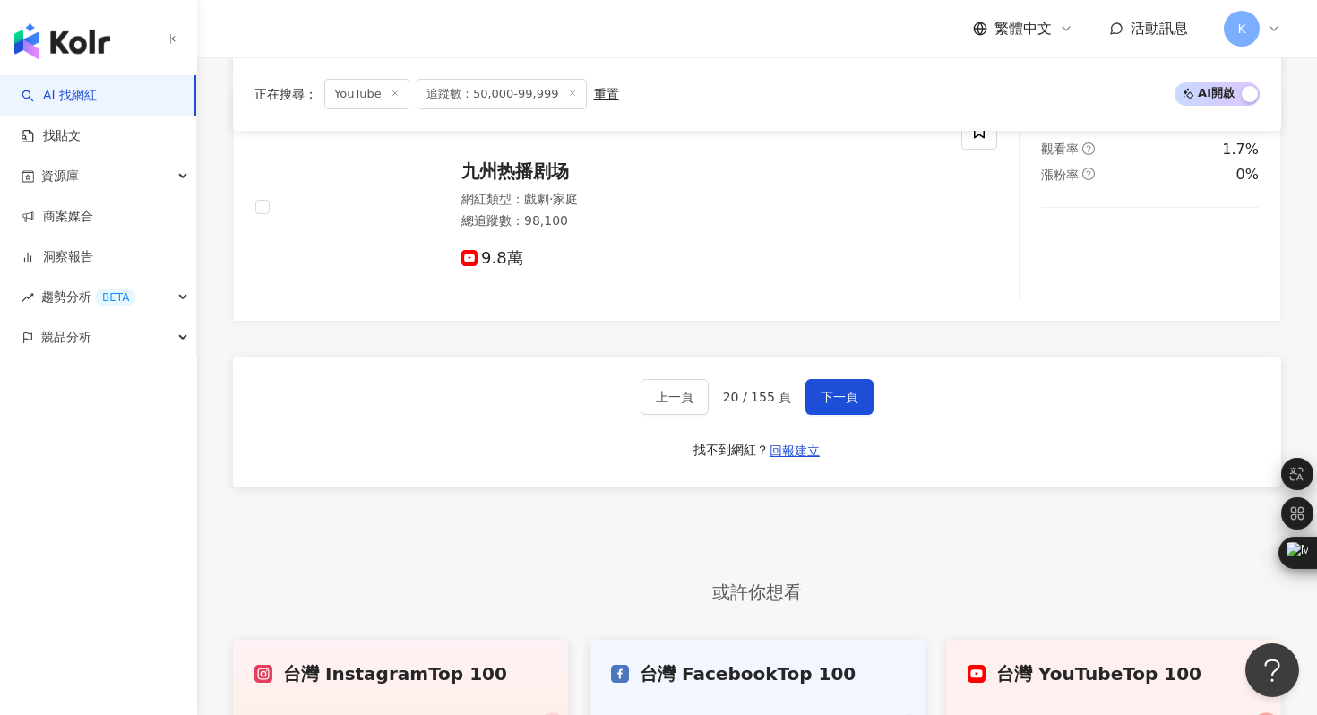
scroll to position [3574, 0]
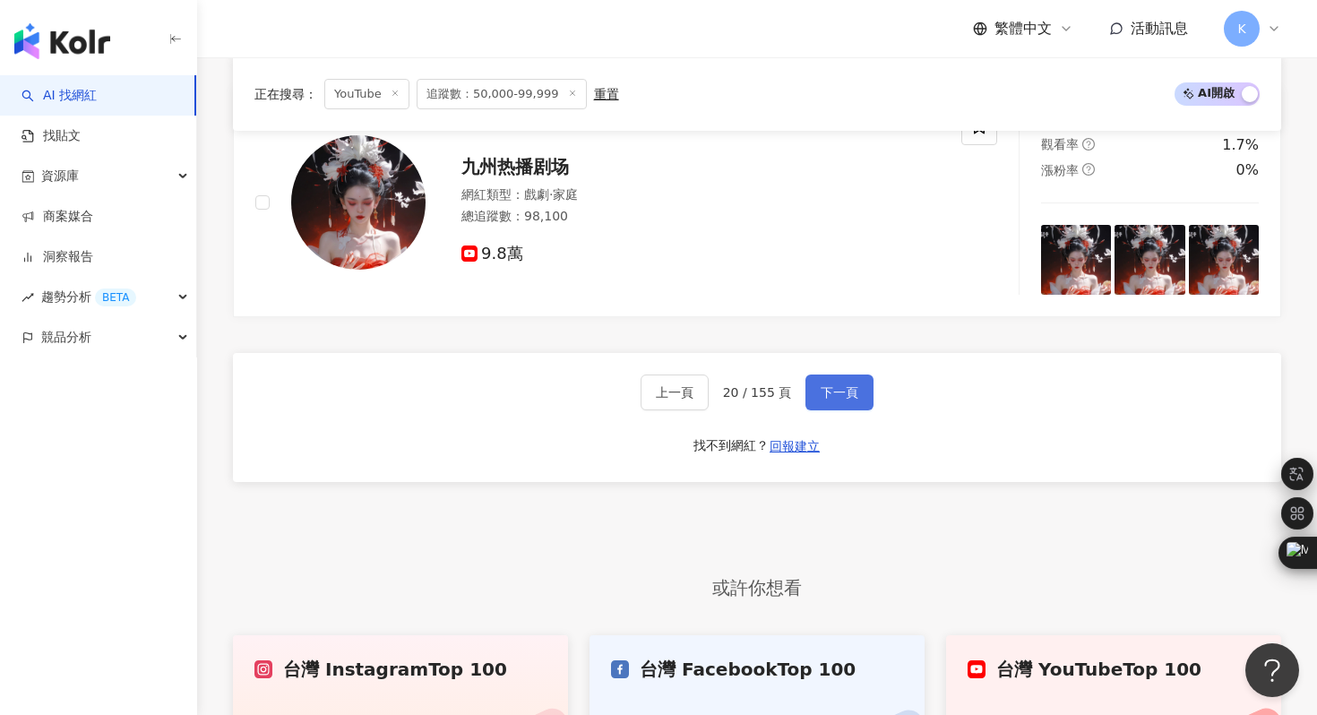
click at [836, 391] on span "下一頁" at bounding box center [840, 392] width 38 height 14
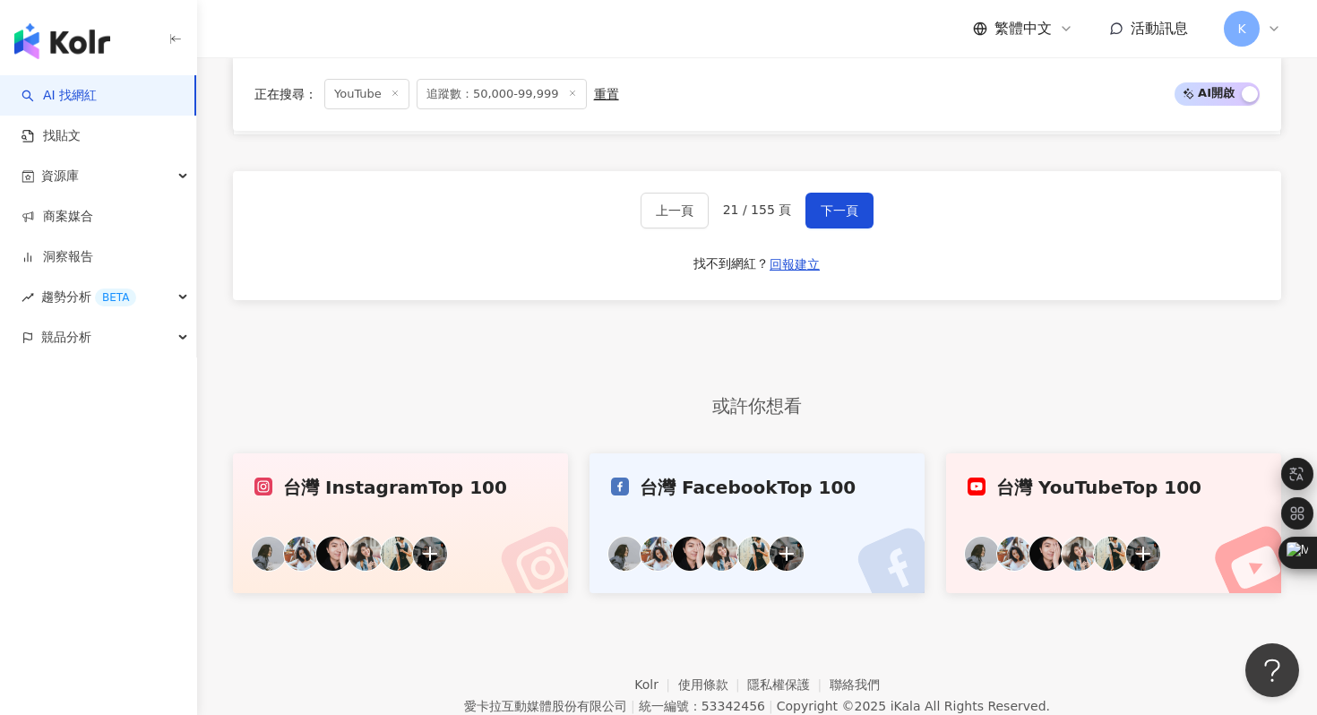
scroll to position [3785, 0]
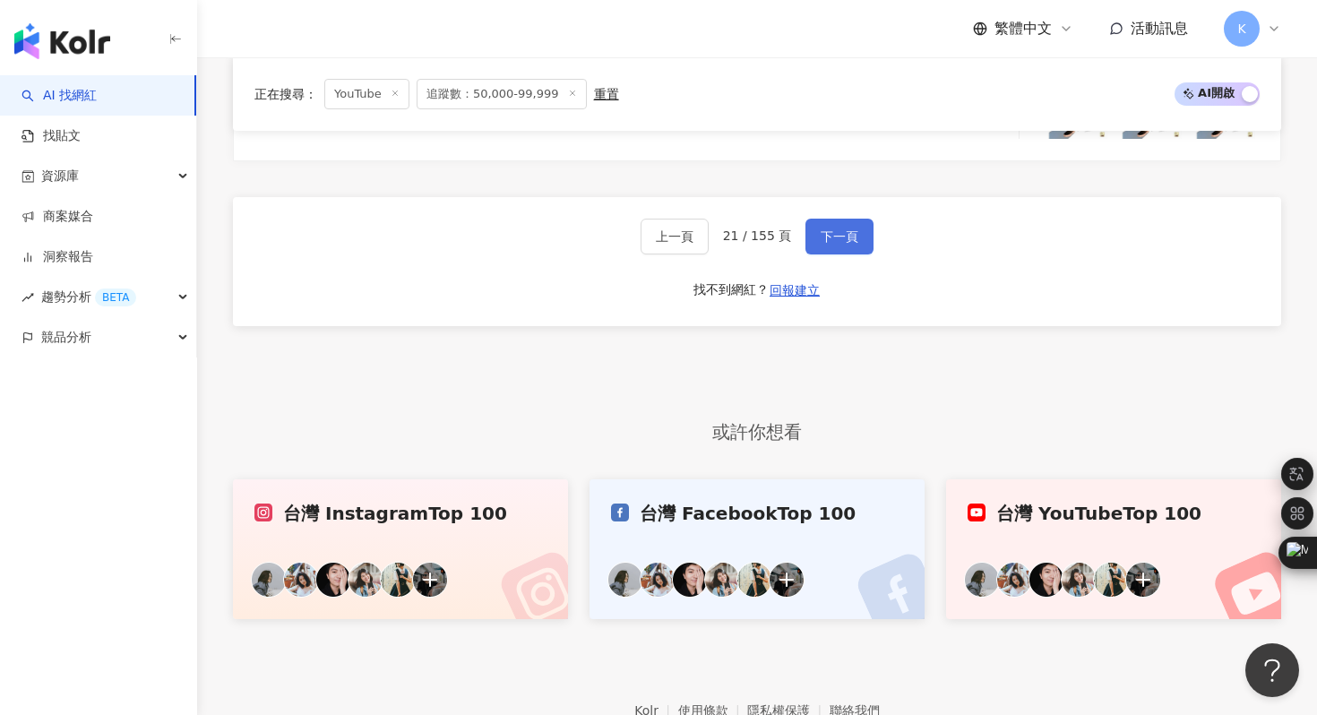
click at [851, 232] on span "下一頁" at bounding box center [840, 236] width 38 height 14
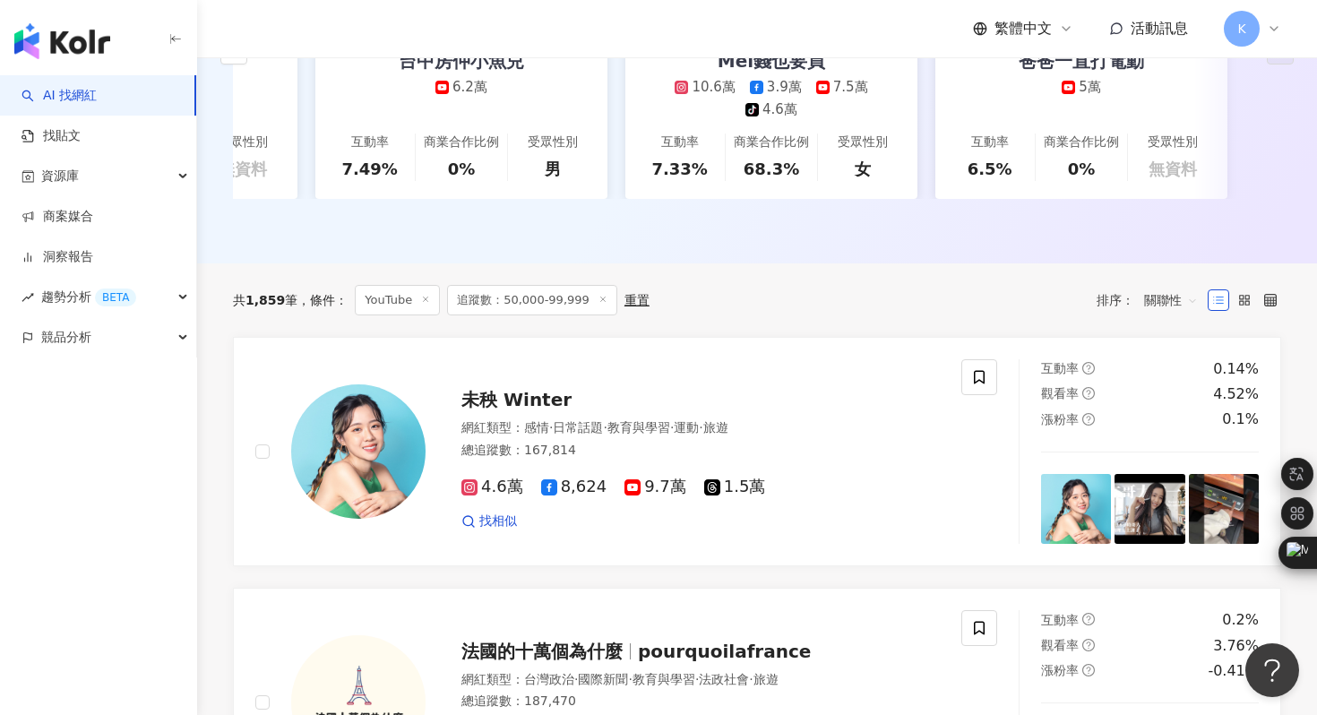
scroll to position [417, 0]
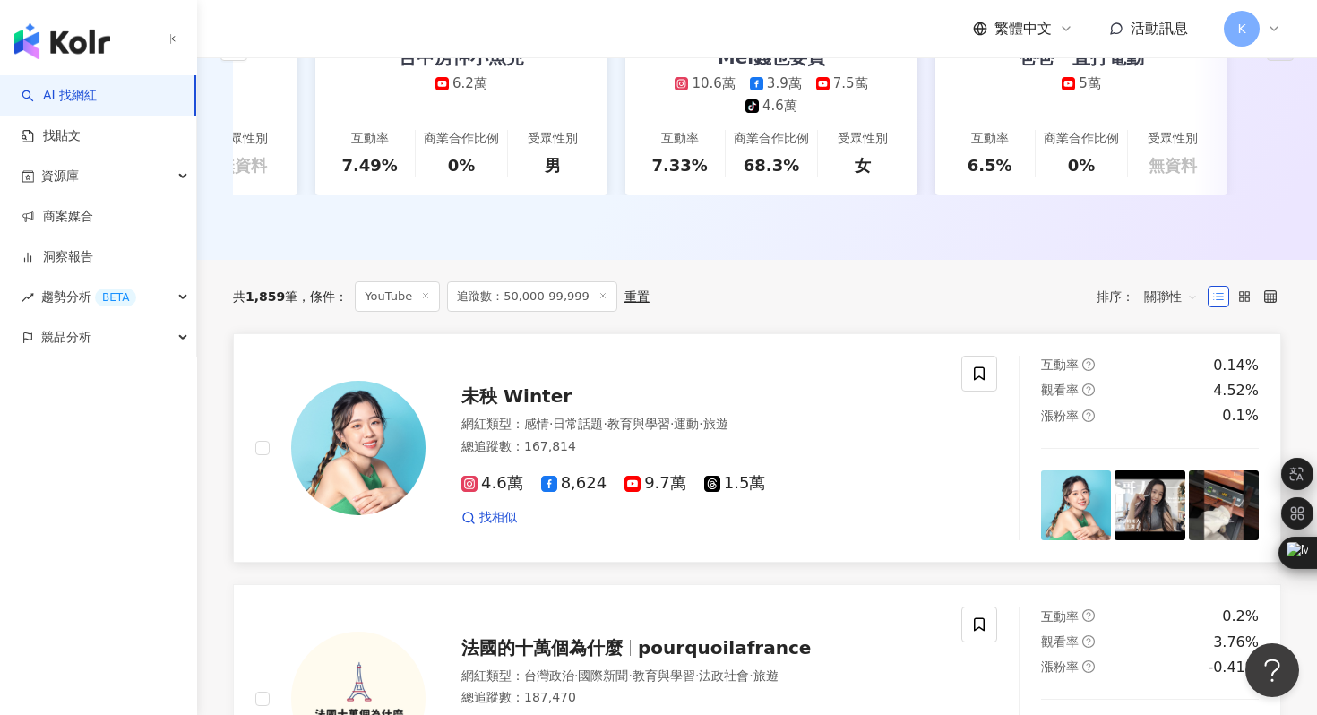
click at [382, 453] on img at bounding box center [358, 448] width 134 height 134
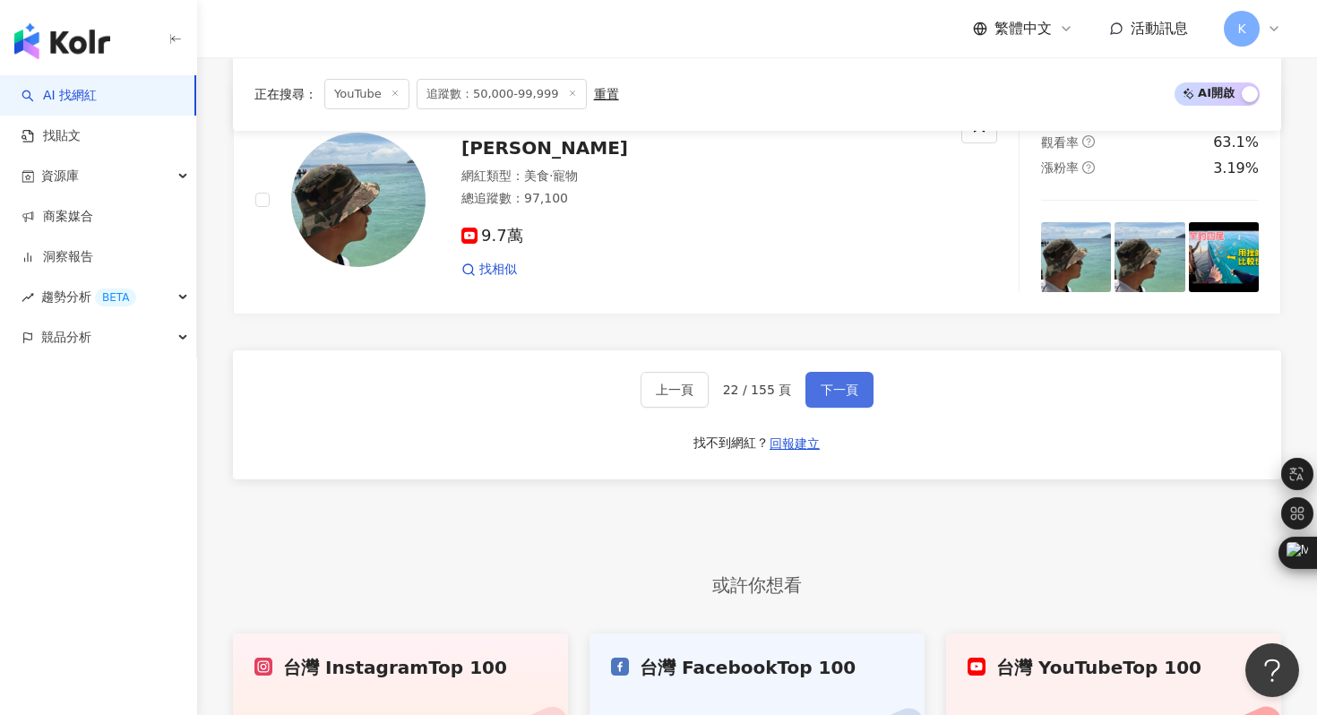
click at [847, 400] on button "下一頁" at bounding box center [839, 390] width 68 height 36
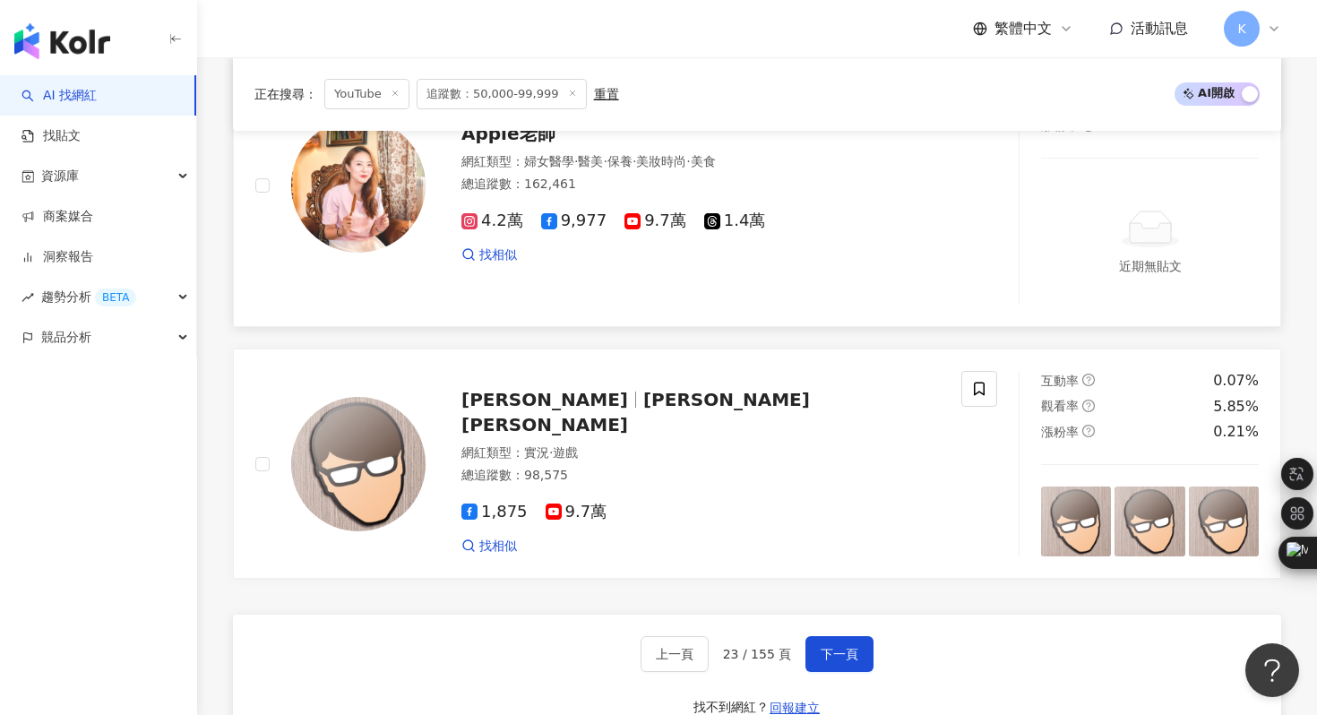
scroll to position [3224, 0]
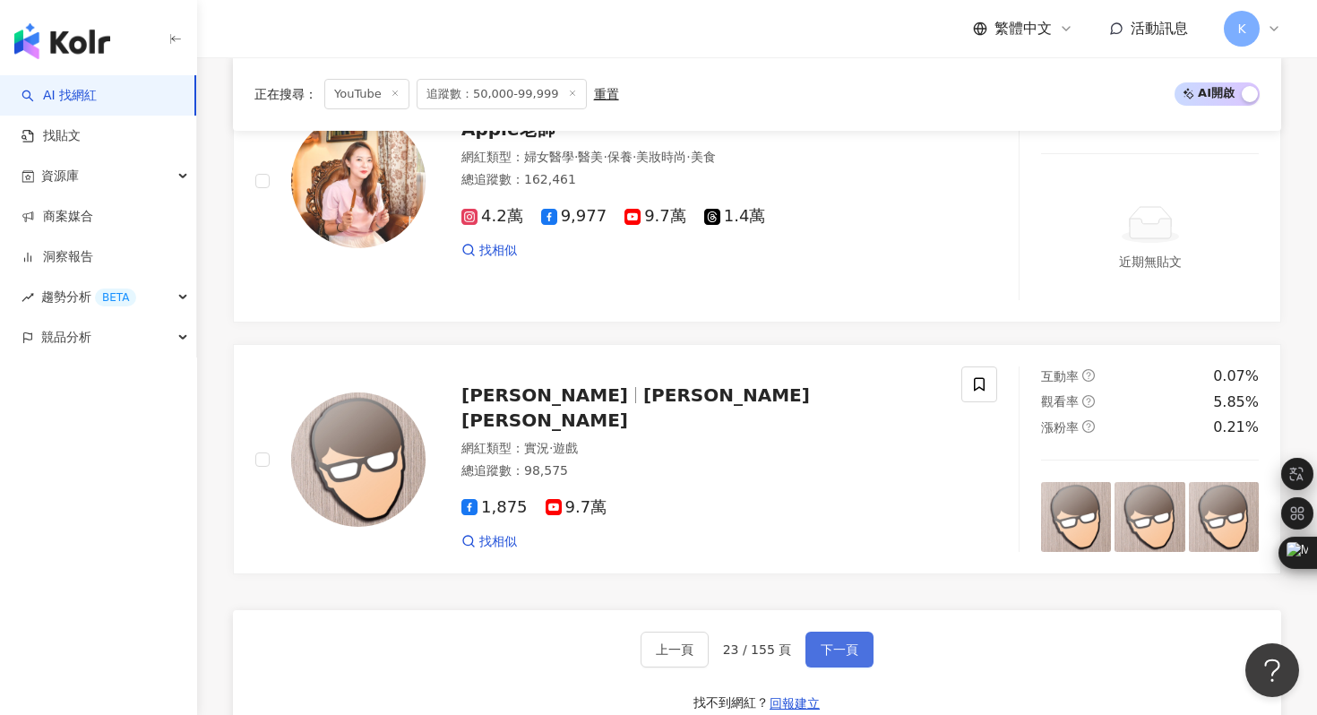
click at [847, 652] on span "下一頁" at bounding box center [840, 649] width 38 height 14
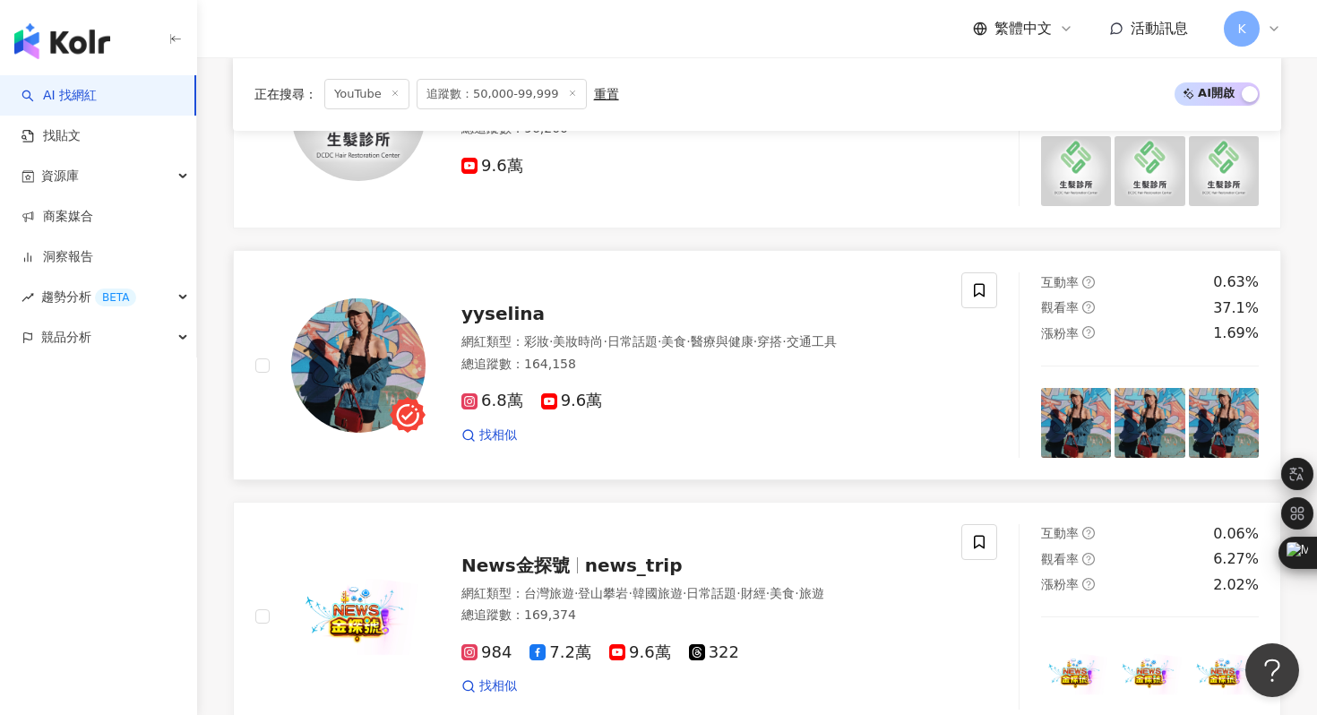
scroll to position [2248, 0]
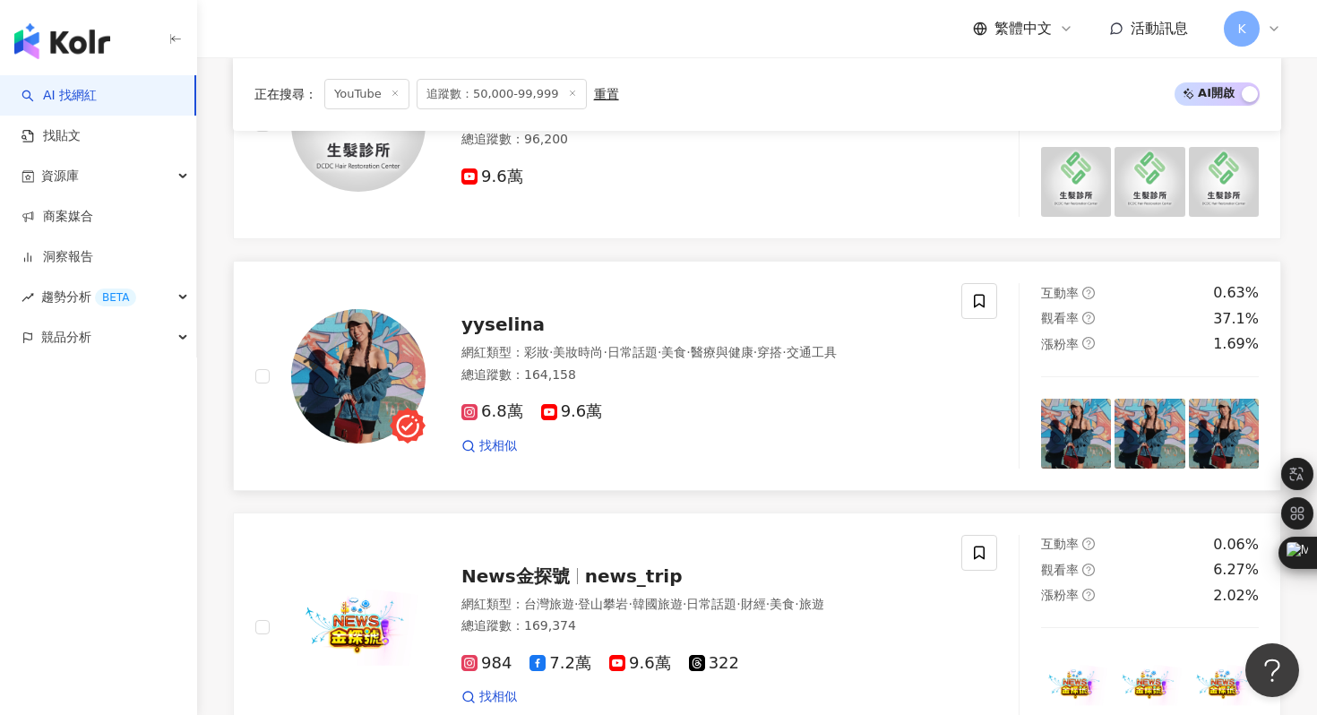
click at [380, 385] on img at bounding box center [358, 376] width 134 height 134
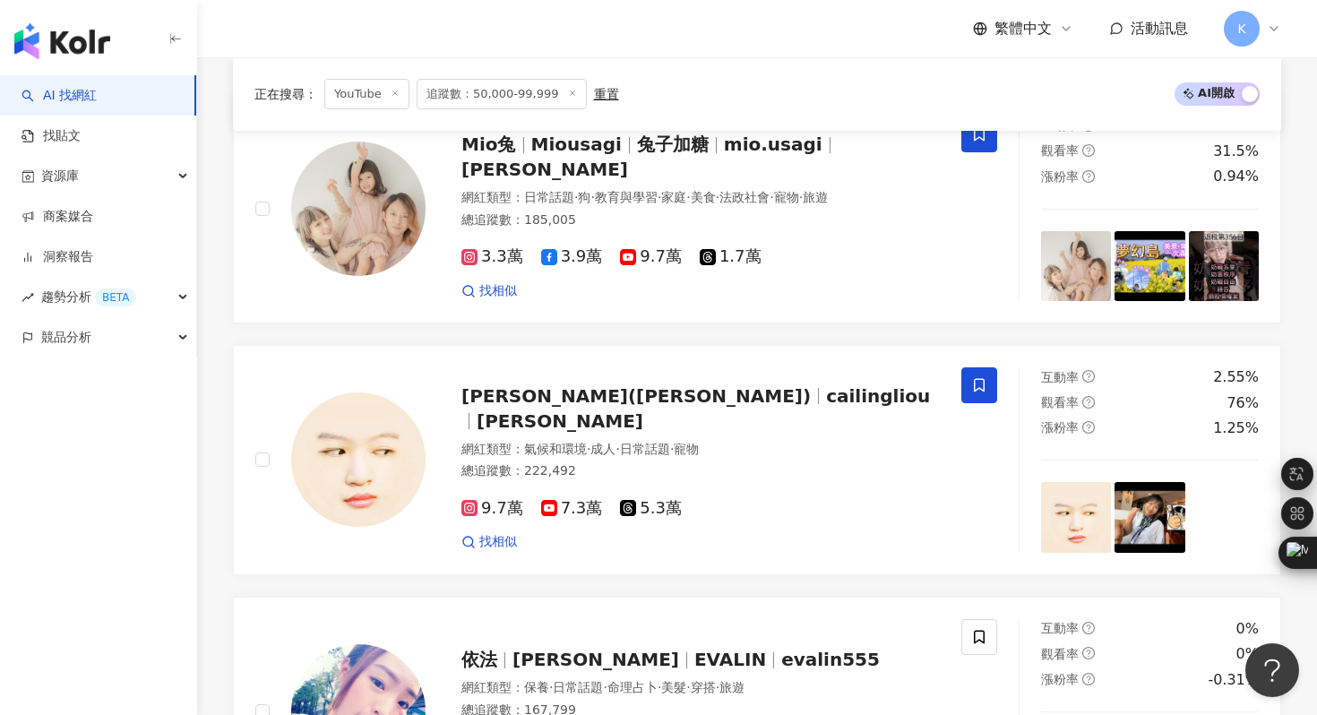
scroll to position [648, 0]
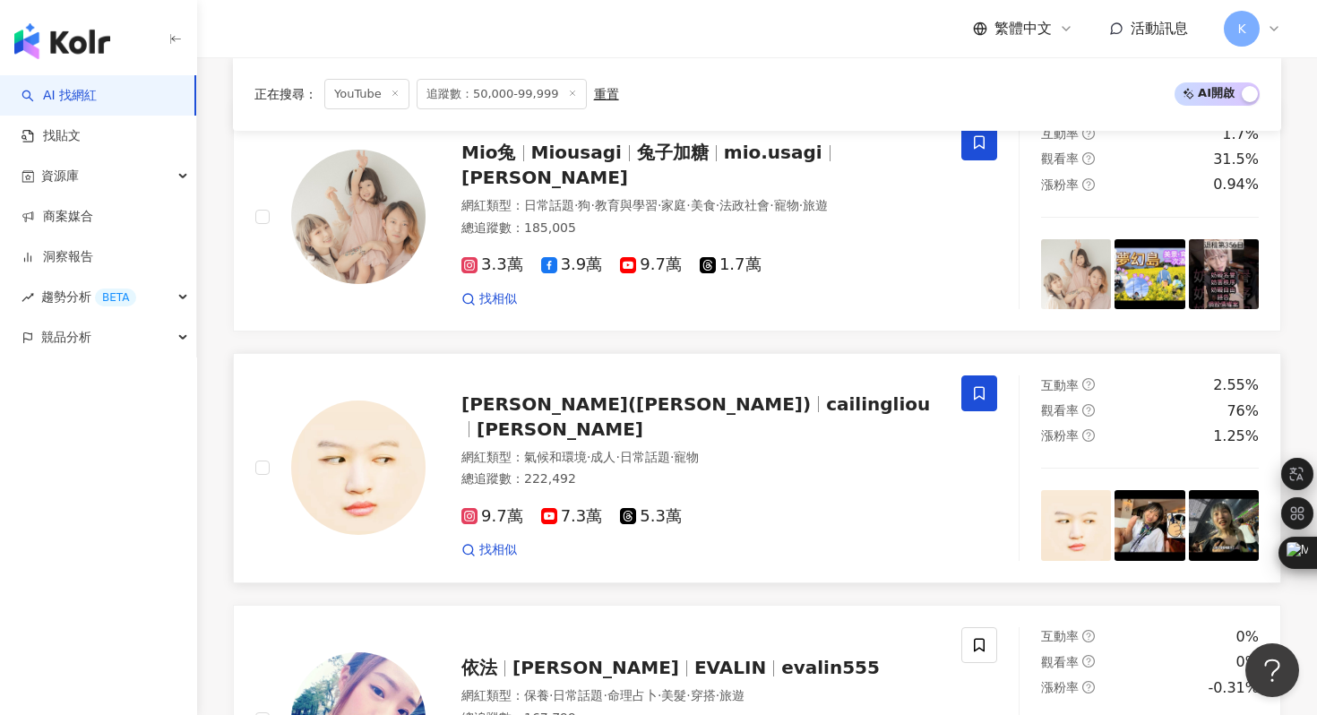
click at [381, 464] on img at bounding box center [358, 467] width 134 height 134
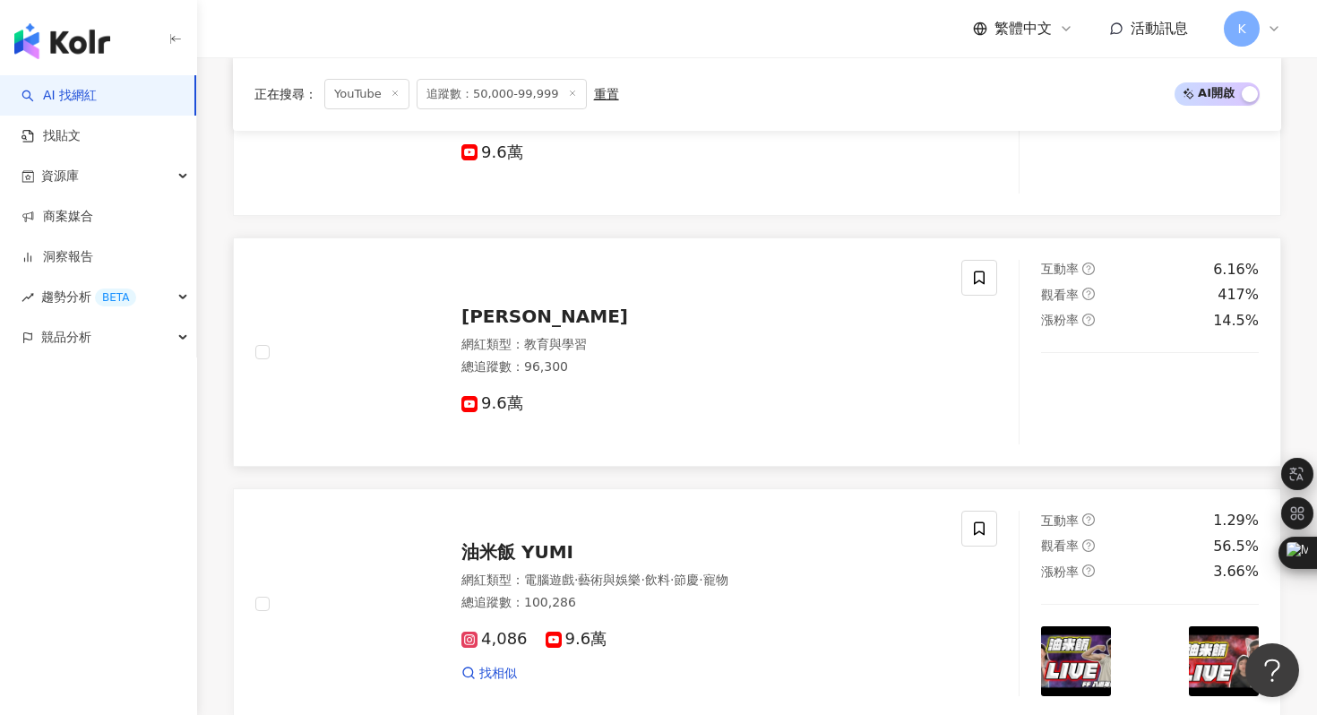
scroll to position [1520, 0]
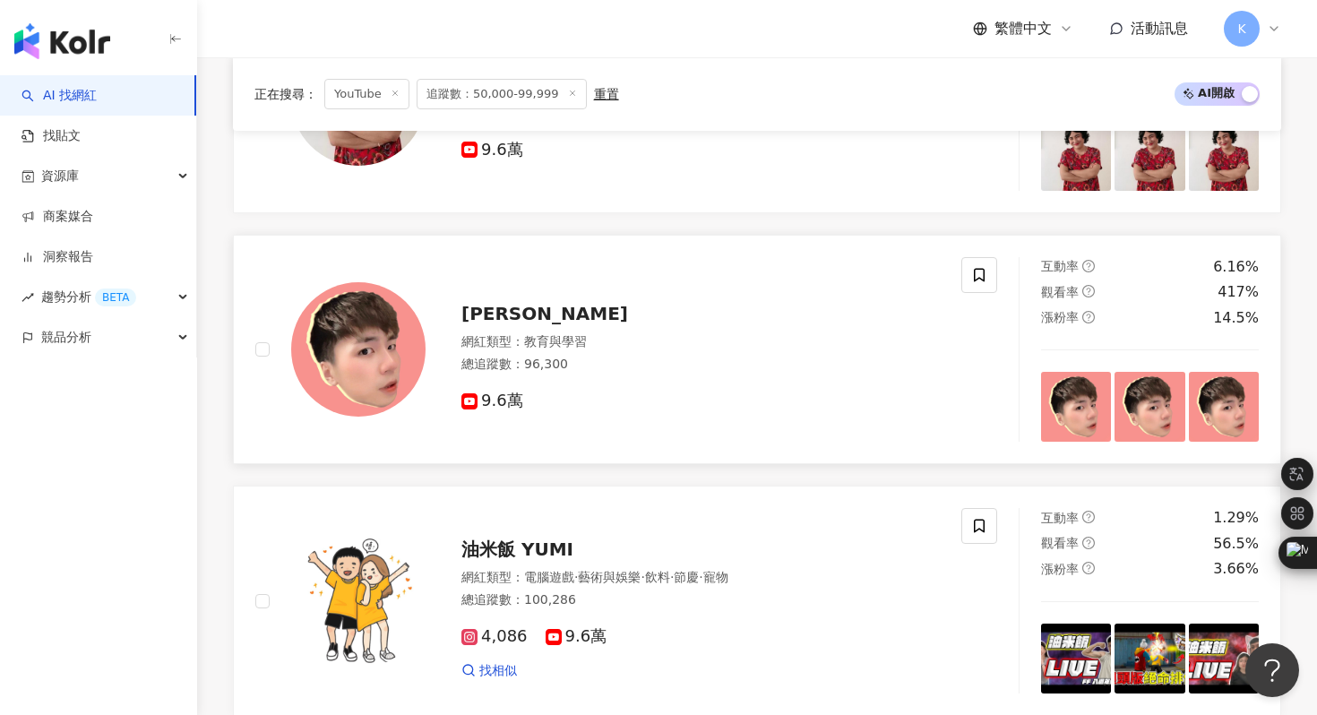
click at [360, 389] on img at bounding box center [358, 349] width 134 height 134
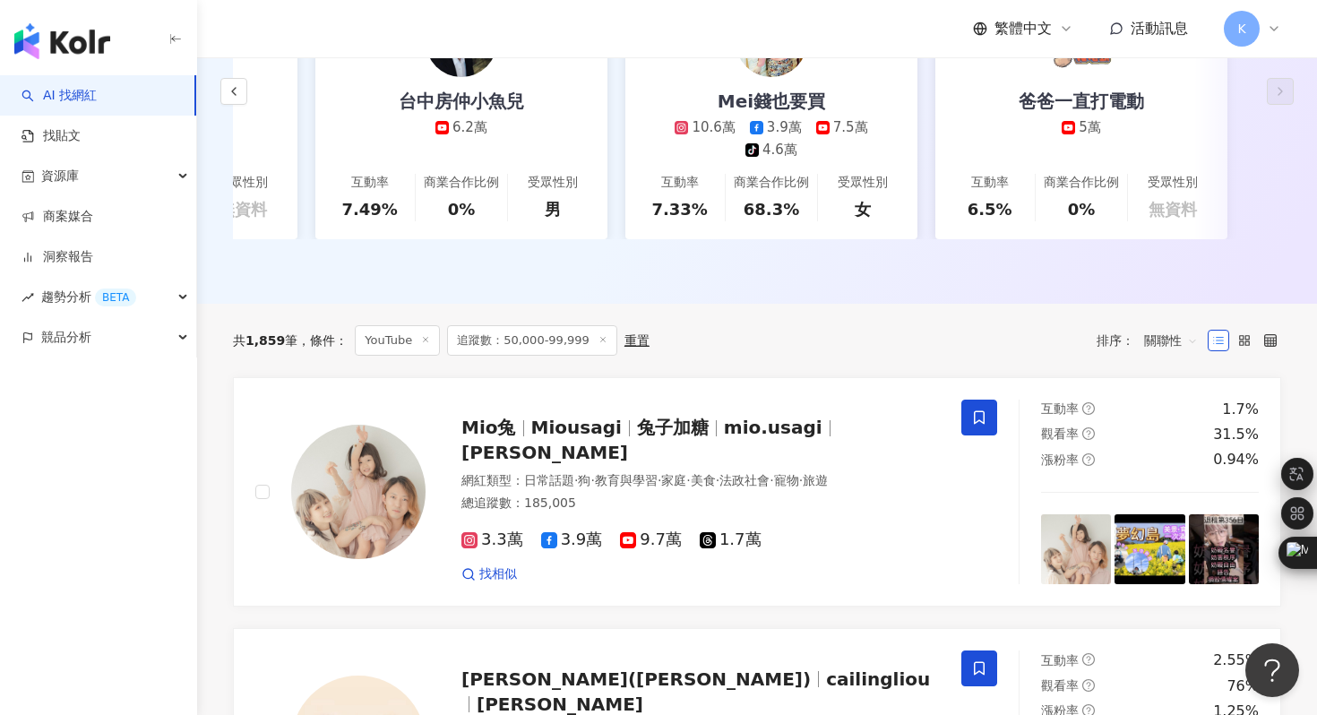
scroll to position [423, 0]
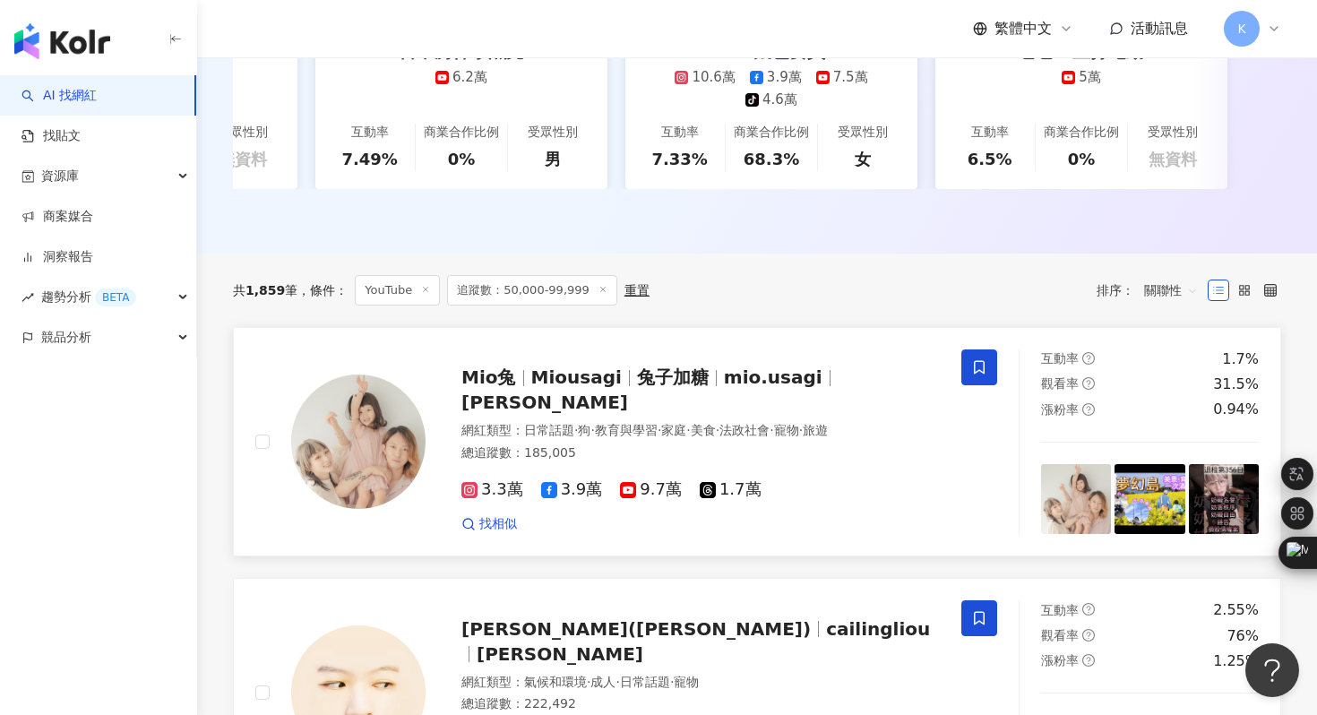
click at [350, 467] on img at bounding box center [358, 441] width 134 height 134
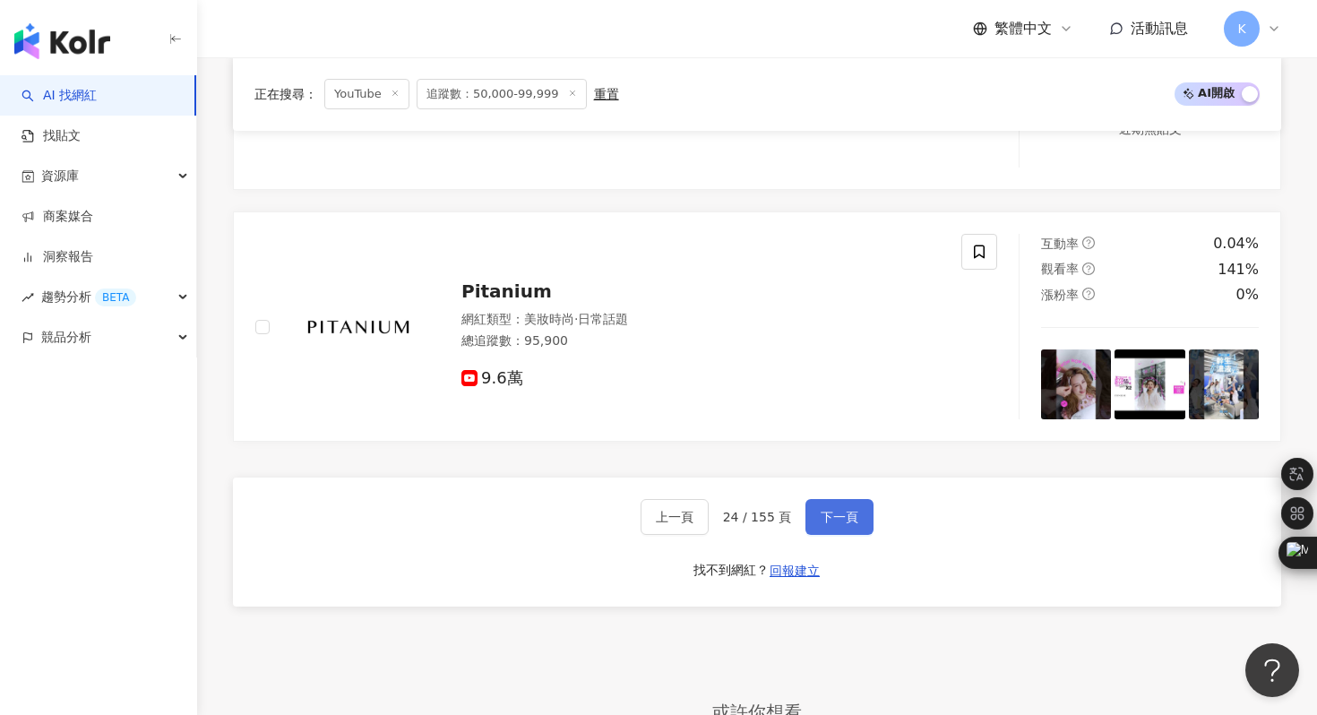
click at [842, 511] on span "下一頁" at bounding box center [840, 517] width 38 height 14
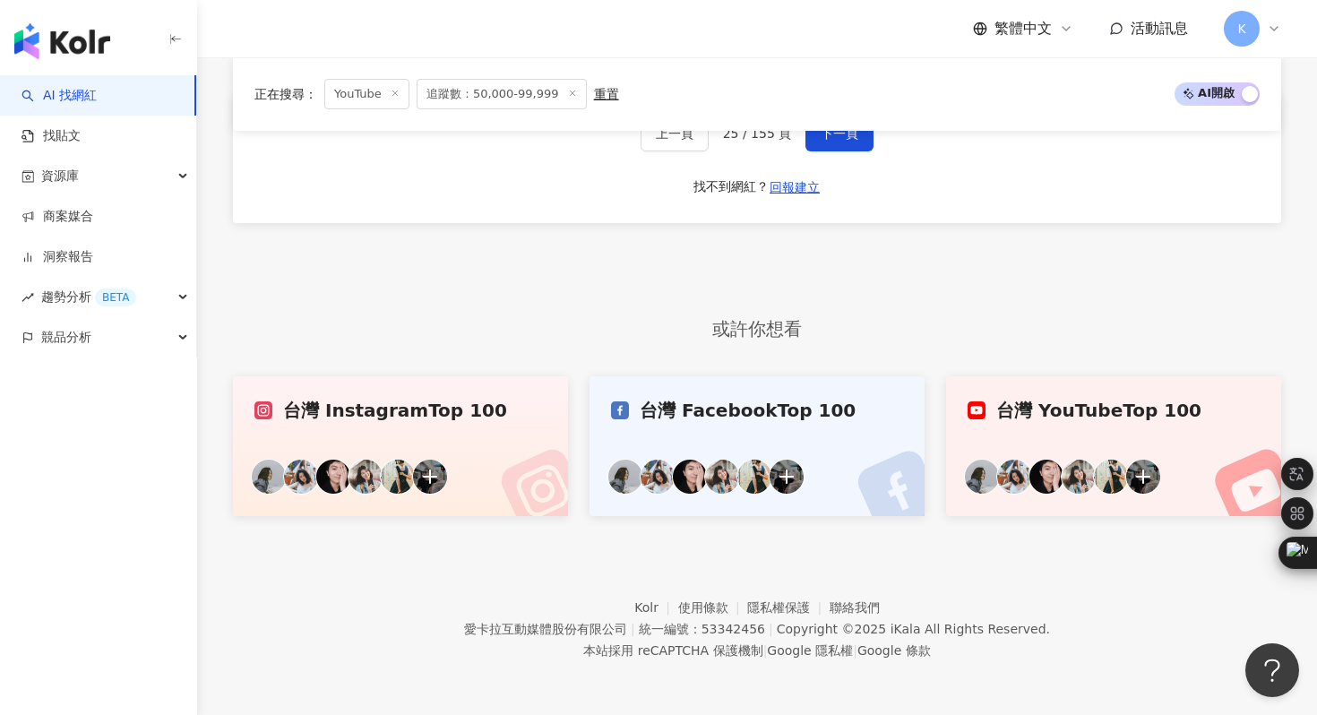
scroll to position [3717, 0]
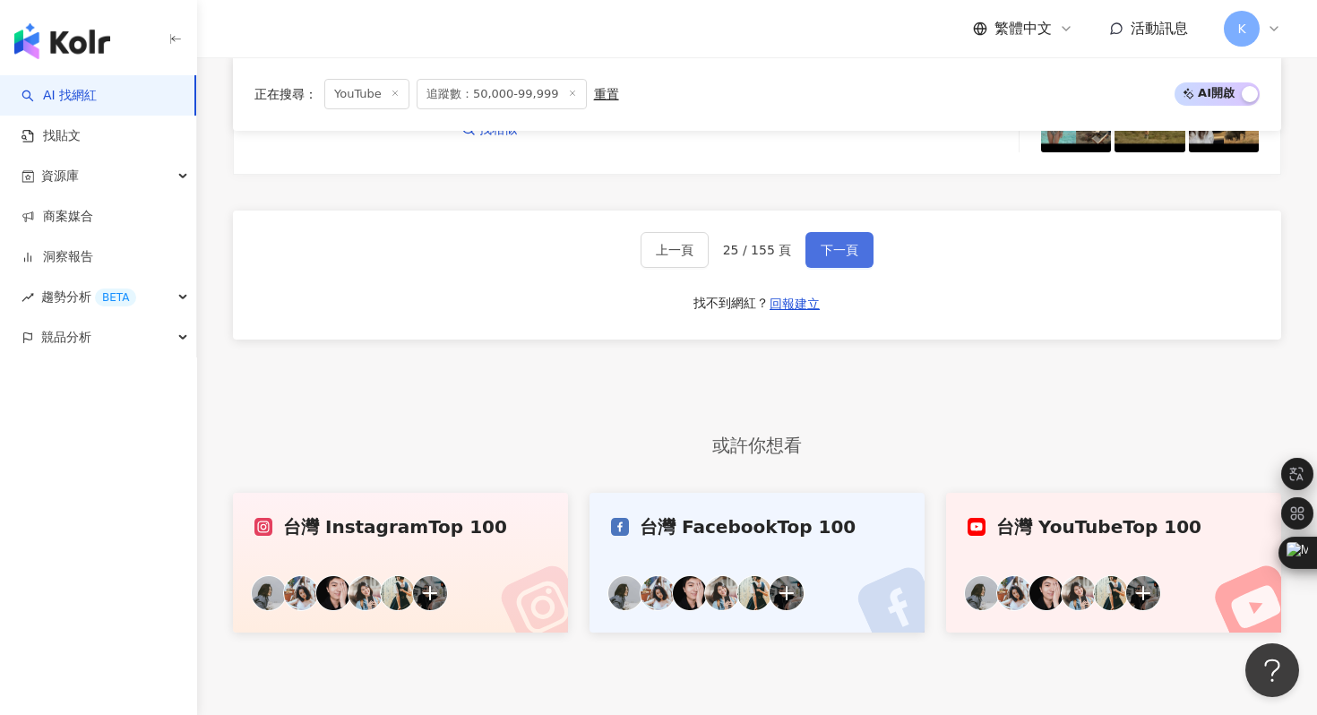
click at [835, 237] on button "下一頁" at bounding box center [839, 250] width 68 height 36
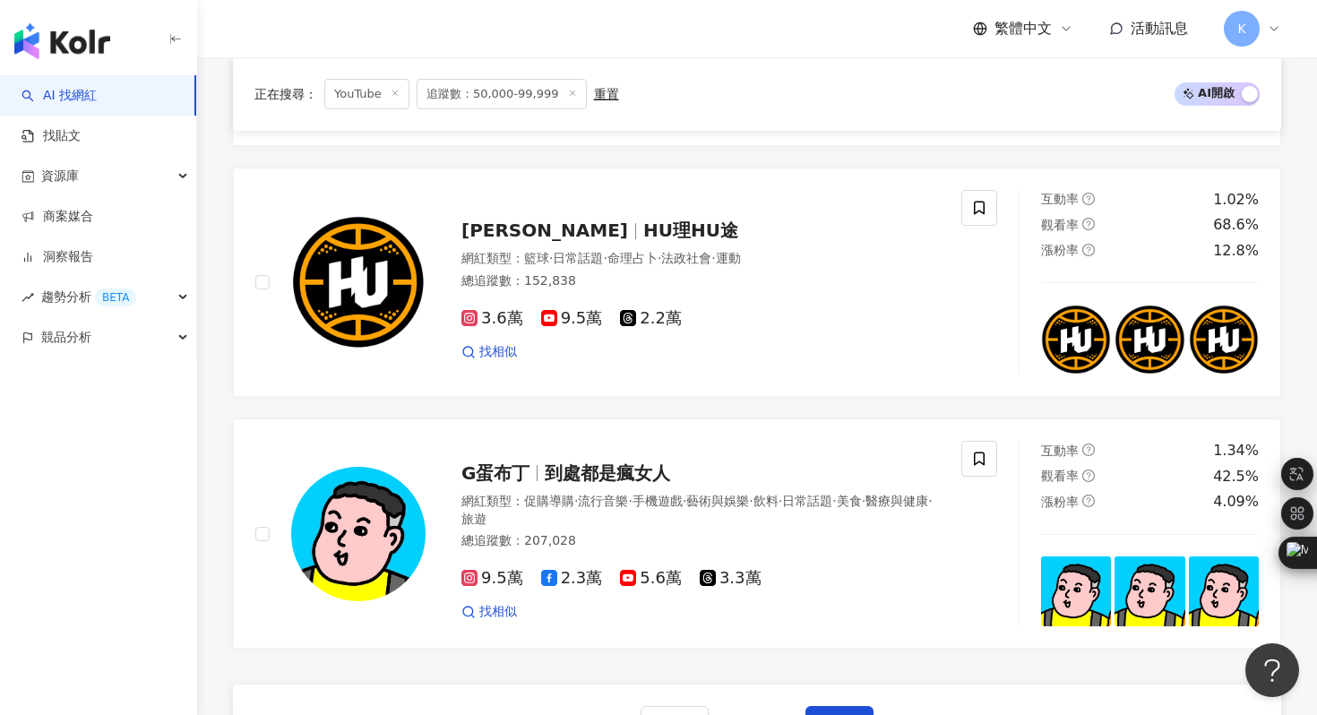
scroll to position [3163, 0]
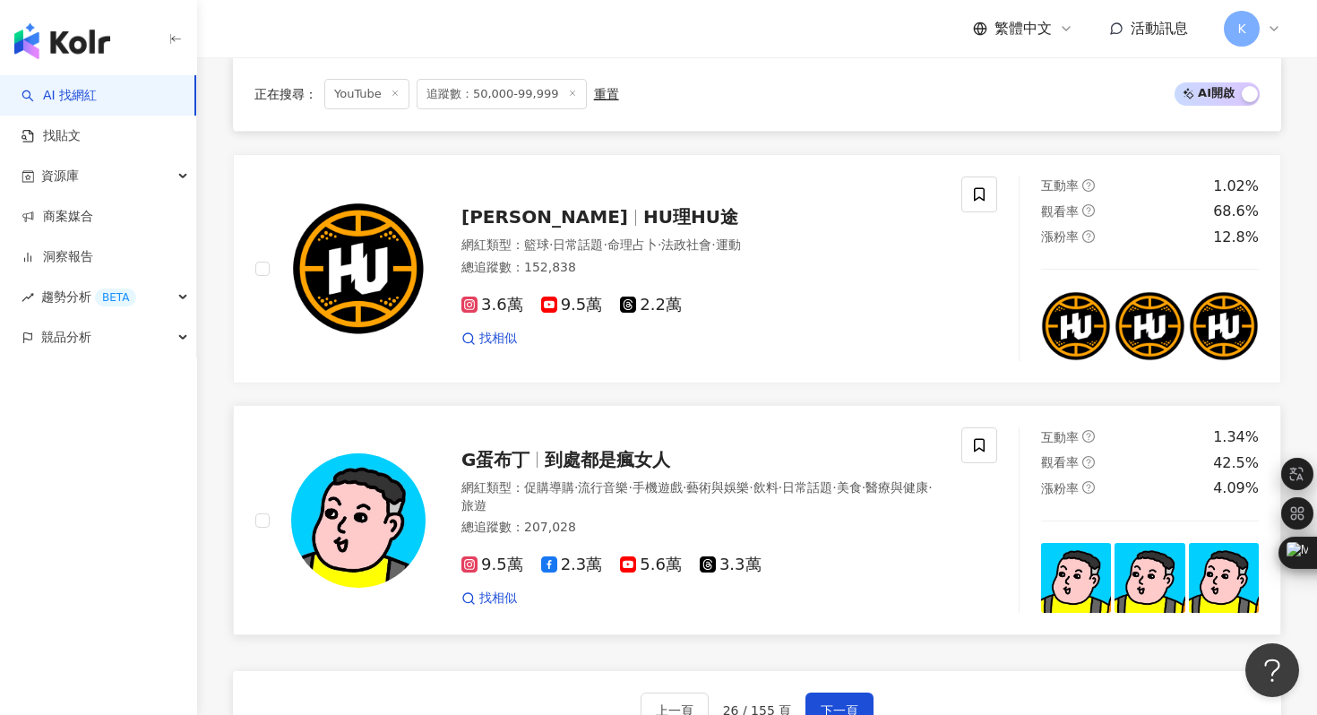
click at [364, 516] on img at bounding box center [358, 520] width 134 height 134
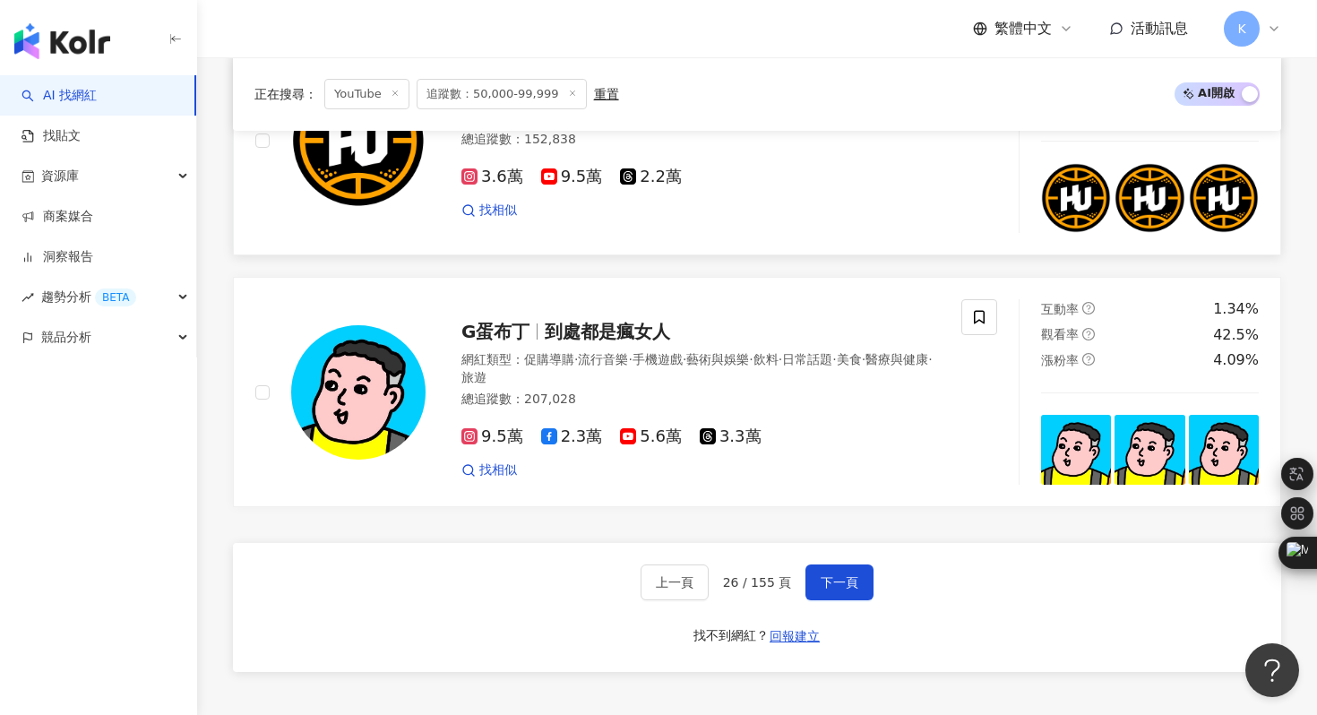
scroll to position [3302, 0]
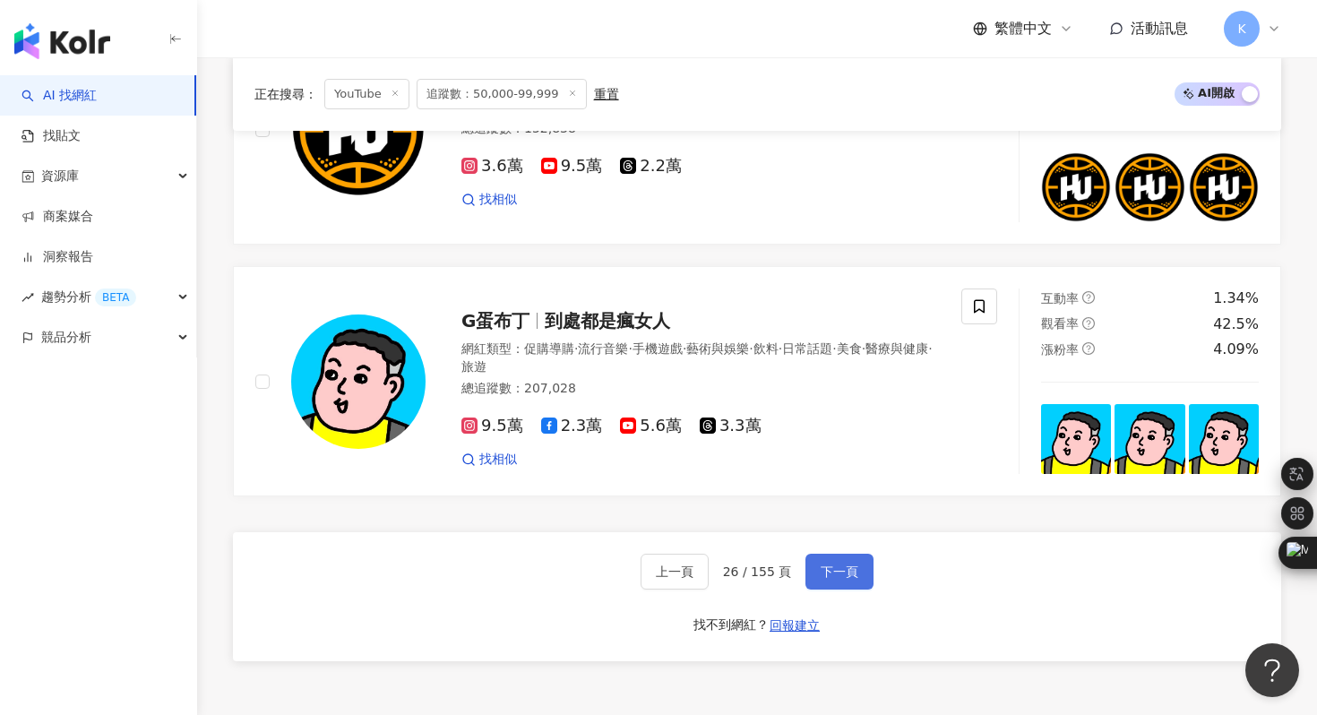
click at [845, 568] on span "下一頁" at bounding box center [840, 571] width 38 height 14
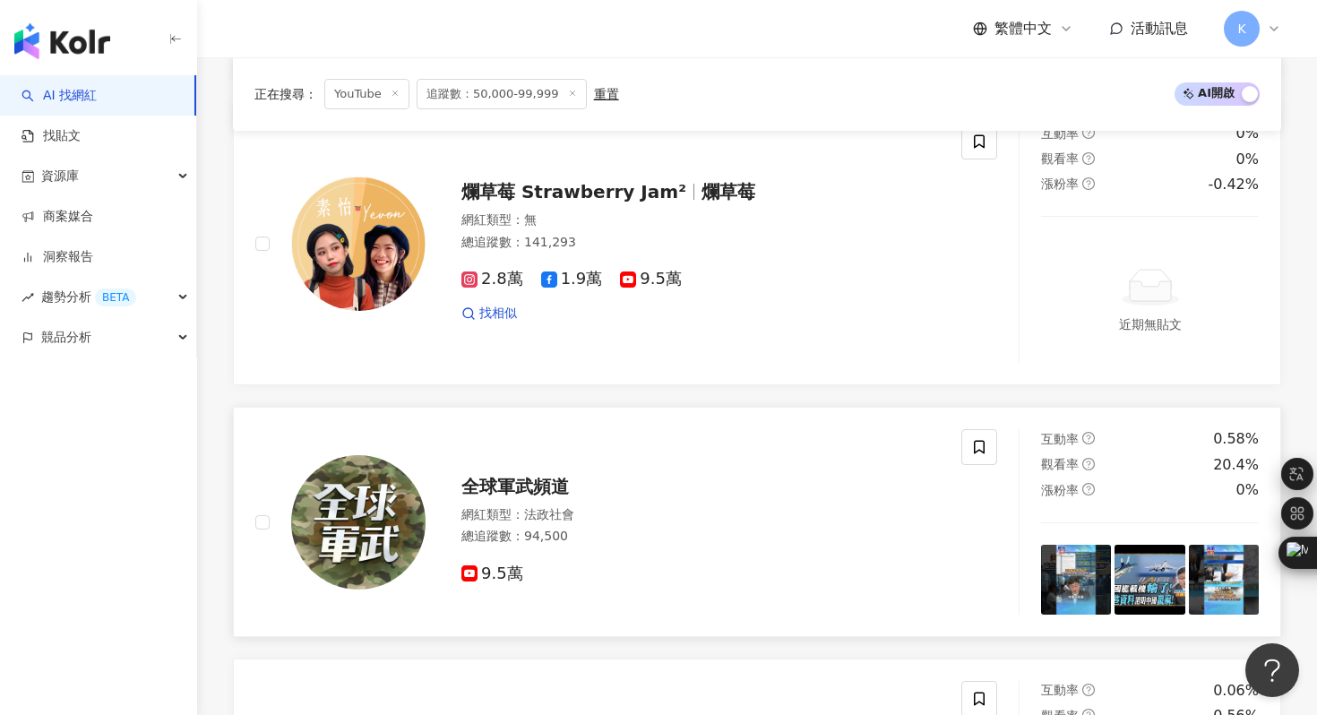
scroll to position [3133, 0]
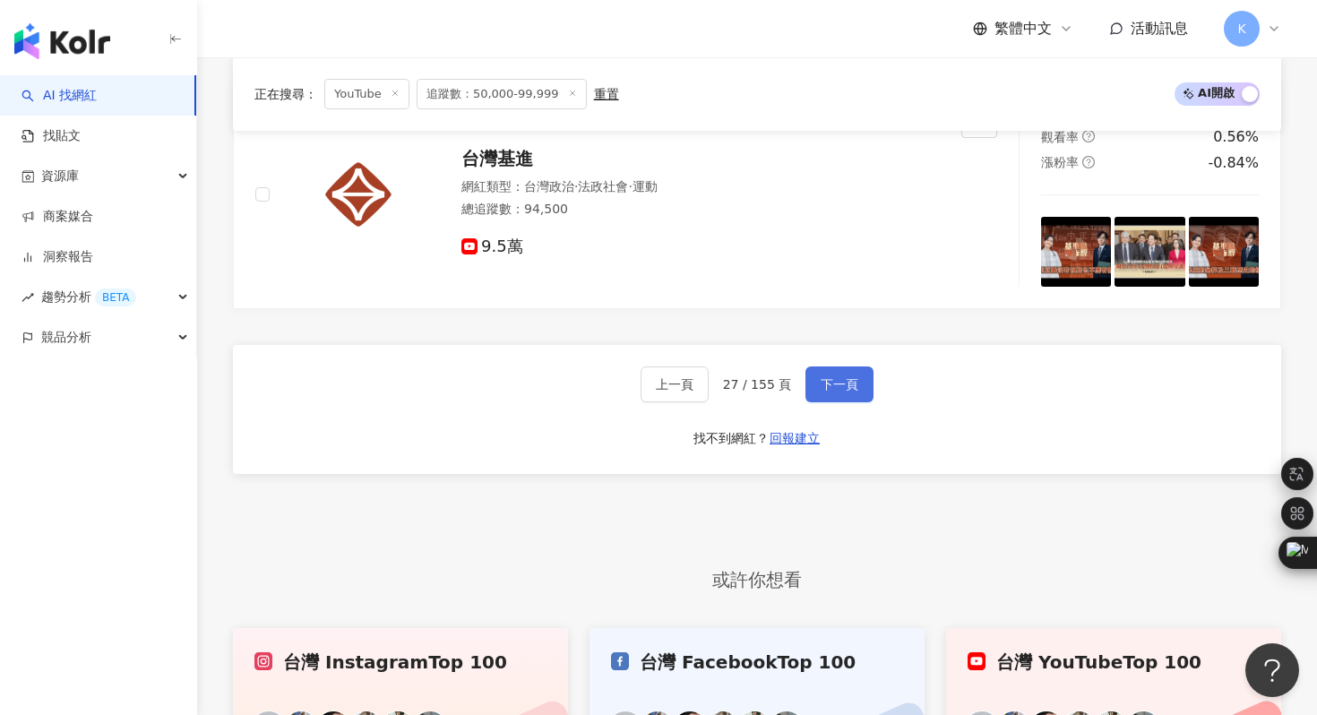
click at [838, 384] on span "下一頁" at bounding box center [840, 384] width 38 height 14
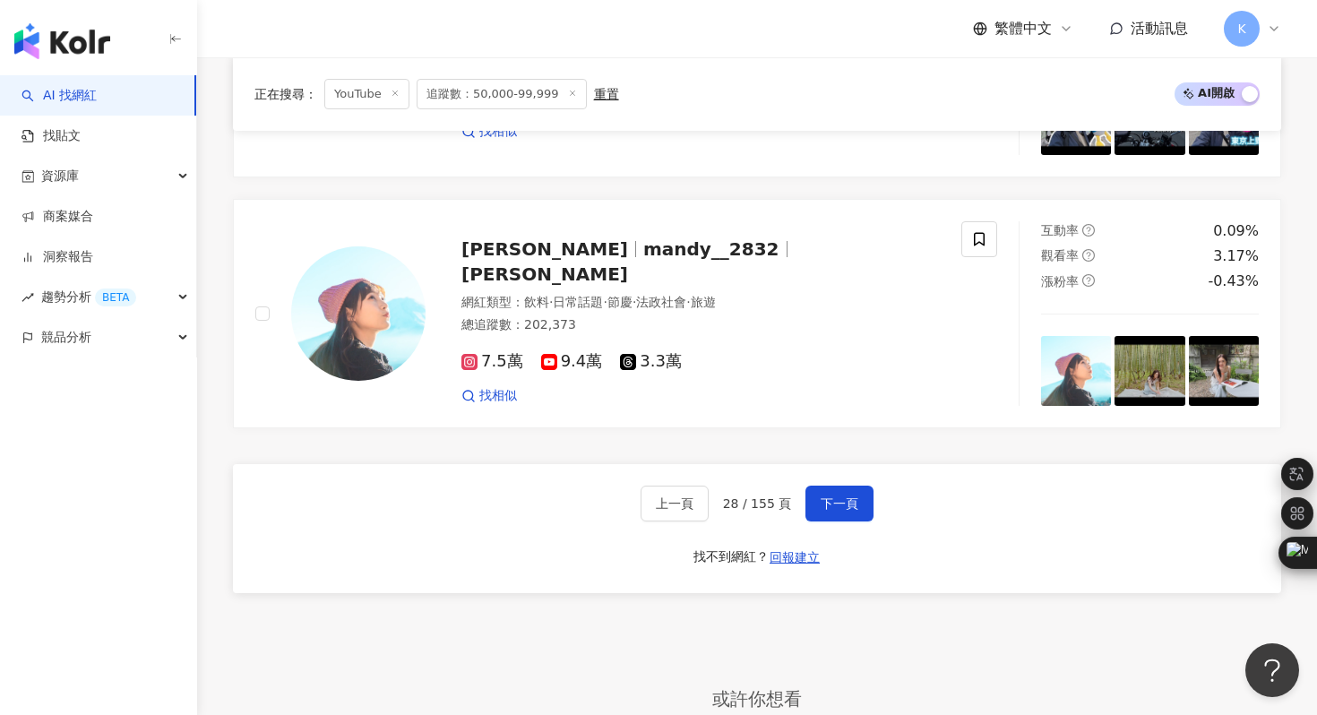
scroll to position [3091, 0]
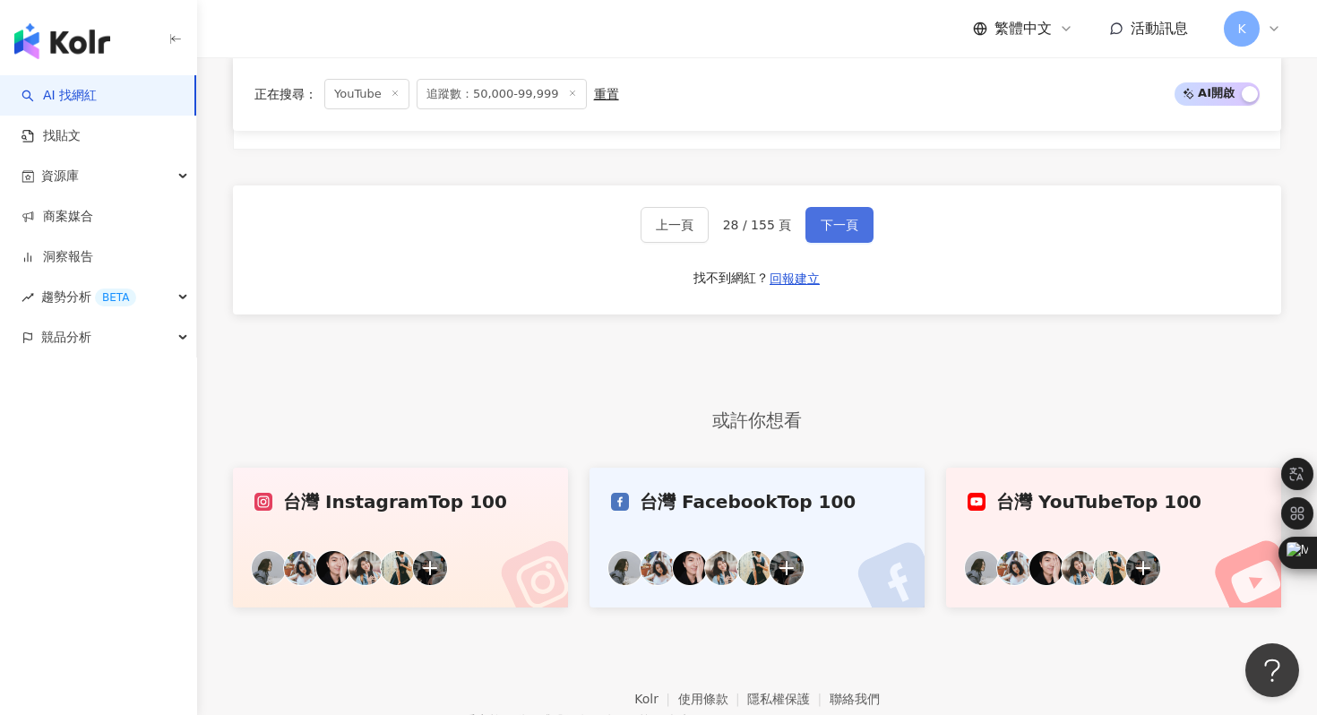
click at [838, 212] on button "下一頁" at bounding box center [839, 225] width 68 height 36
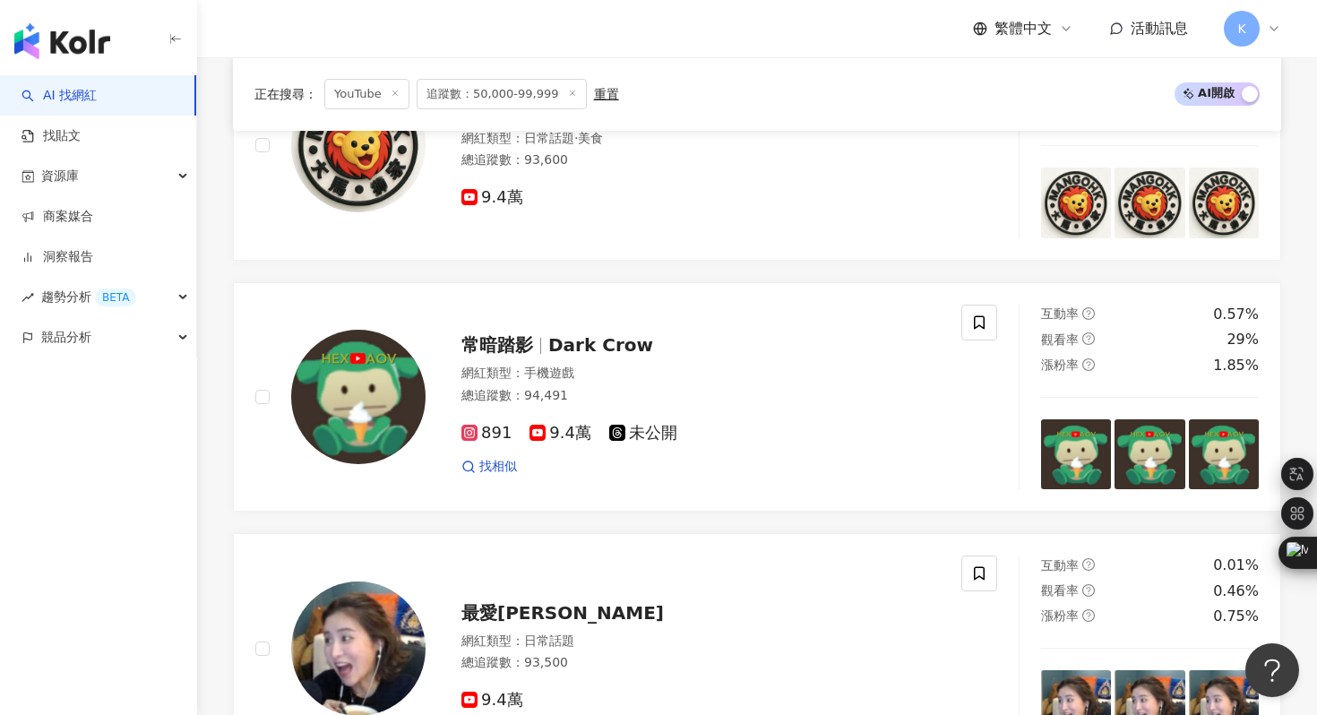
scroll to position [3229, 0]
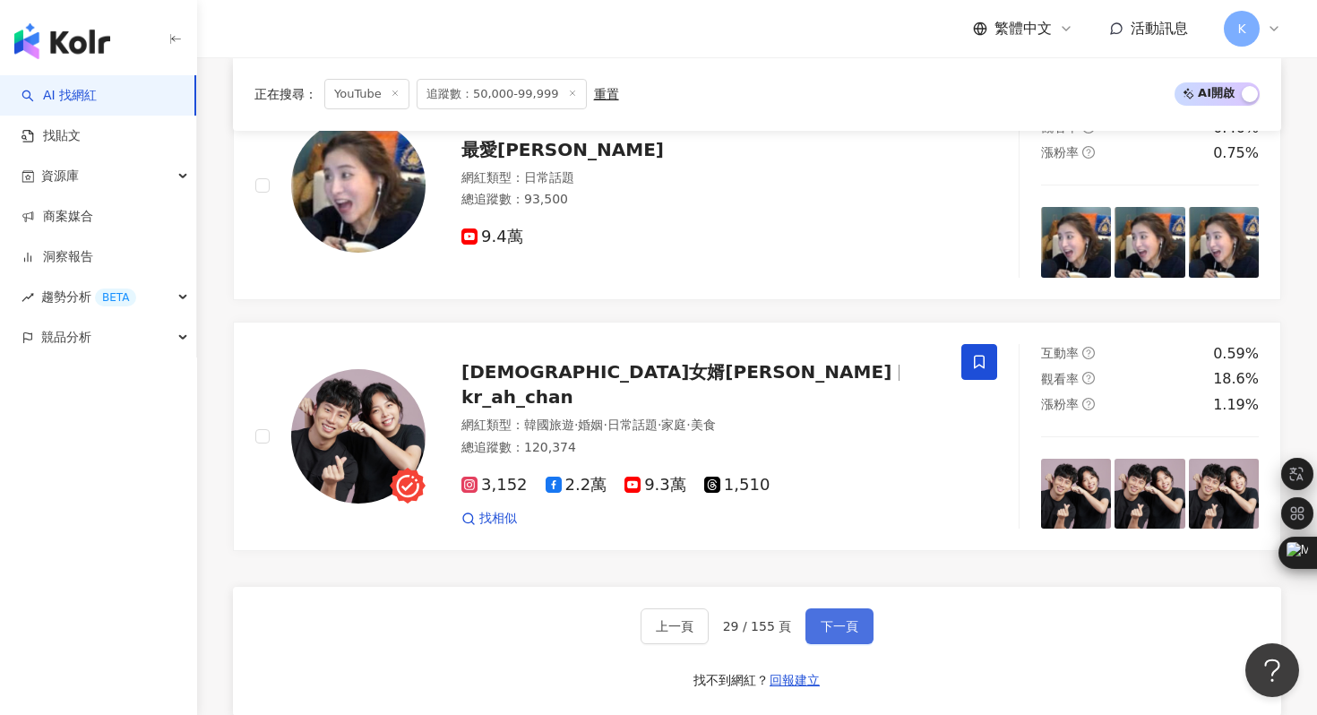
click at [843, 609] on button "下一頁" at bounding box center [839, 626] width 68 height 36
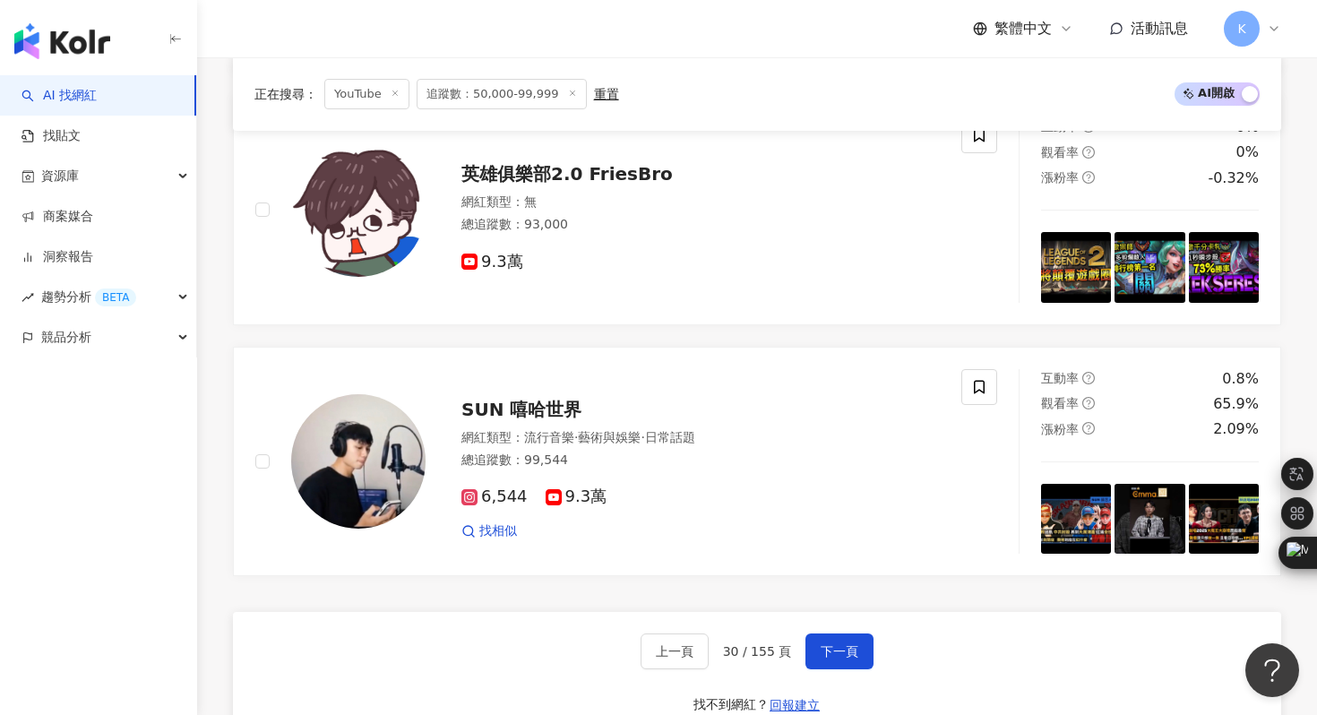
scroll to position [2960, 0]
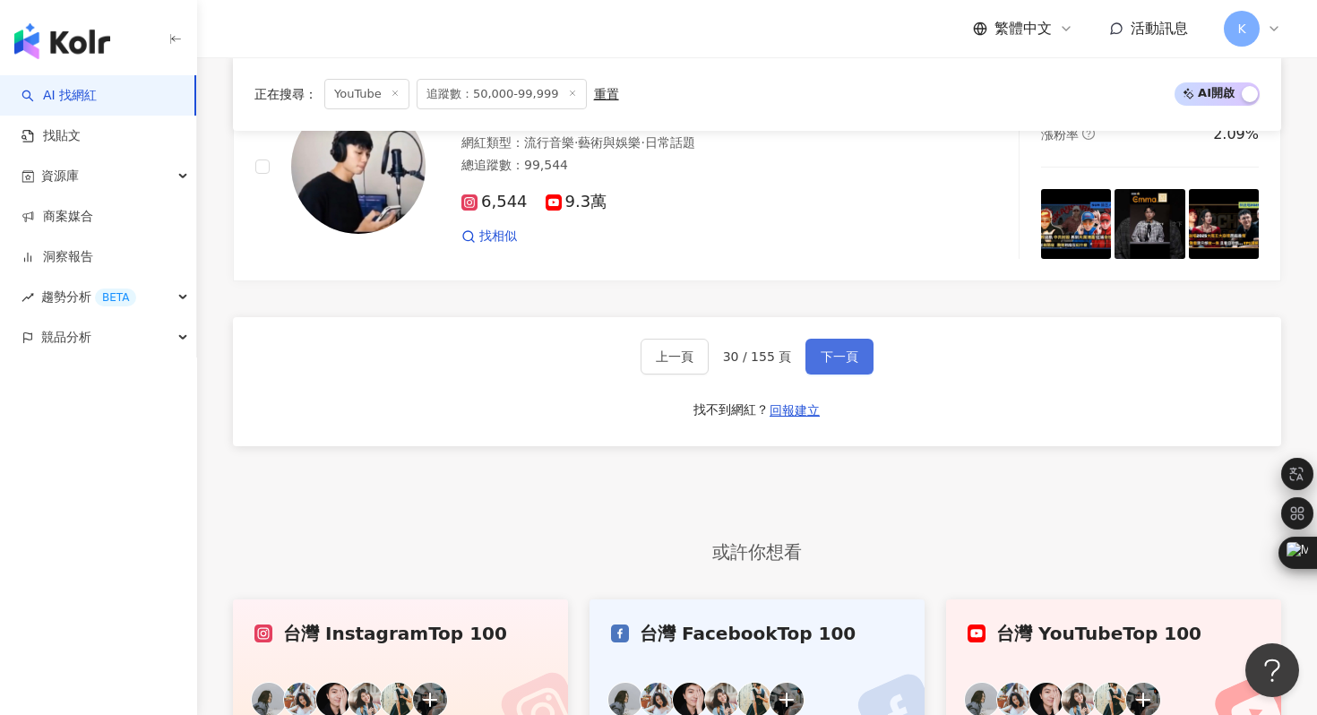
click at [847, 357] on span "下一頁" at bounding box center [840, 356] width 38 height 14
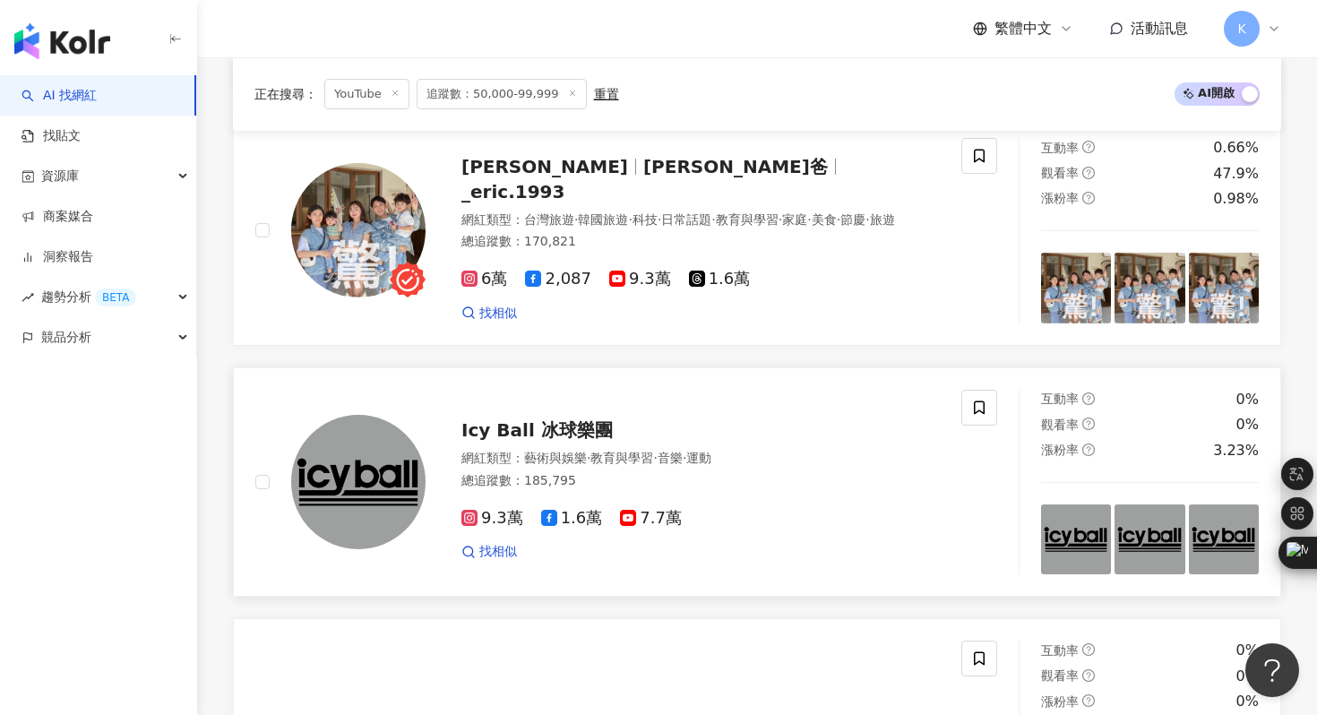
scroll to position [2457, 0]
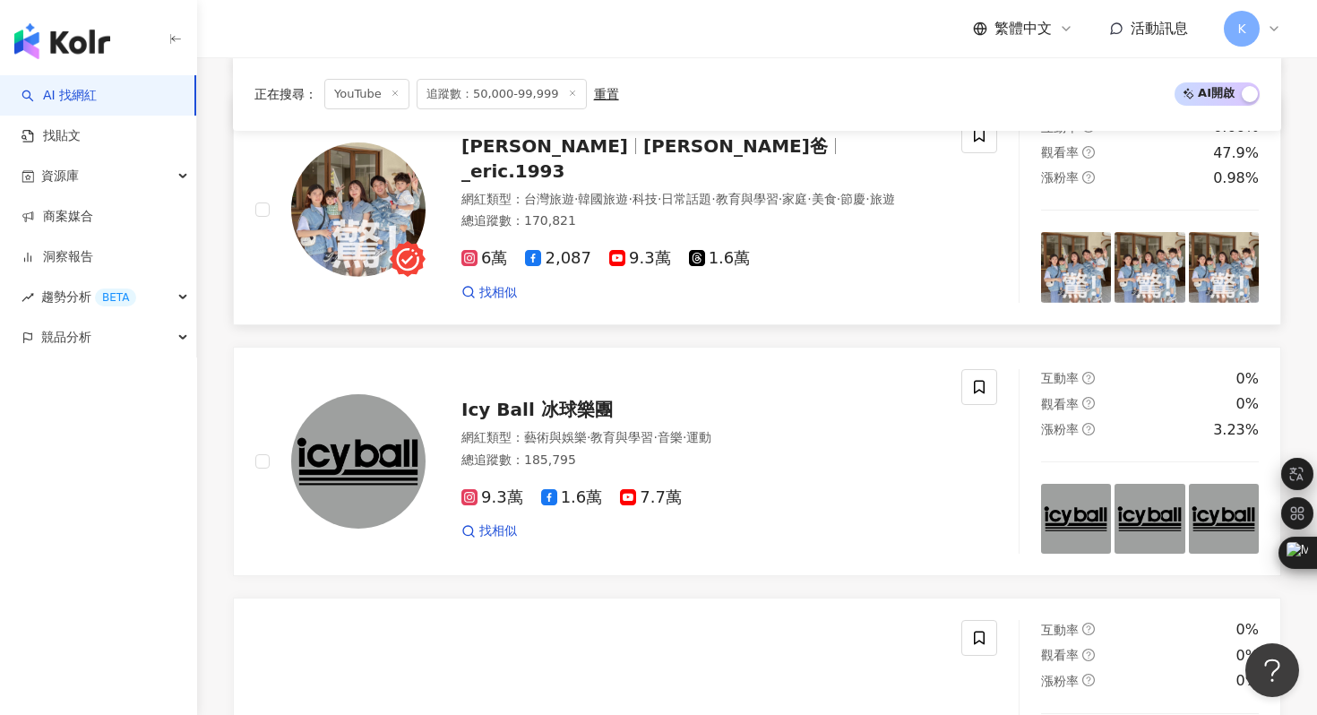
click at [364, 199] on img at bounding box center [358, 209] width 134 height 134
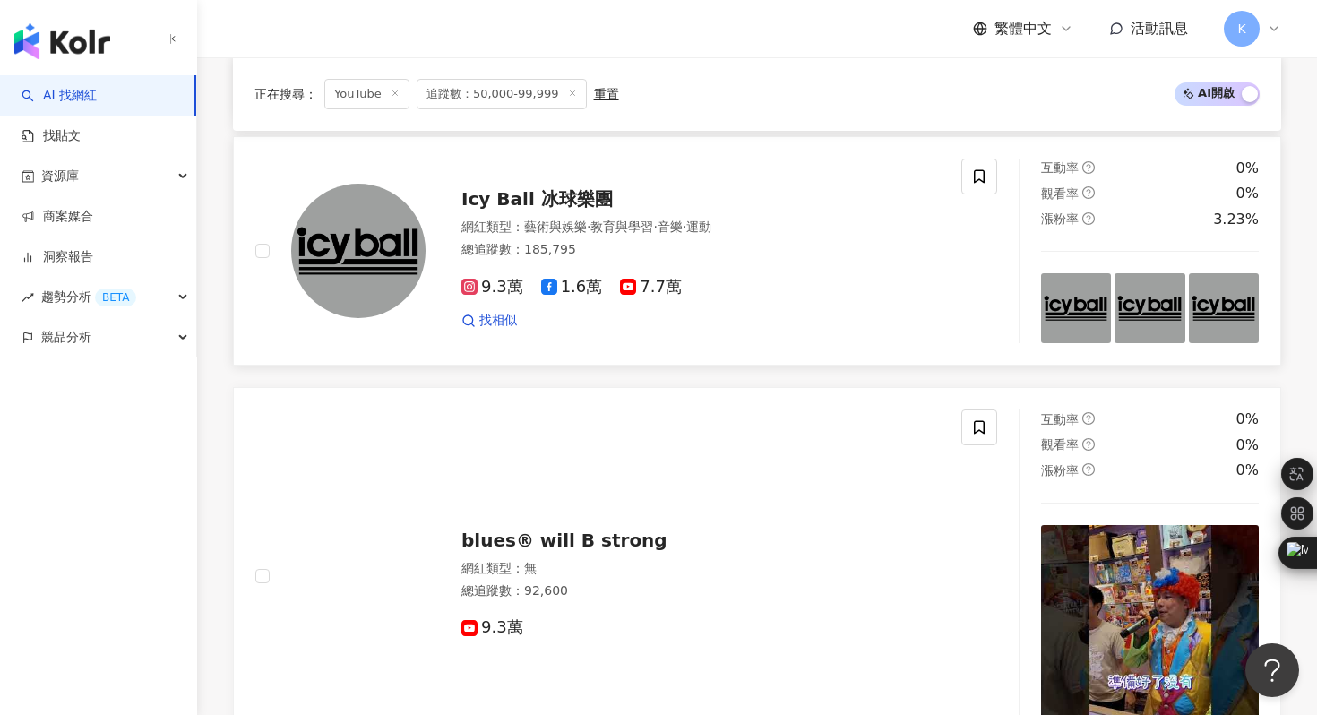
scroll to position [2673, 0]
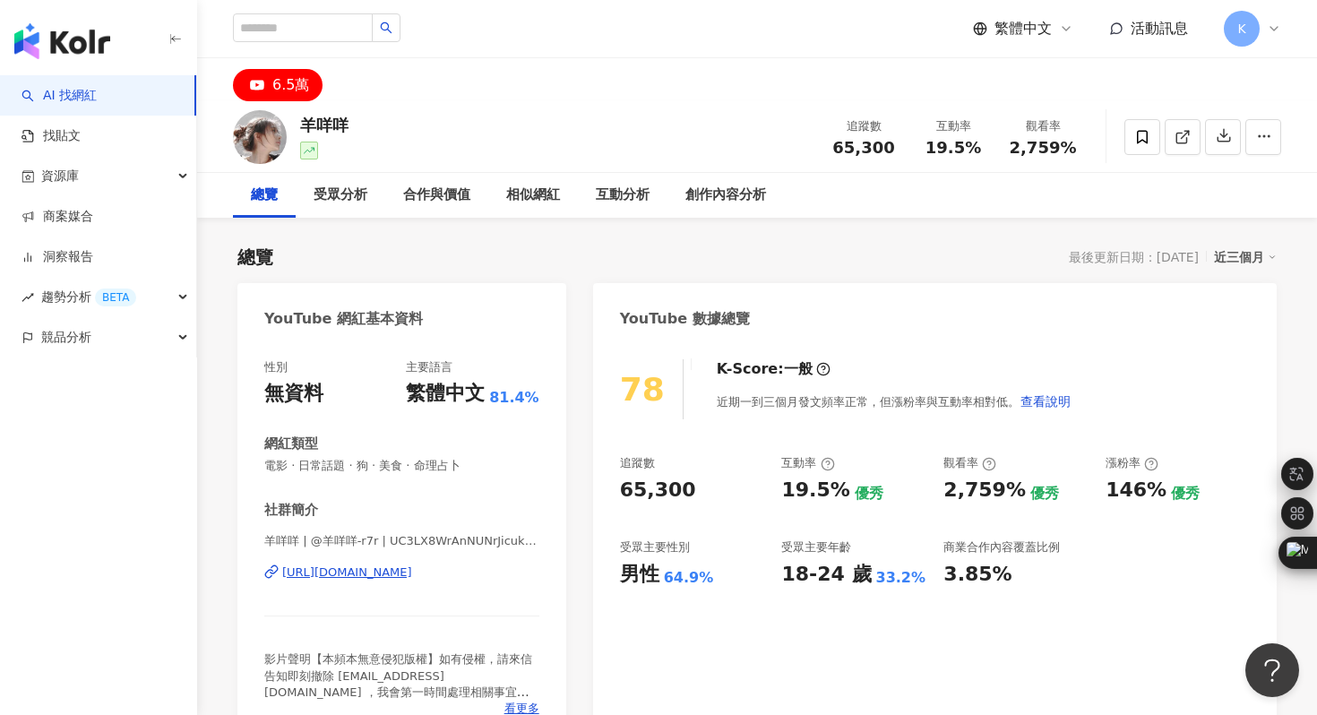
click at [380, 568] on div "https://www.youtube.com/channel/UC3LX8WrAnNUNrJicukNgTgQ" at bounding box center [347, 572] width 130 height 16
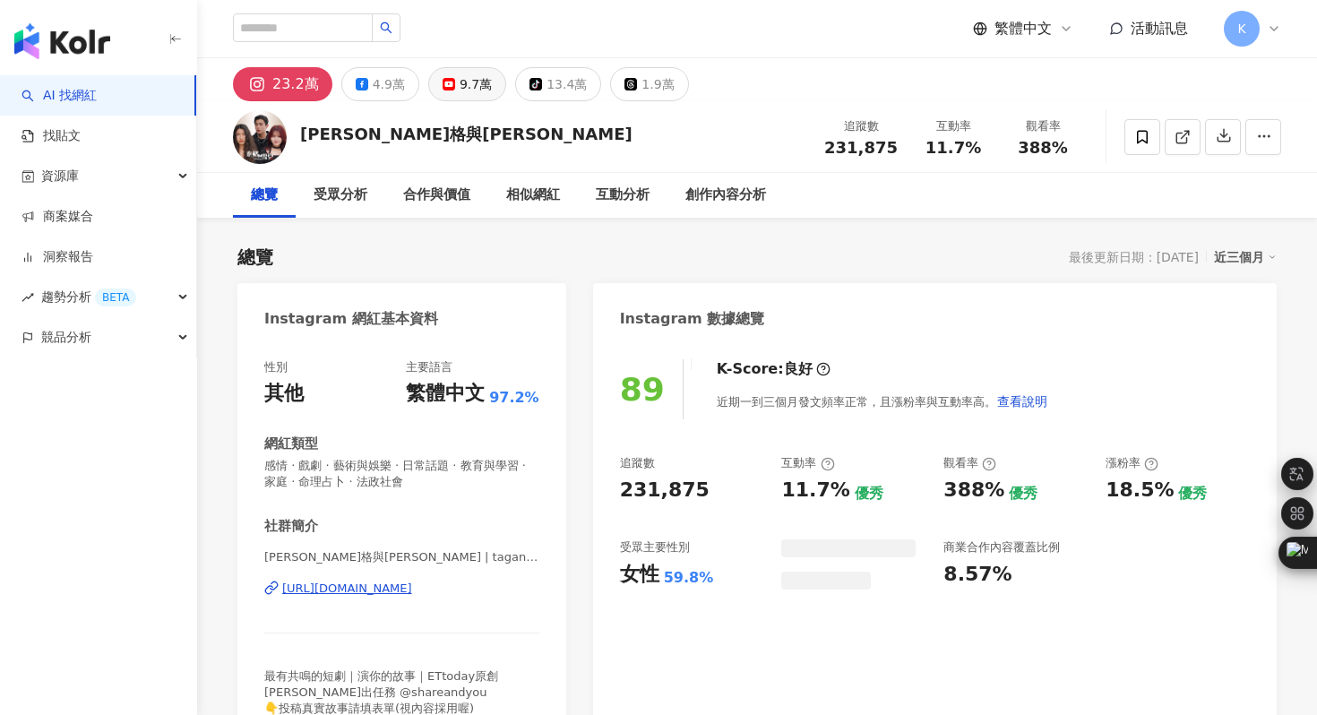
click at [463, 72] on div "9.7萬" at bounding box center [476, 84] width 32 height 25
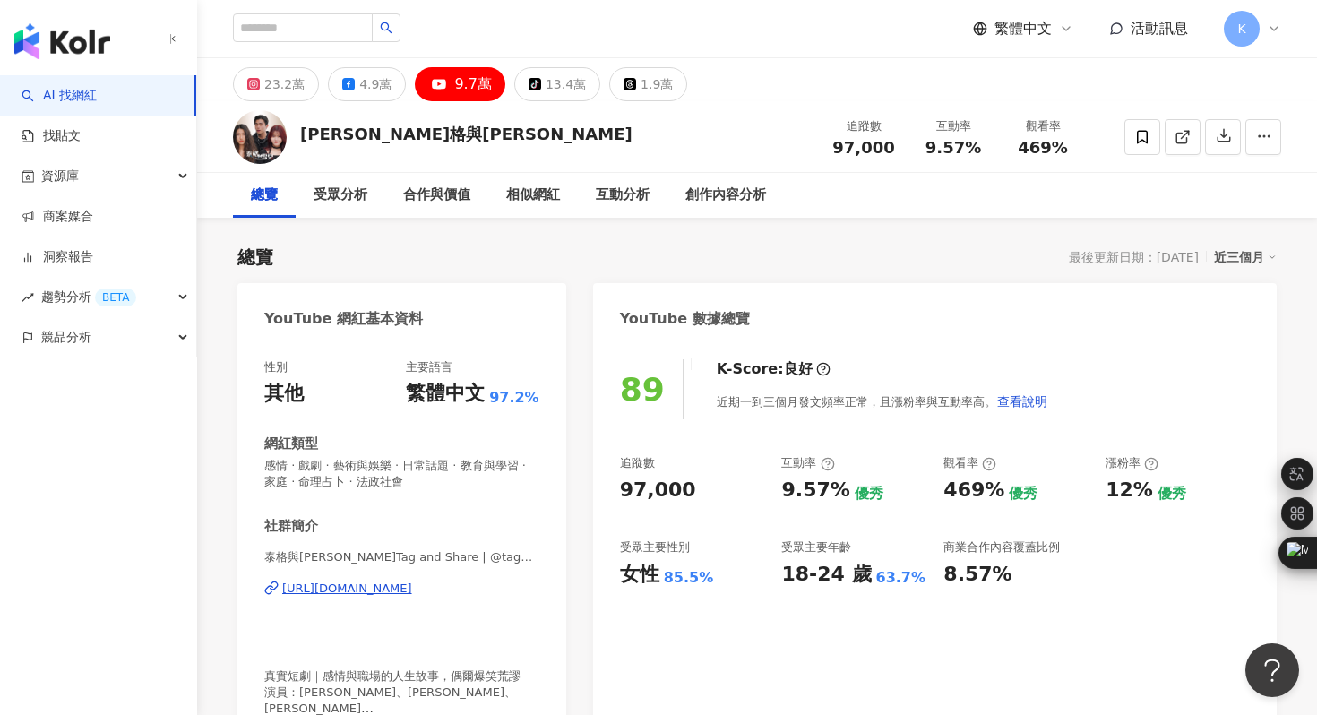
click at [372, 589] on div "https://www.youtube.com/channel/UCH0dF6ghA6sQWrZhYHD-7QA" at bounding box center [347, 588] width 130 height 16
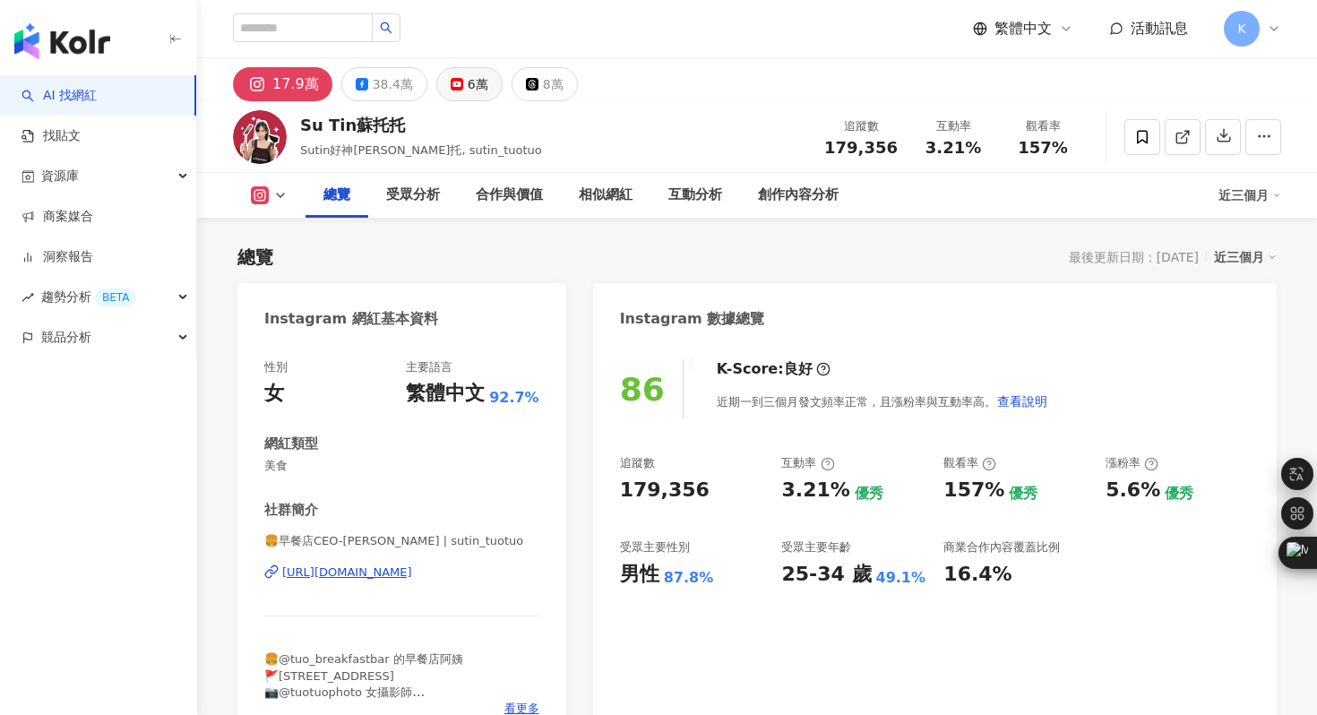
click at [469, 85] on div "6萬" at bounding box center [478, 84] width 21 height 25
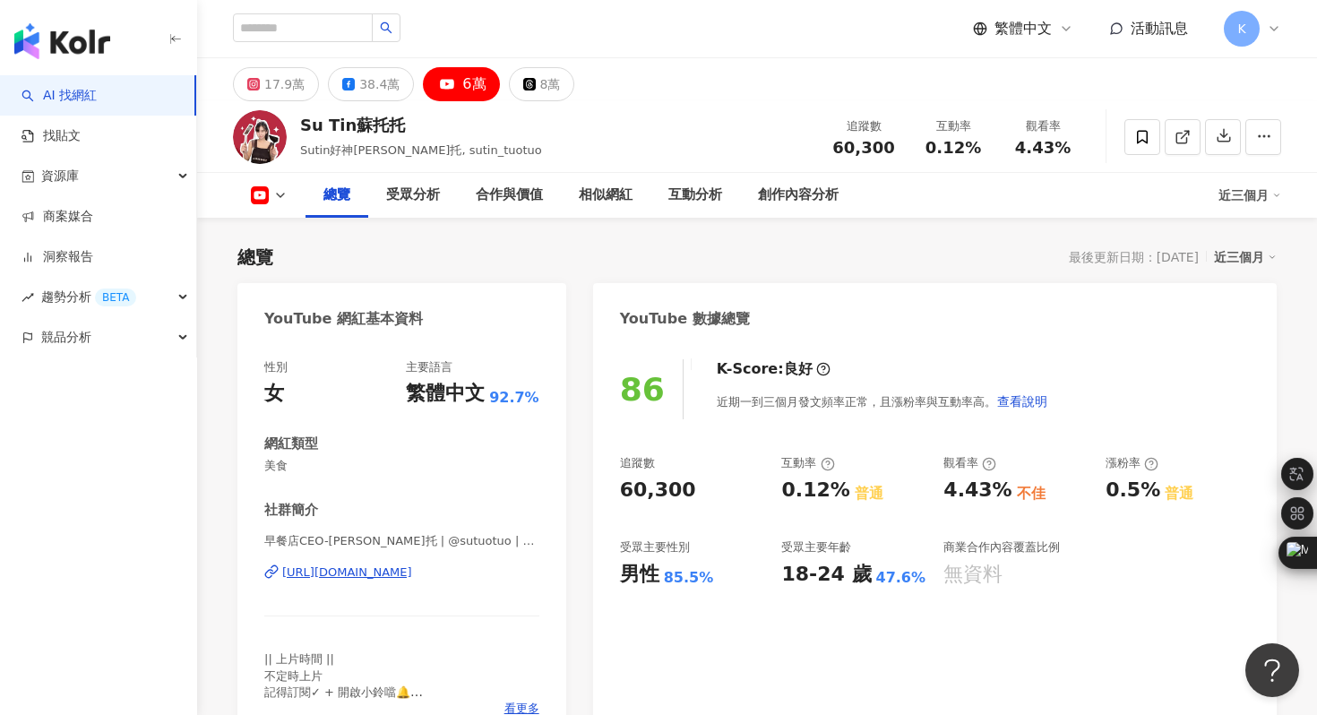
click at [408, 570] on div "https://www.youtube.com/channel/UC-SMJ8SM55Deun5g4ee21qw" at bounding box center [347, 572] width 130 height 16
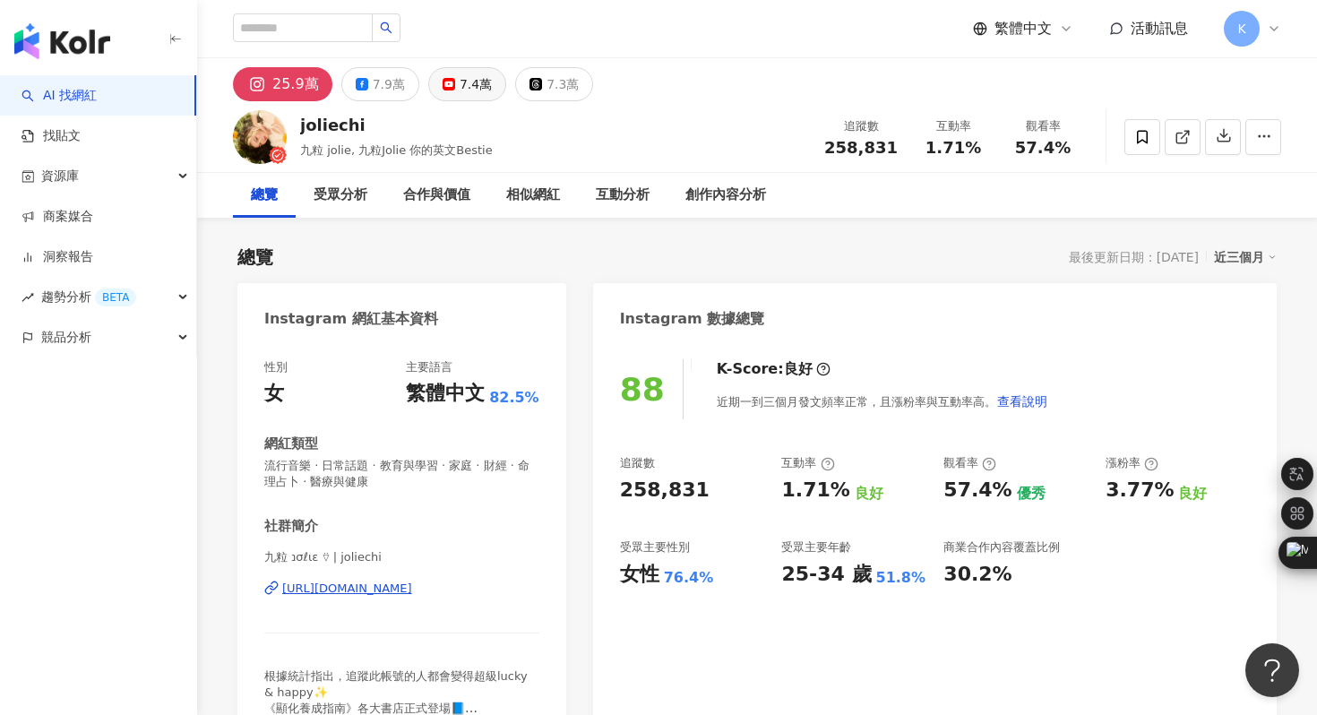
click at [465, 82] on div "7.4萬" at bounding box center [476, 84] width 32 height 25
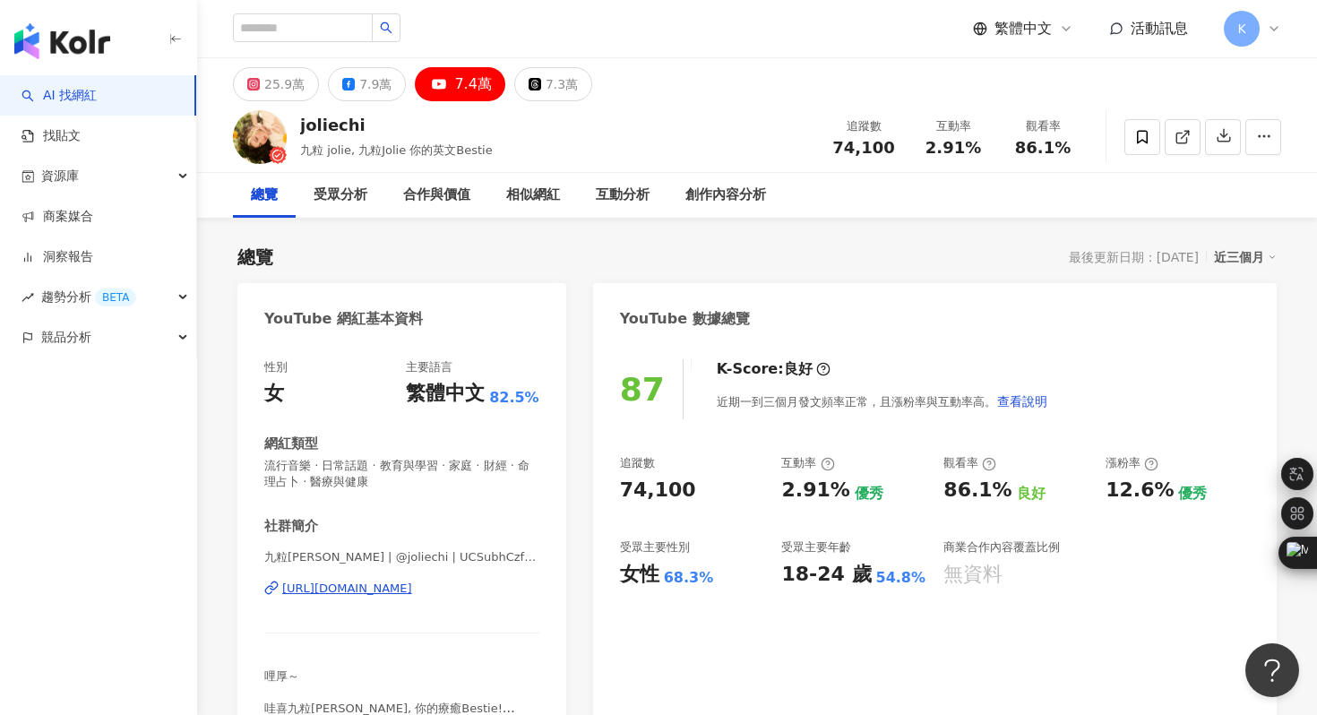
click at [412, 589] on div "https://www.youtube.com/channel/UCSubhCzfeumX8WET7EYNTlg" at bounding box center [347, 588] width 130 height 16
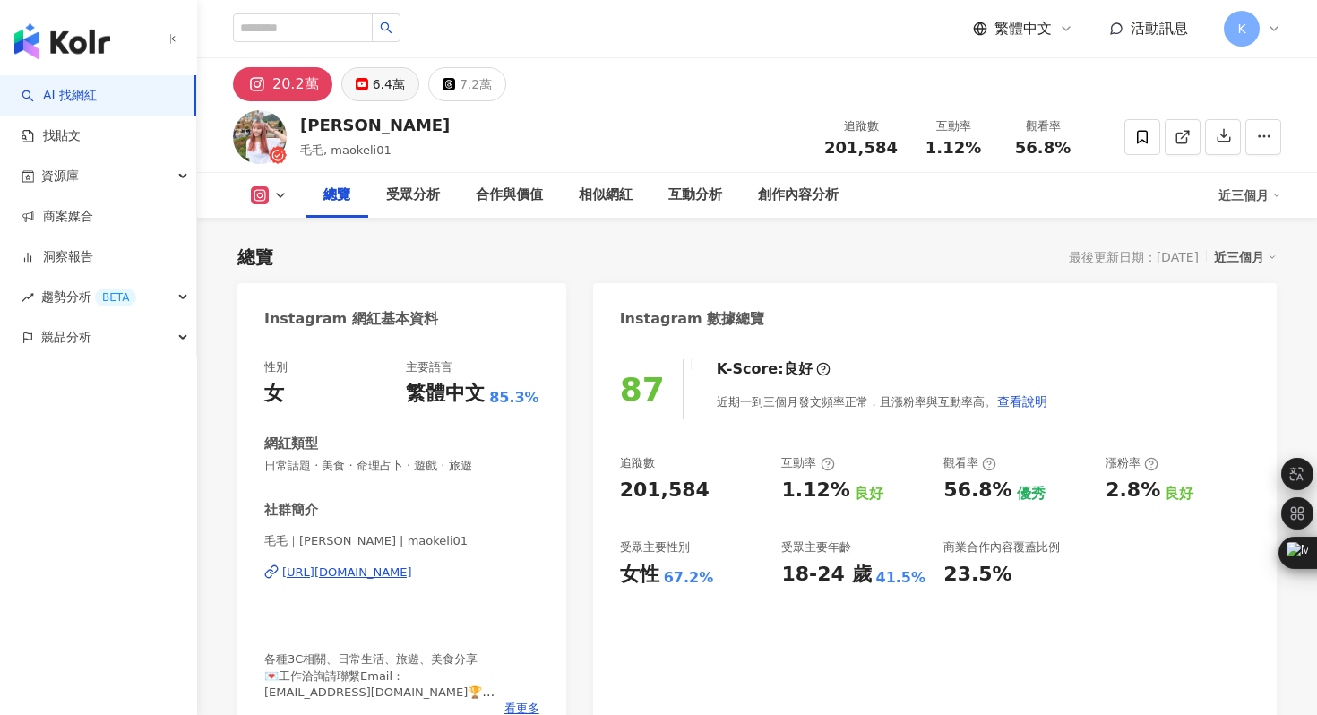
click at [374, 92] on div "6.4萬" at bounding box center [389, 84] width 32 height 25
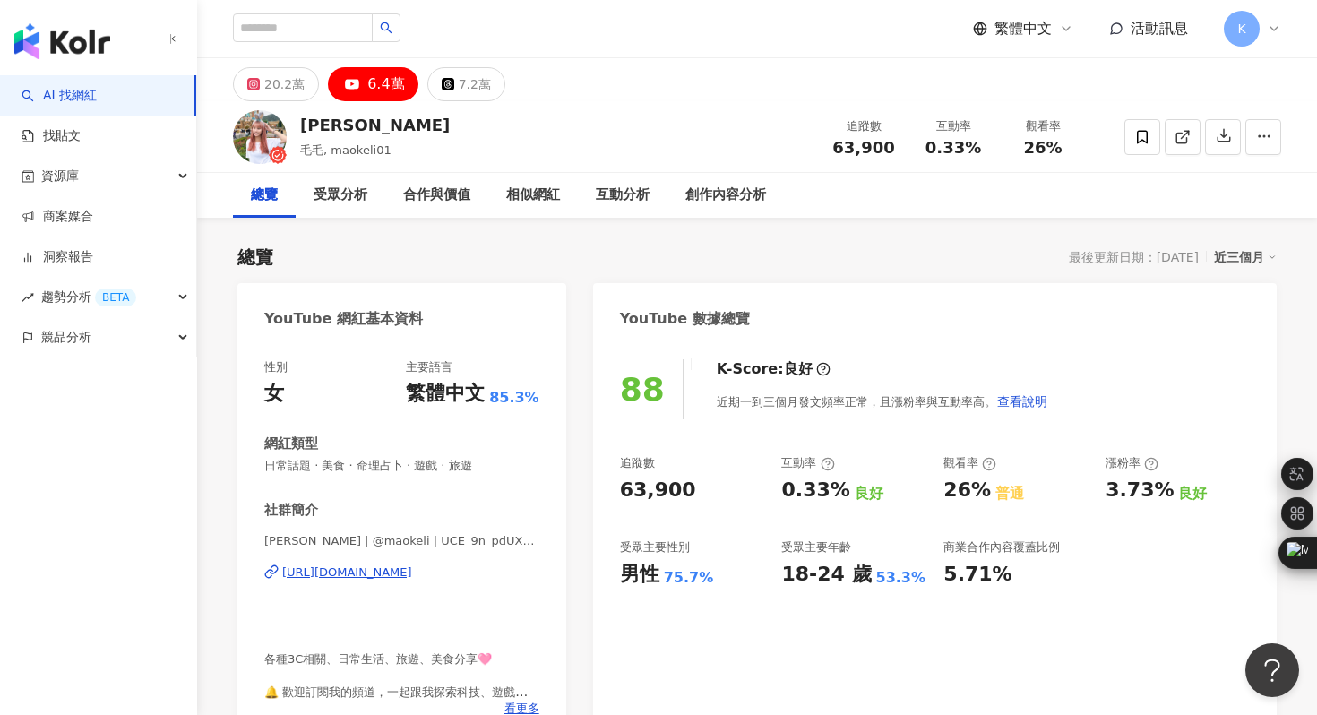
click at [837, 387] on div "近期一到三個月發文頻率正常，且漲粉率與互動率高。 查看說明" at bounding box center [882, 401] width 331 height 36
click at [412, 568] on div "https://www.youtube.com/channel/UCE_9n_pdUXgjaSYqWK_DsqQ" at bounding box center [347, 572] width 130 height 16
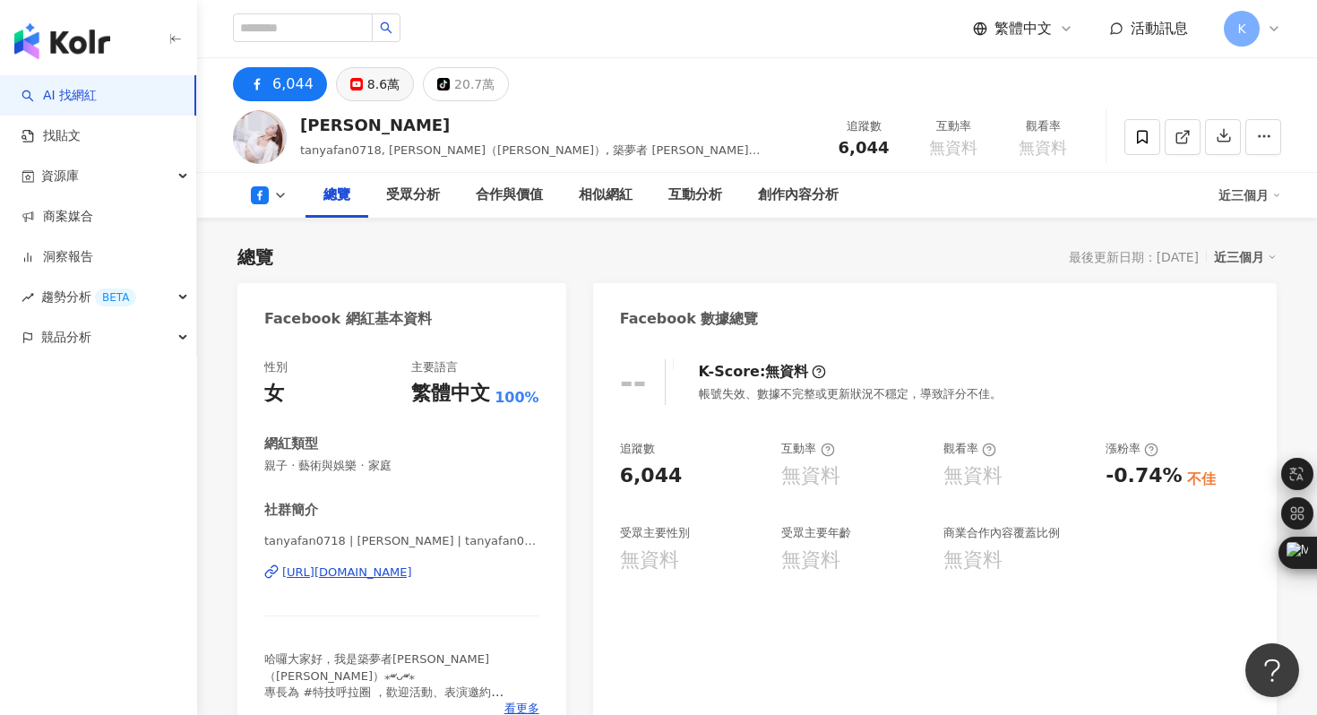
click at [374, 86] on div "8.6萬" at bounding box center [383, 84] width 32 height 25
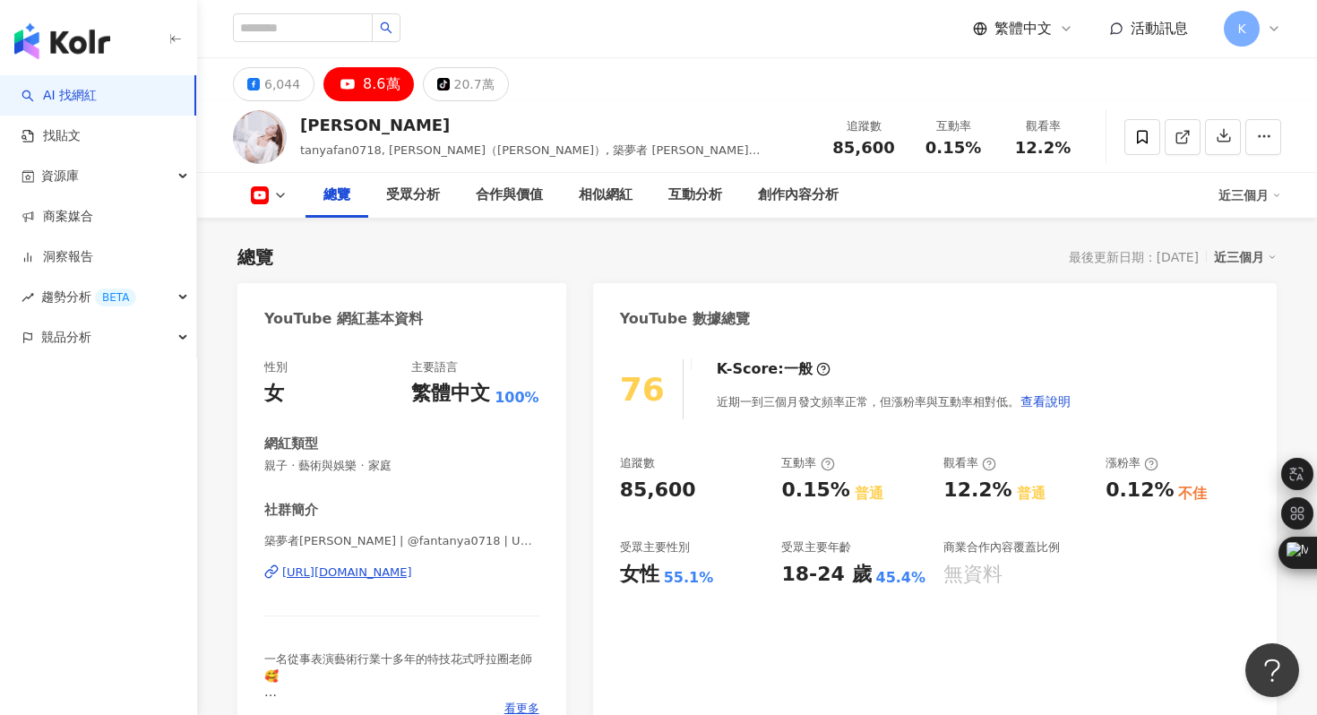
click at [379, 574] on div "https://www.youtube.com/channel/UC8dTcYzplDEl-bX6tOJk9KA" at bounding box center [347, 572] width 130 height 16
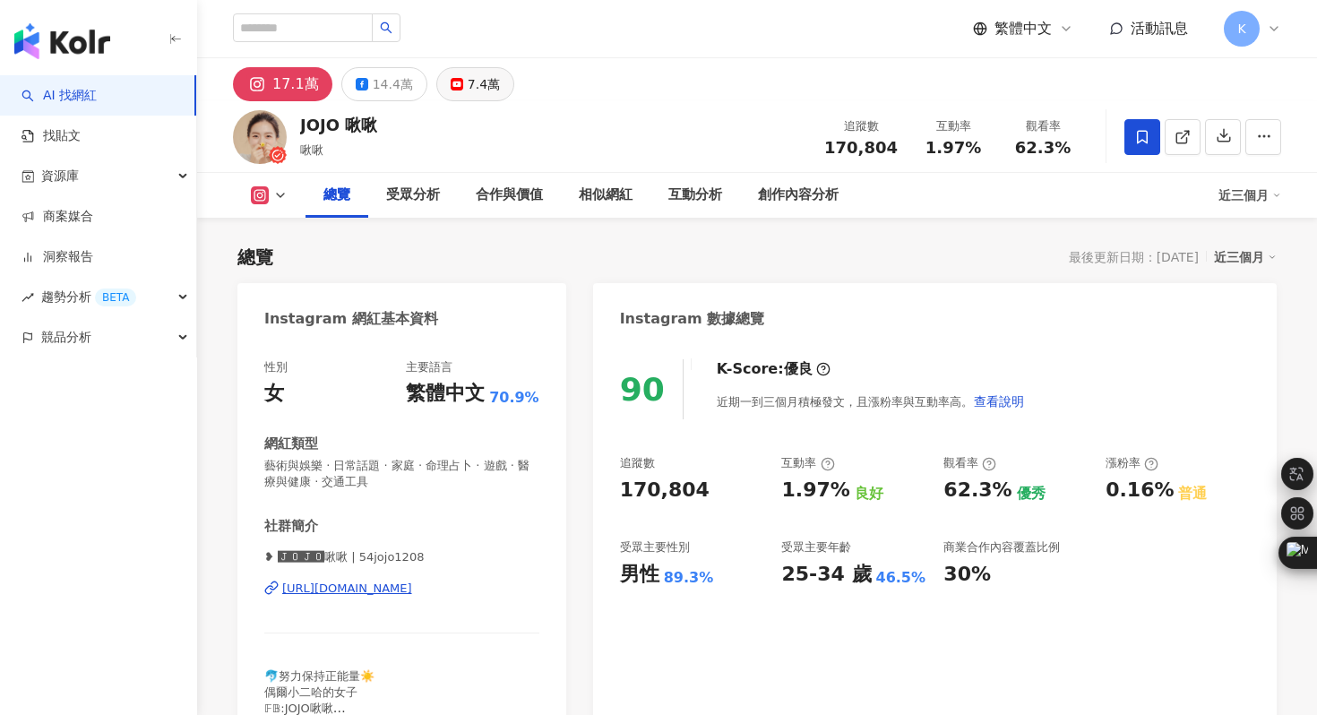
click at [483, 82] on div "7.4萬" at bounding box center [484, 84] width 32 height 25
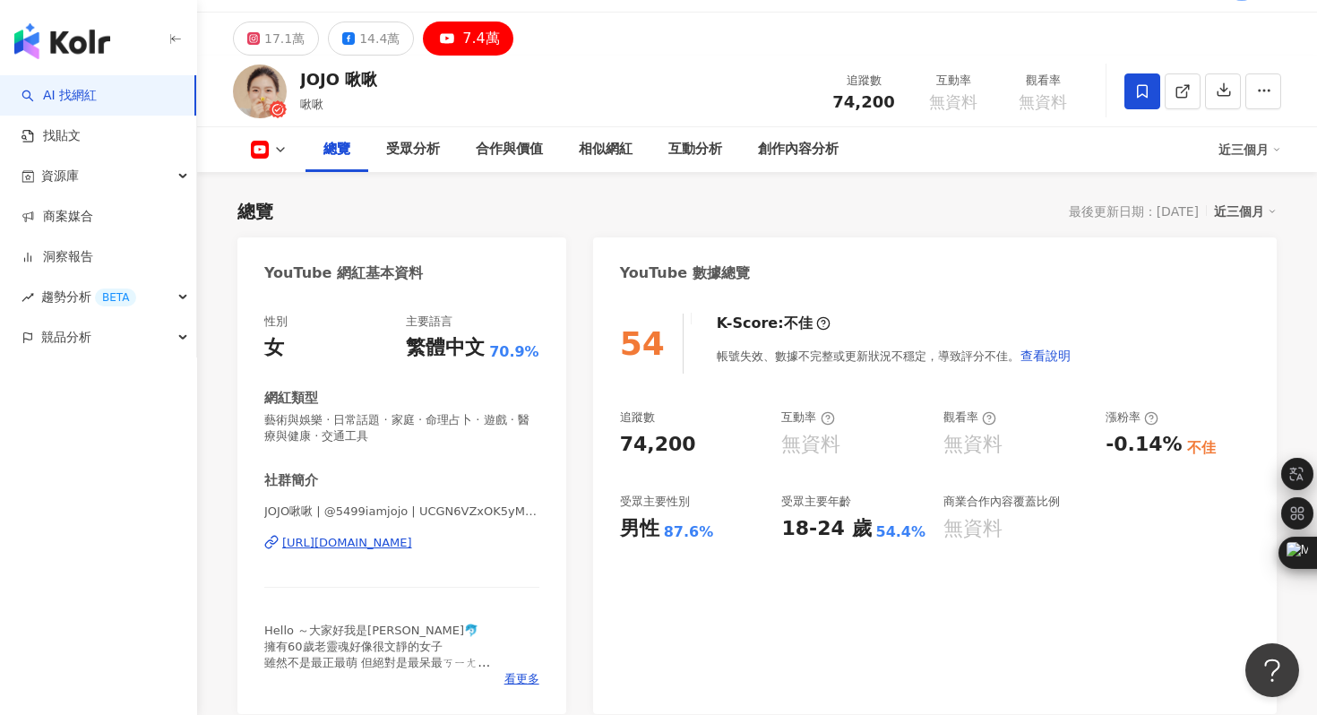
scroll to position [47, 0]
click at [412, 540] on div "https://www.youtube.com/channel/UCGN6VZxOK5yM00KGL8ZikQQ" at bounding box center [347, 542] width 130 height 16
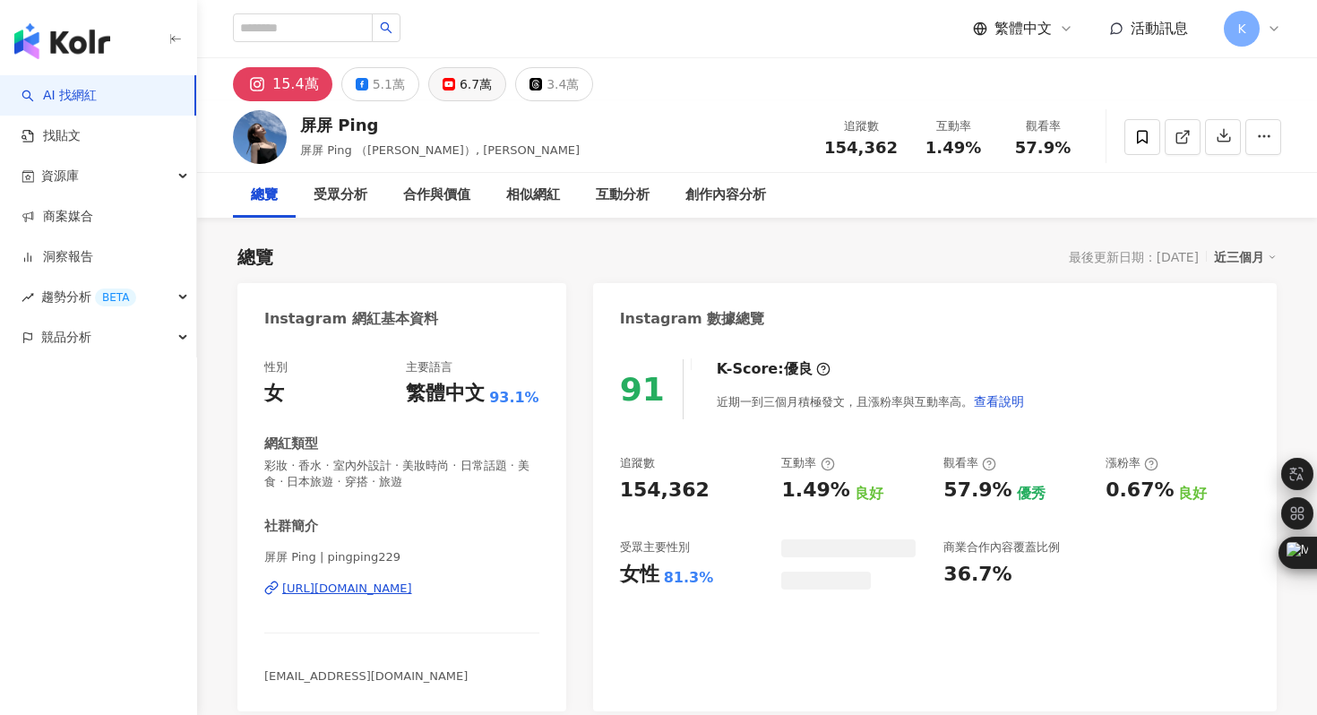
click at [462, 84] on div "6.7萬" at bounding box center [476, 84] width 32 height 25
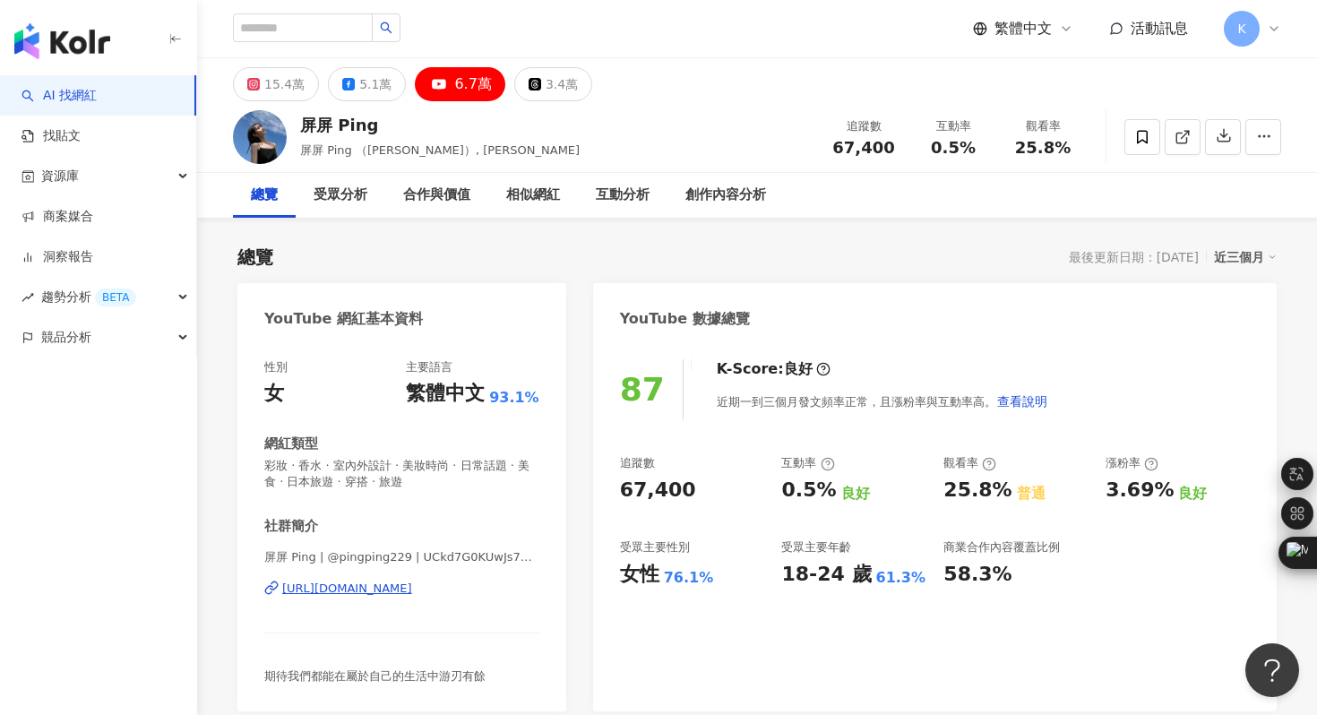
click at [393, 585] on div "https://www.youtube.com/channel/UCkd7G0KUwJs7GIkI4XVoUPw" at bounding box center [347, 588] width 130 height 16
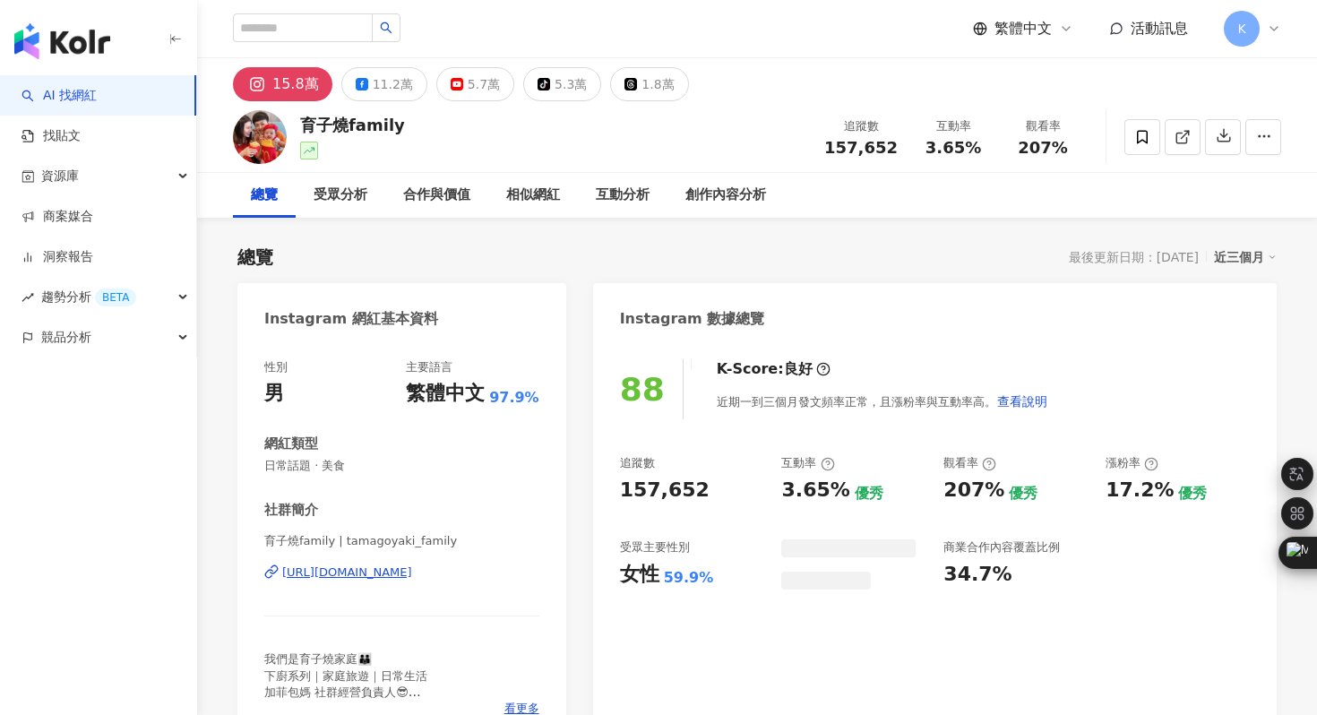
click at [468, 86] on div "5.7萬" at bounding box center [484, 84] width 32 height 25
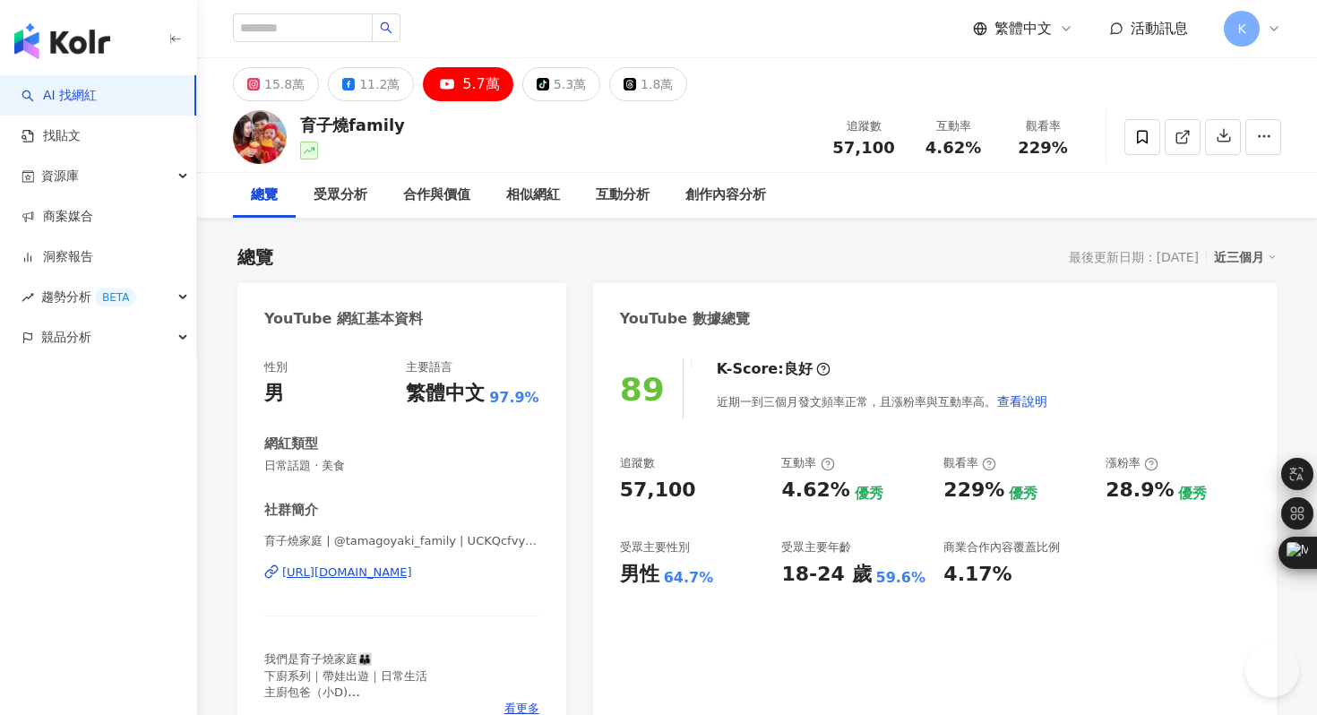
click at [385, 572] on div "https://www.youtube.com/channel/UCKQcfvytQ3cweJTJ9QZQGvw" at bounding box center [347, 572] width 130 height 16
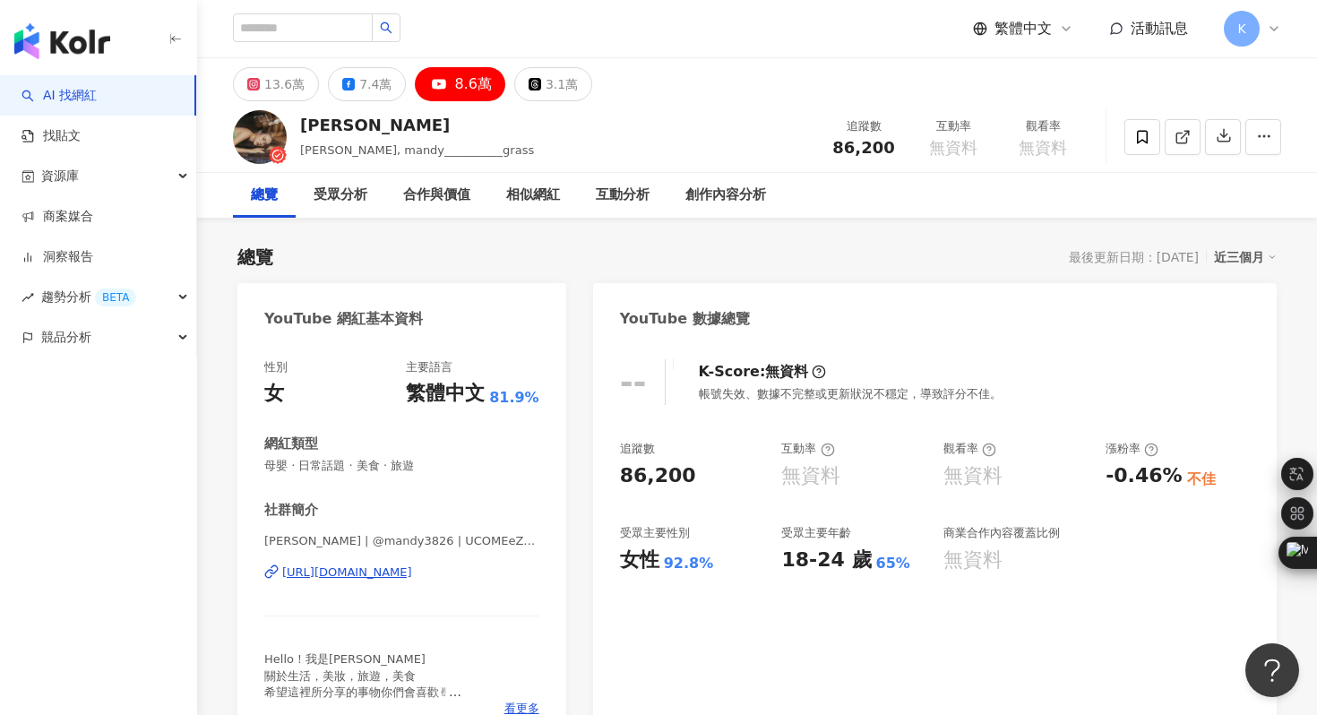
click at [412, 569] on div "[URL][DOMAIN_NAME]" at bounding box center [347, 572] width 130 height 16
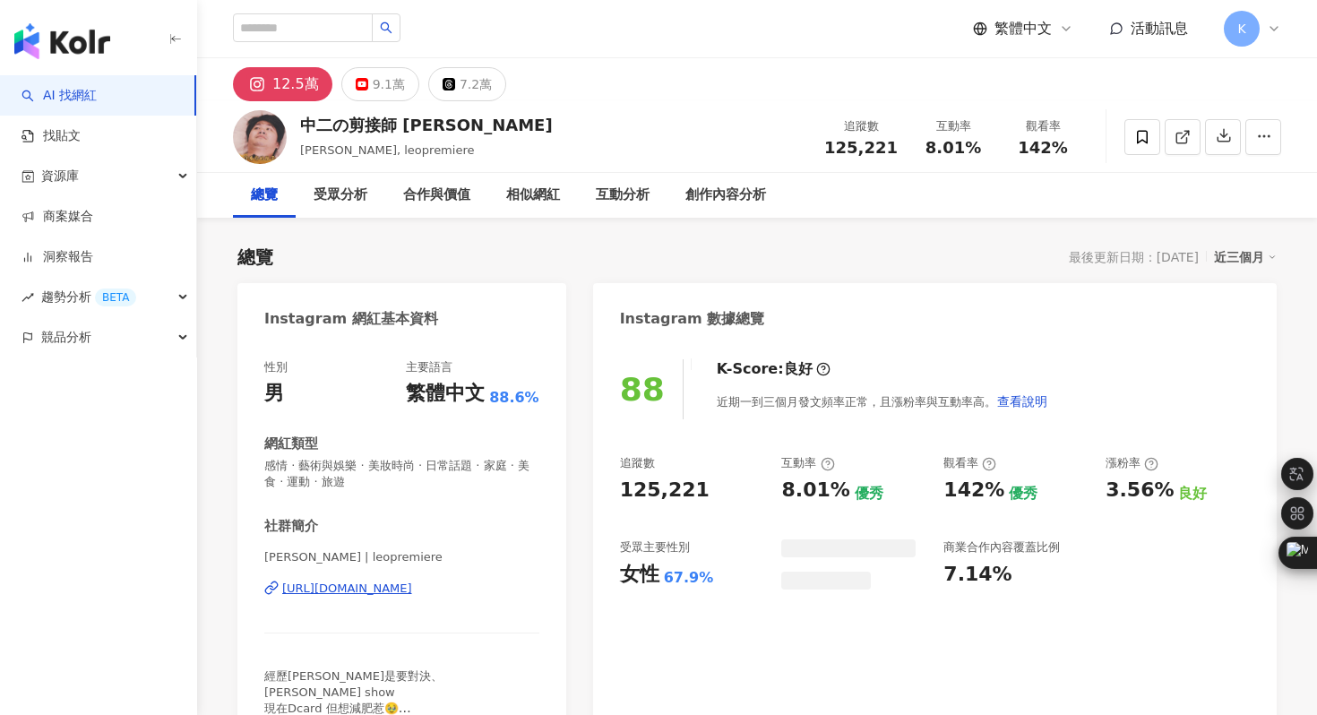
click at [381, 88] on div "9.1萬" at bounding box center [389, 84] width 32 height 25
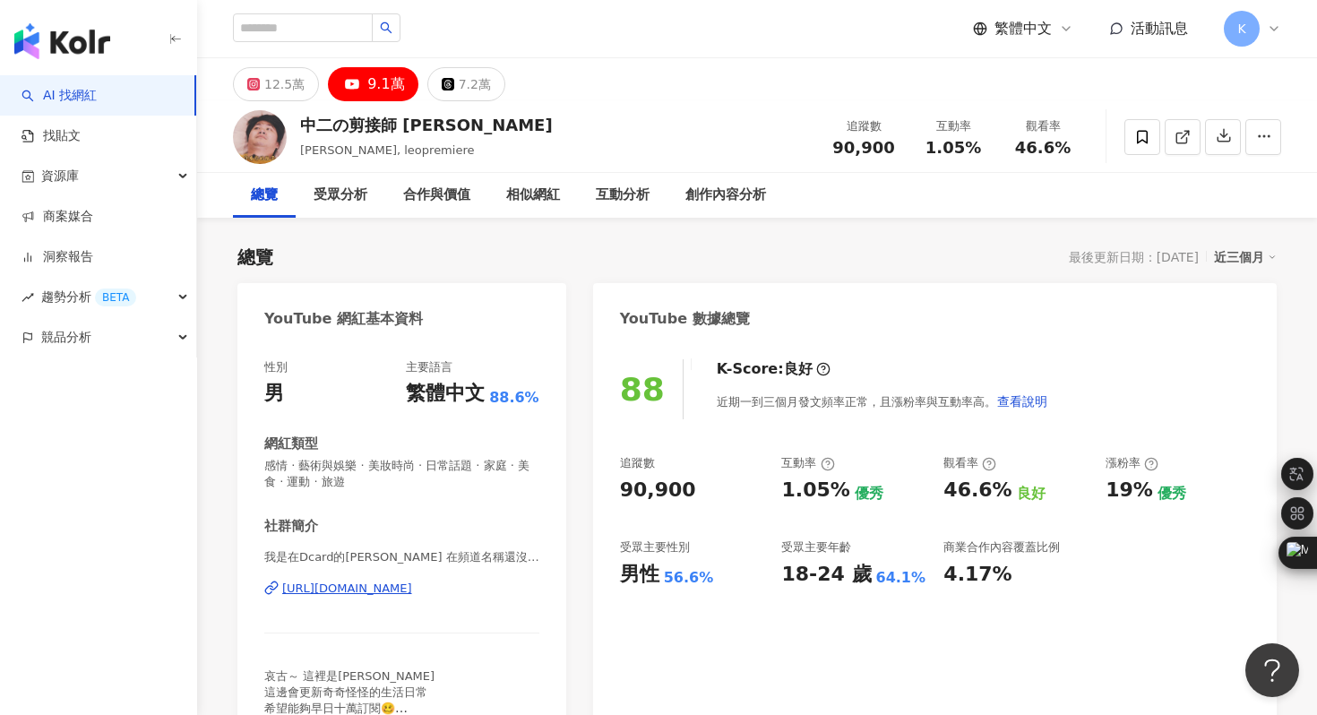
click at [381, 577] on div "我是在Dcard的Leo 在頻道名稱還沒想好前先這樣叫 | @dcardleo | UC1y-06BrWZ9qZ3XE3UKZcJA https://www.…" at bounding box center [401, 601] width 275 height 105
click at [385, 596] on div "https://www.youtube.com/channel/UC1y-06BrWZ9qZ3XE3UKZcJA" at bounding box center [347, 588] width 130 height 16
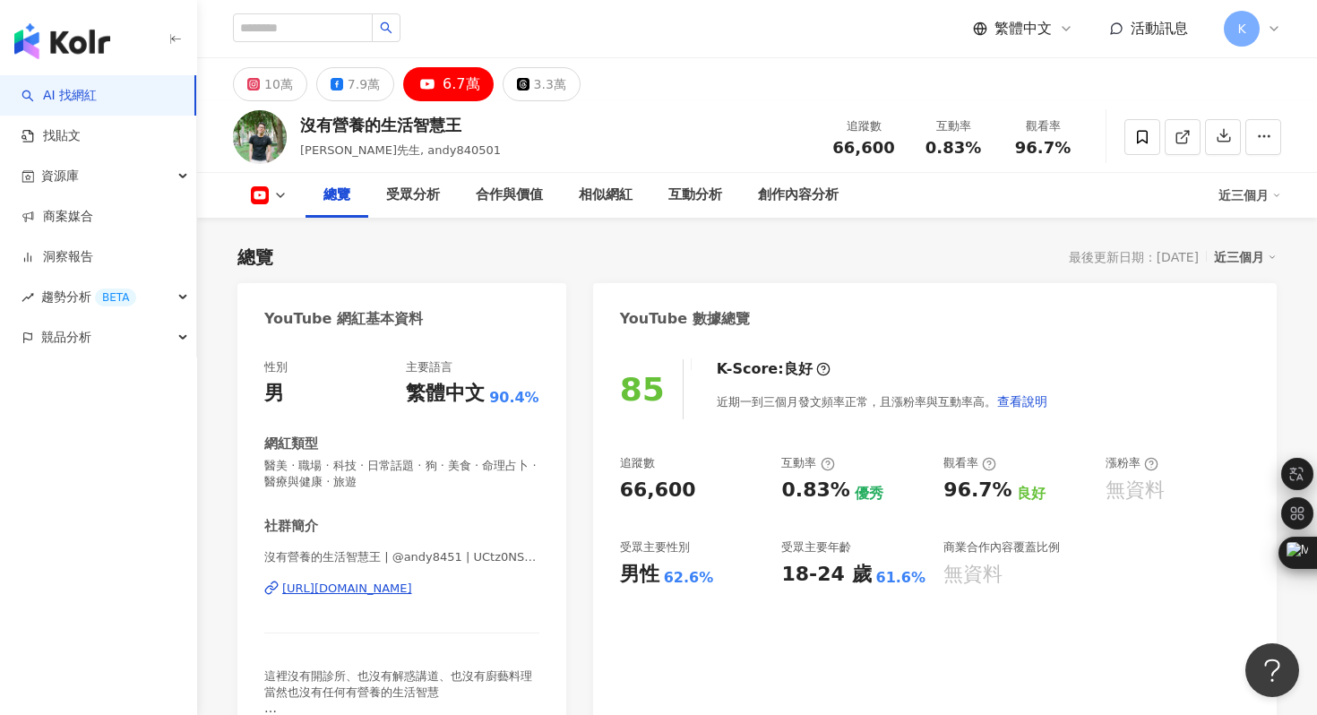
click at [412, 587] on div "[URL][DOMAIN_NAME]" at bounding box center [347, 588] width 130 height 16
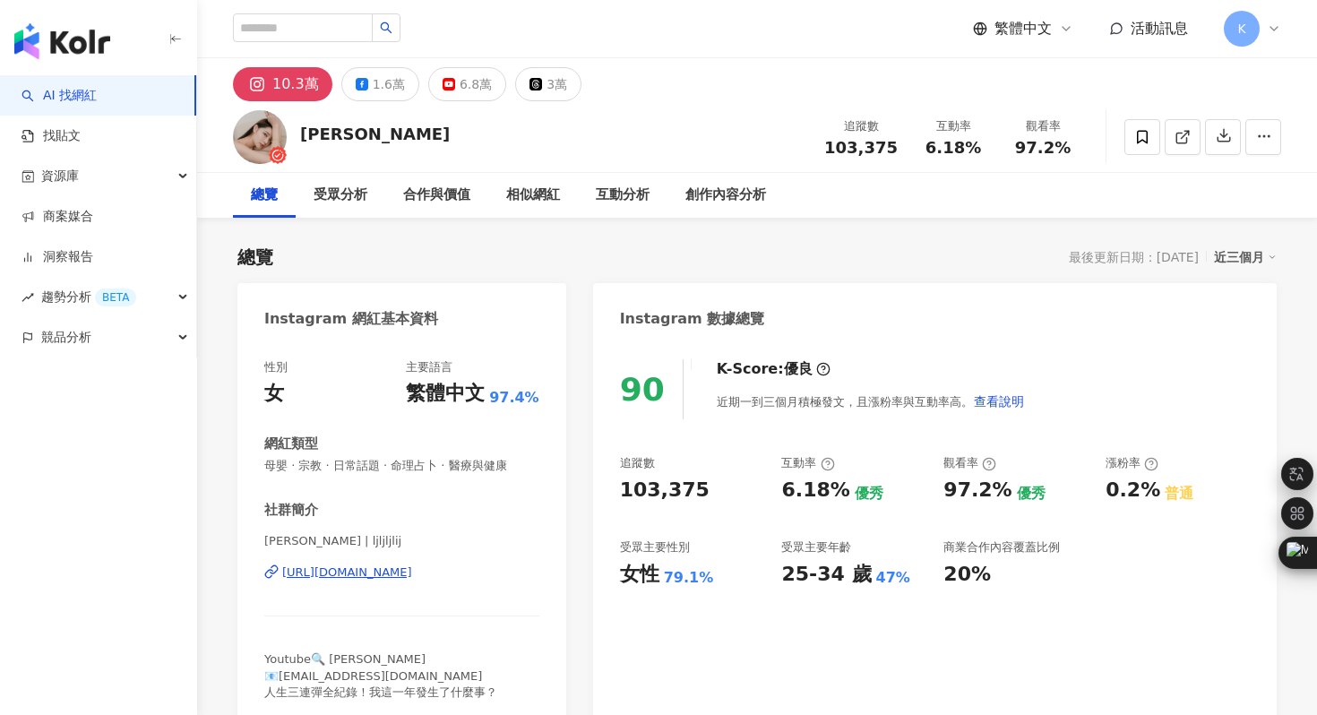
scroll to position [8, 0]
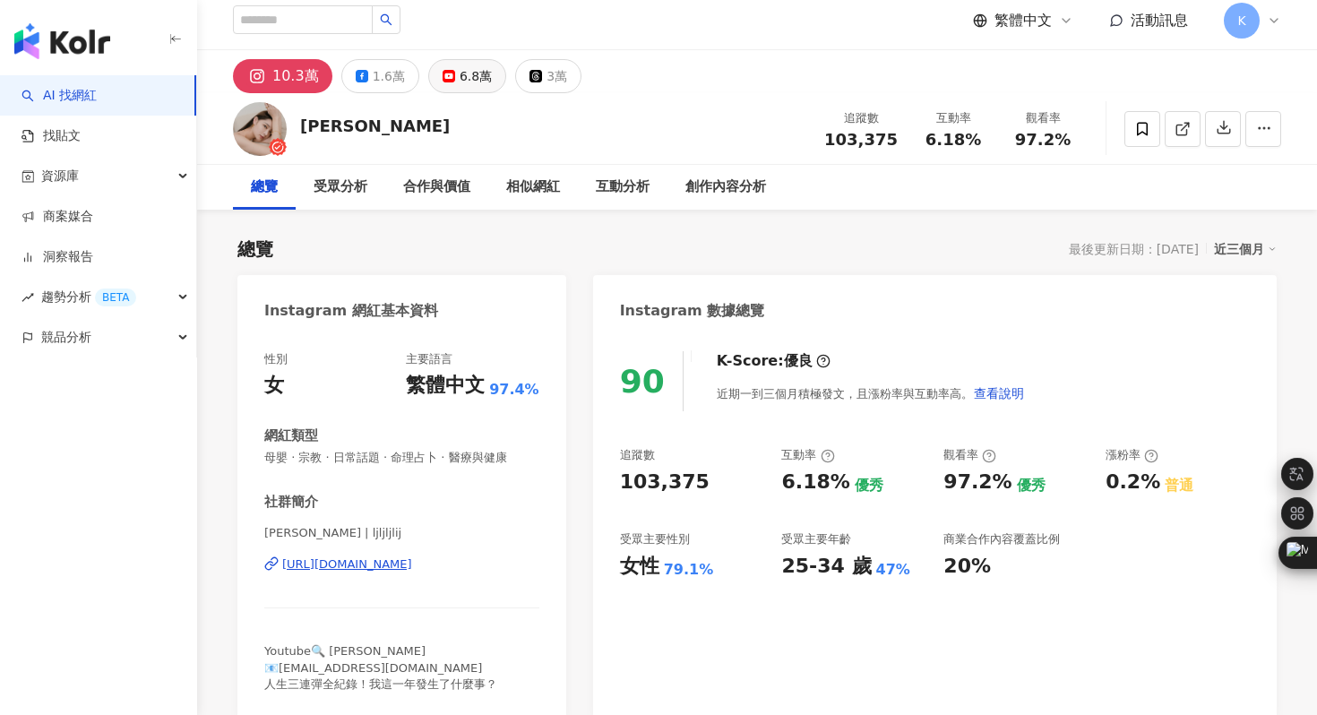
click at [460, 78] on div "6.8萬" at bounding box center [476, 76] width 32 height 25
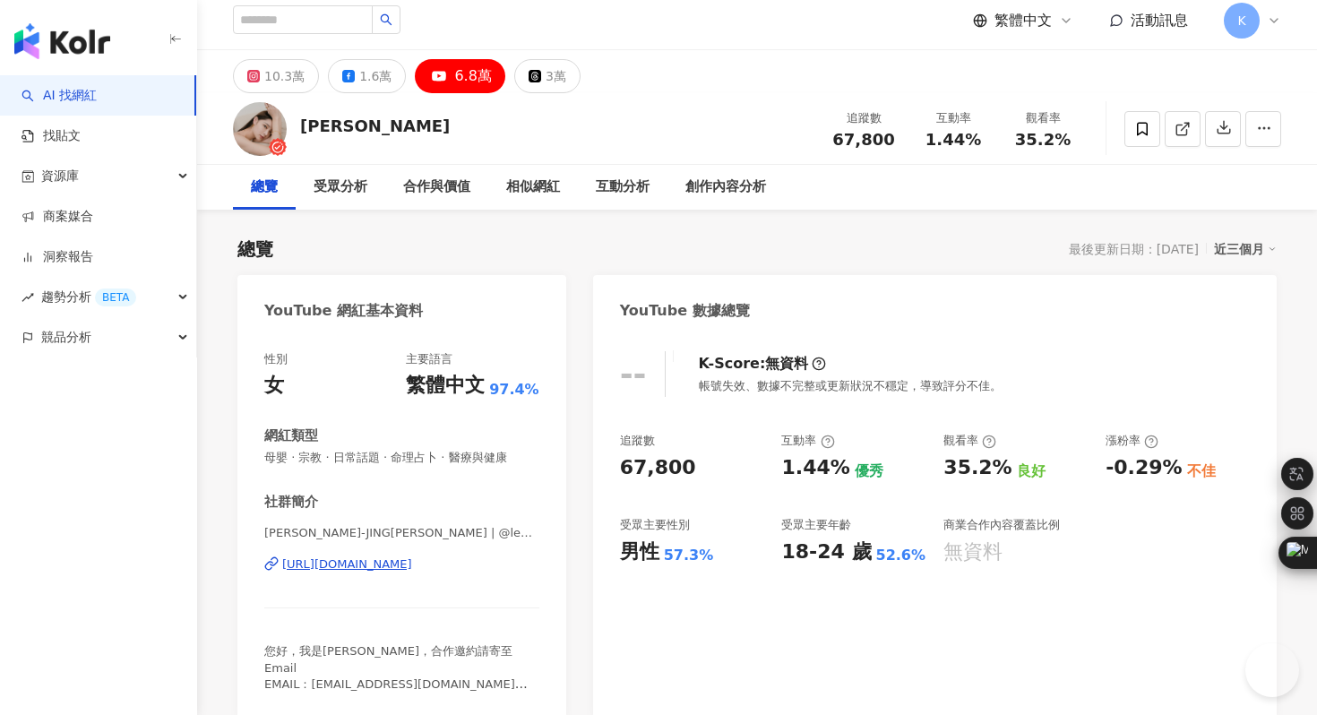
click at [412, 567] on div "https://www.youtube.com/channel/UCrdGdVG7Z12Vi-85HO87RMg" at bounding box center [347, 564] width 130 height 16
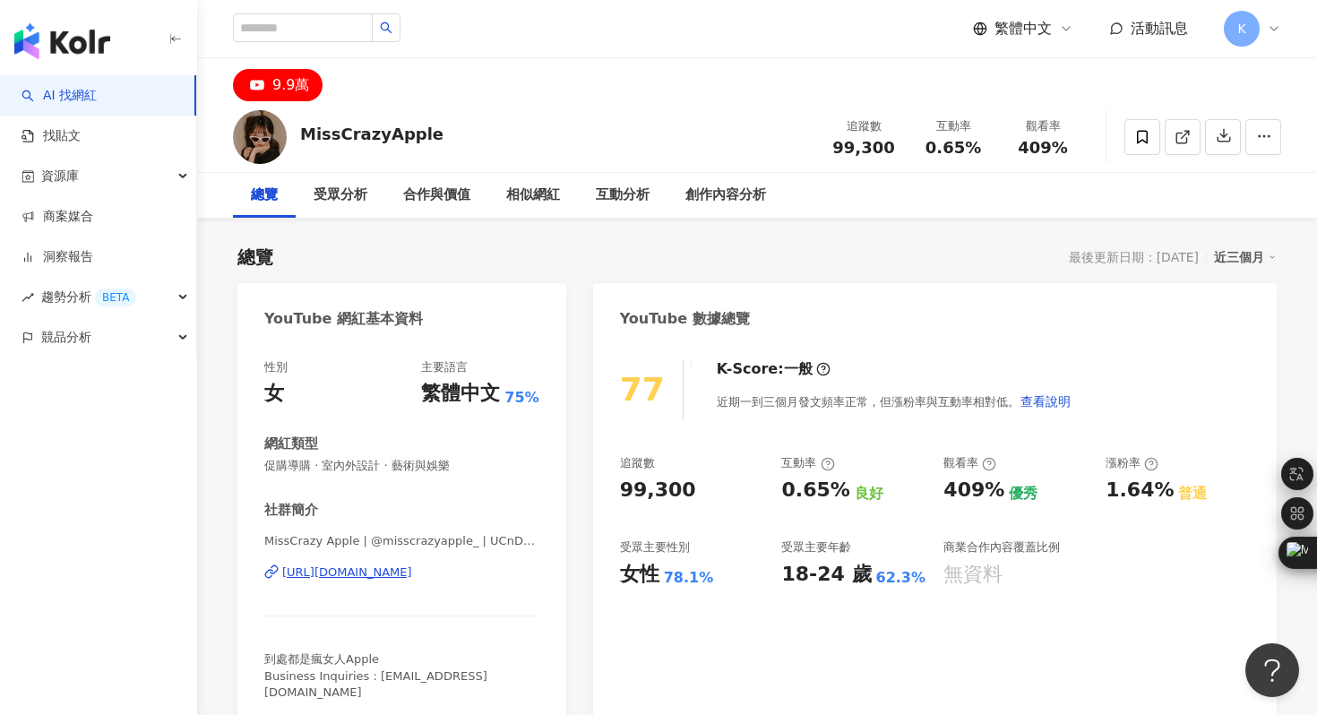
click at [412, 569] on div "https://www.youtube.com/channel/UCnDqfmdR7_WaOBp7dcFZJUg" at bounding box center [347, 572] width 130 height 16
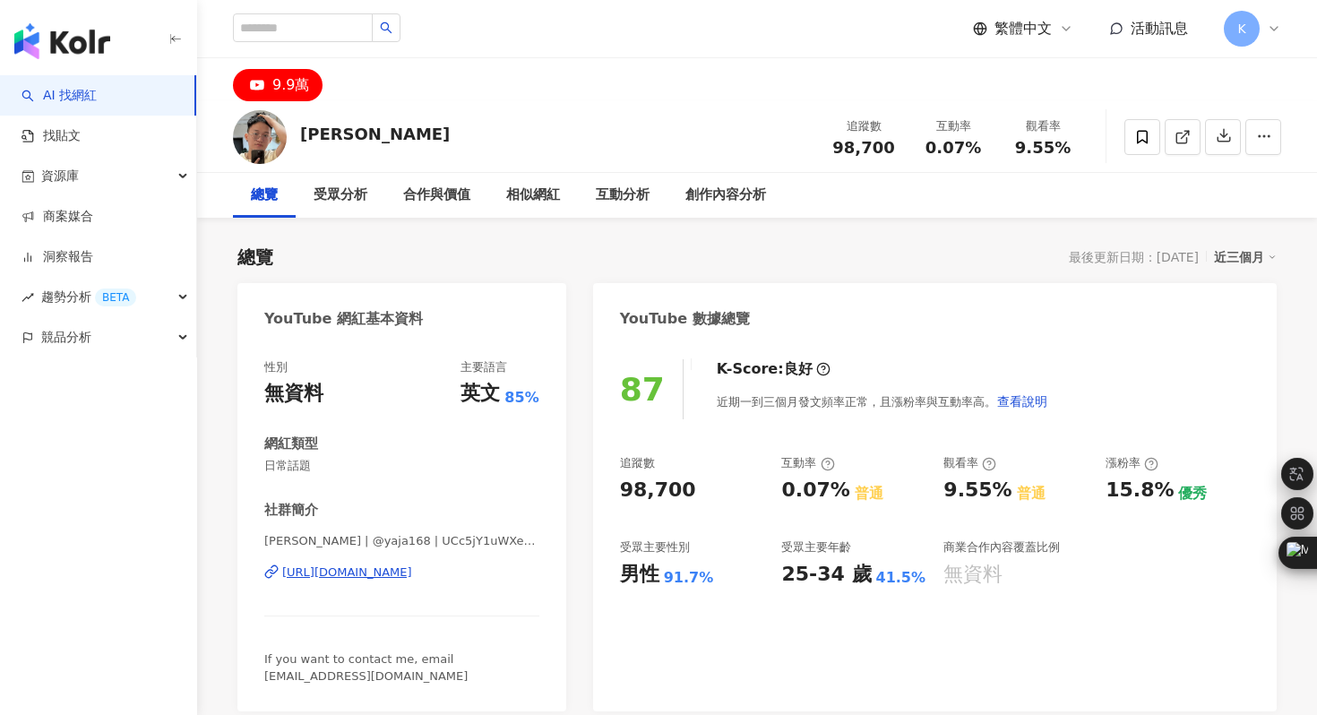
click at [412, 575] on div "https://www.youtube.com/channel/UCc5jY1uWXemEw9cIWaArZIw" at bounding box center [347, 572] width 130 height 16
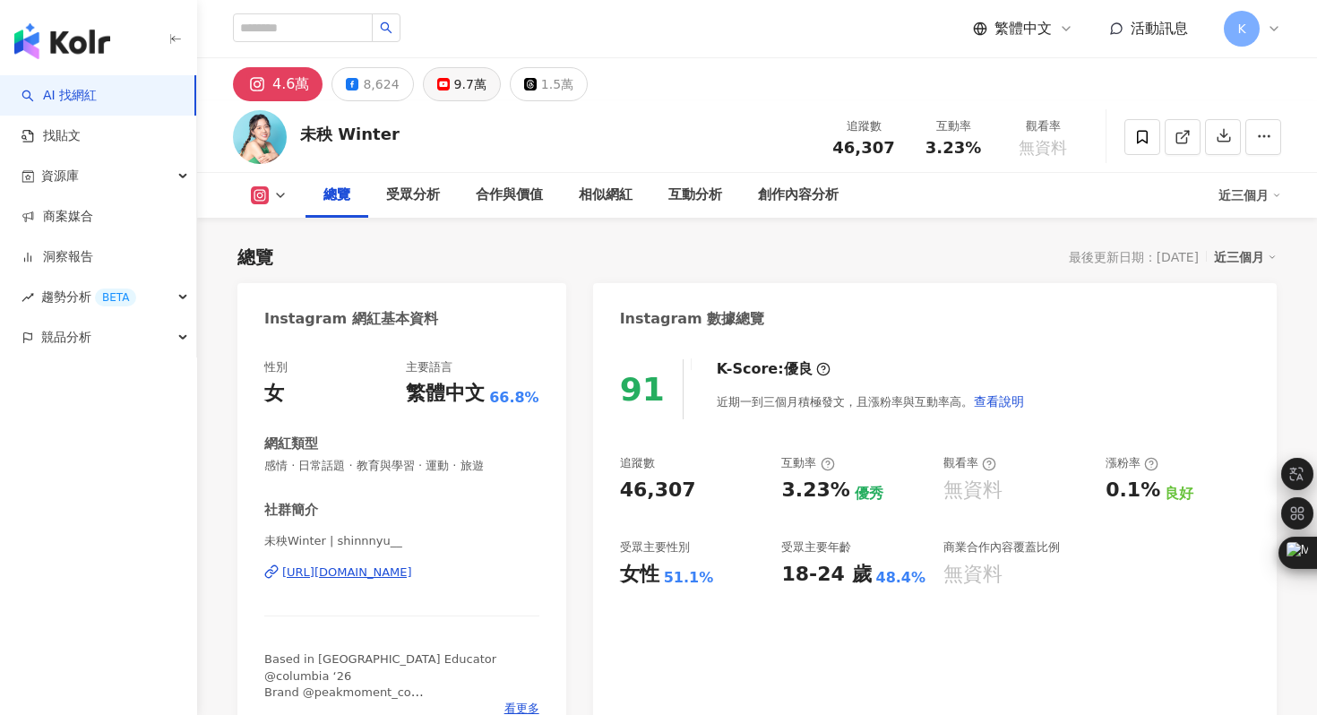
click at [460, 92] on div "9.7萬" at bounding box center [470, 84] width 32 height 25
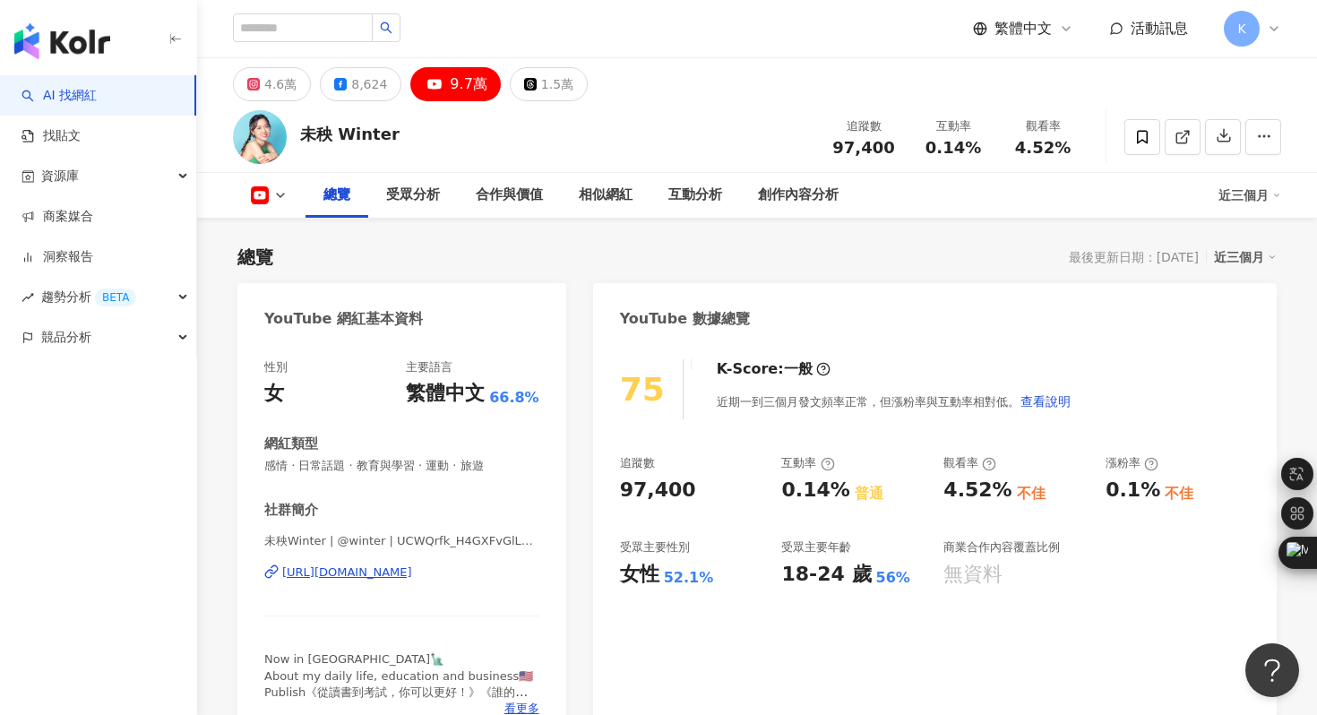
click at [412, 574] on div "[URL][DOMAIN_NAME]" at bounding box center [347, 572] width 130 height 16
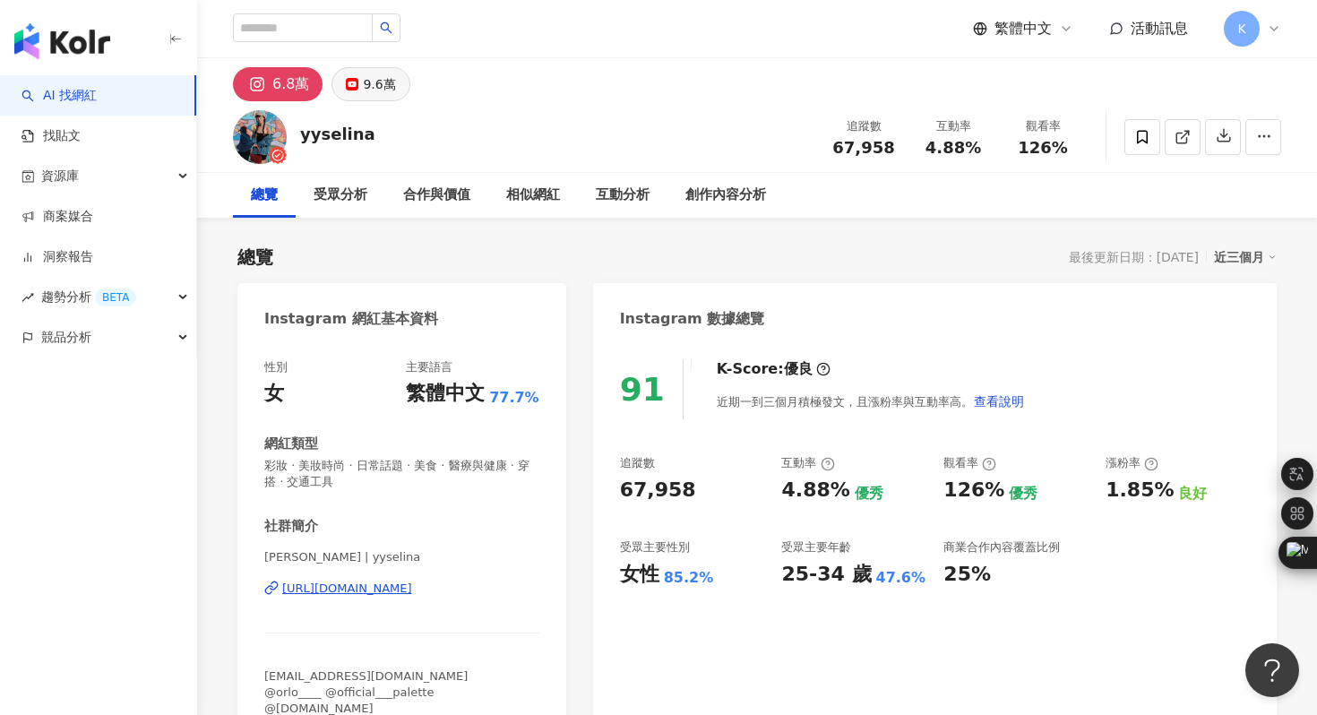
click at [391, 71] on button "9.6萬" at bounding box center [370, 84] width 78 height 34
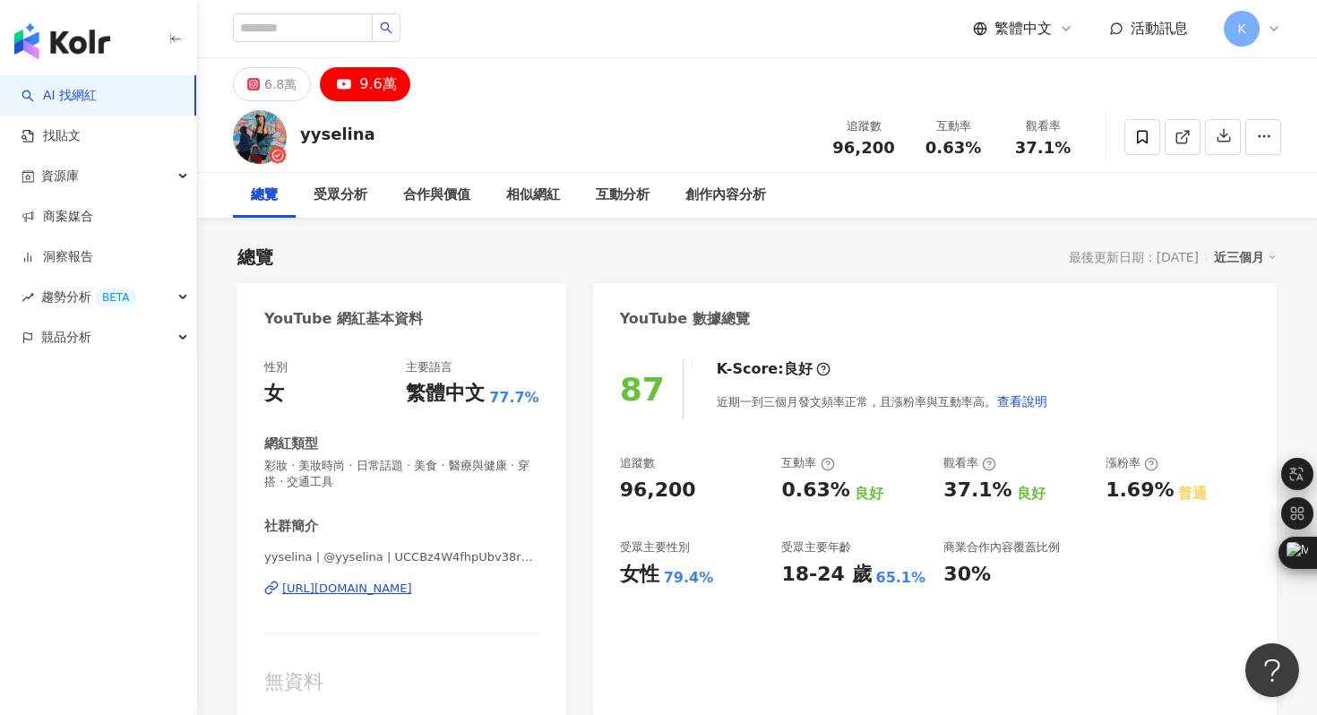
click at [386, 579] on div "yyselina | @yyselina | UCCBz4W4fhpUbv38re0-dm1w https://www.youtube.com/channel…" at bounding box center [401, 601] width 275 height 105
click at [383, 591] on div "https://www.youtube.com/channel/UCCBz4W4fhpUbv38re0-dm1w" at bounding box center [347, 588] width 130 height 16
click at [279, 89] on div "6.8萬" at bounding box center [280, 84] width 32 height 25
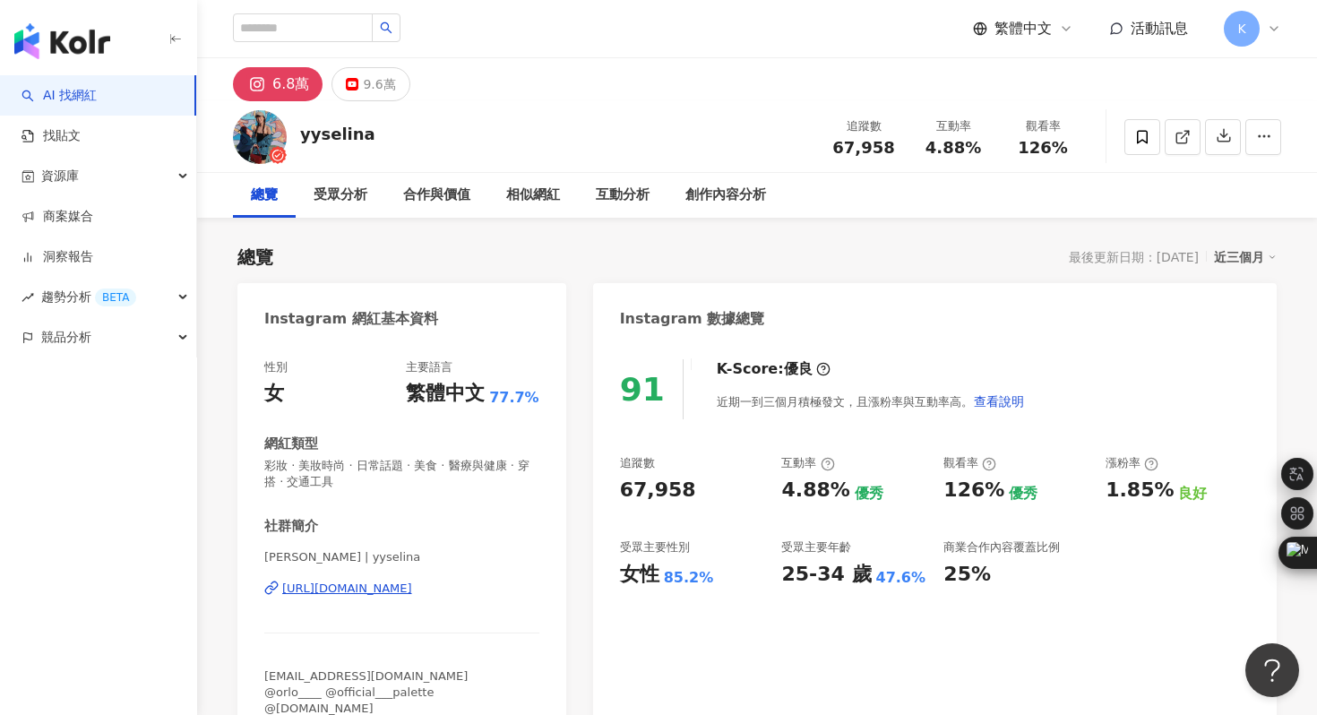
click at [374, 591] on div "https://www.instagram.com/yyselina/" at bounding box center [347, 588] width 130 height 16
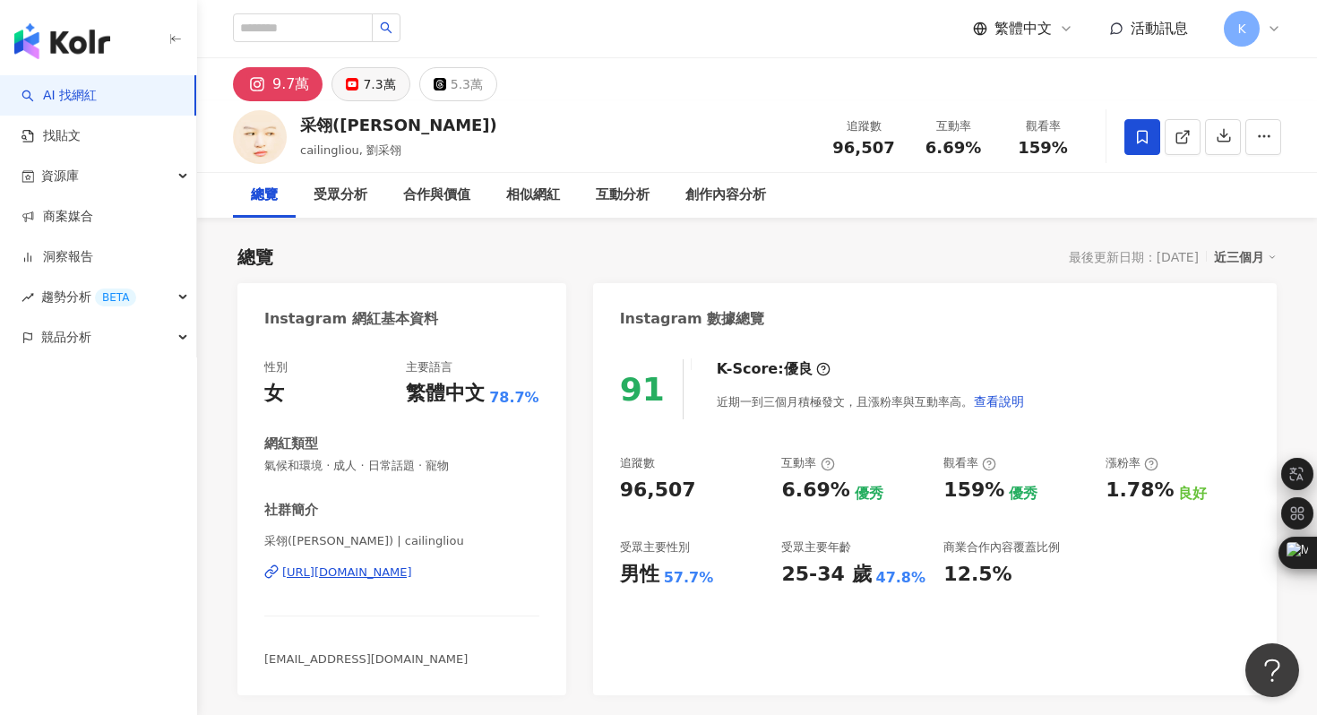
click at [380, 86] on div "7.3萬" at bounding box center [379, 84] width 32 height 25
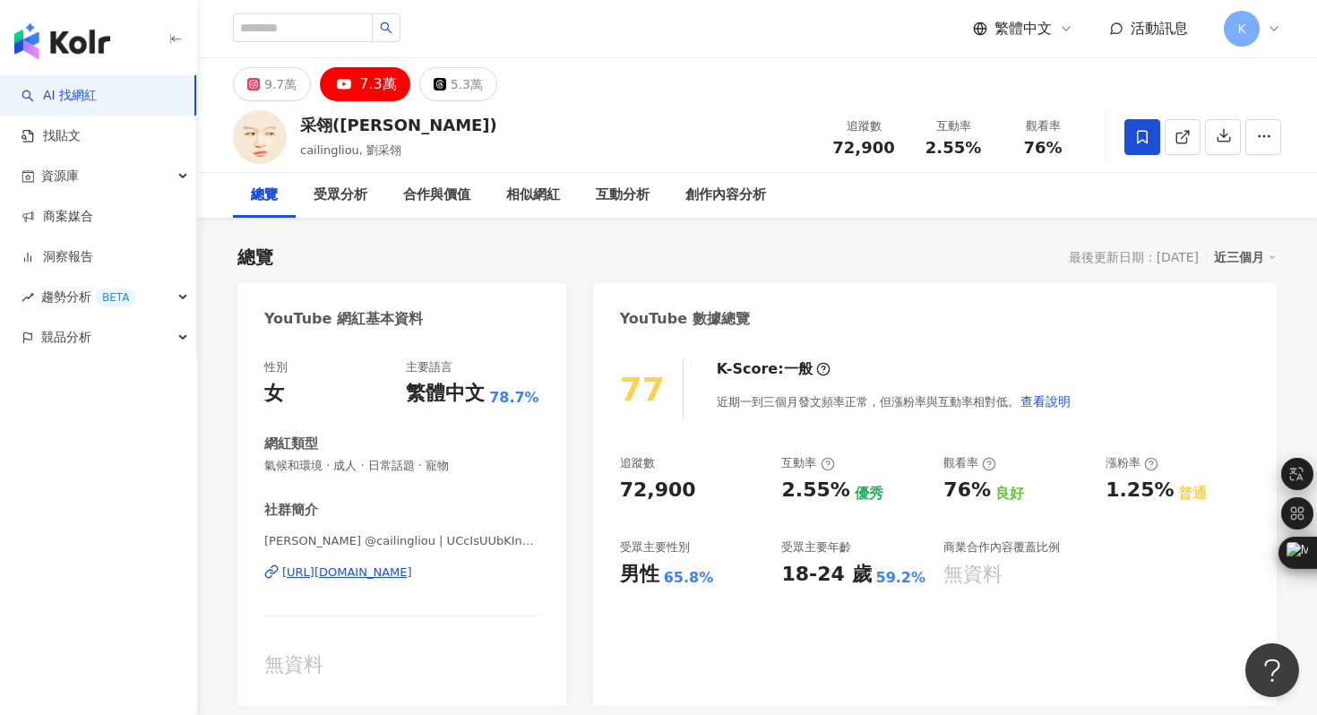
click at [382, 577] on div "https://www.youtube.com/channel/UCcIsUUbKInOyatjsWosrglw" at bounding box center [347, 572] width 130 height 16
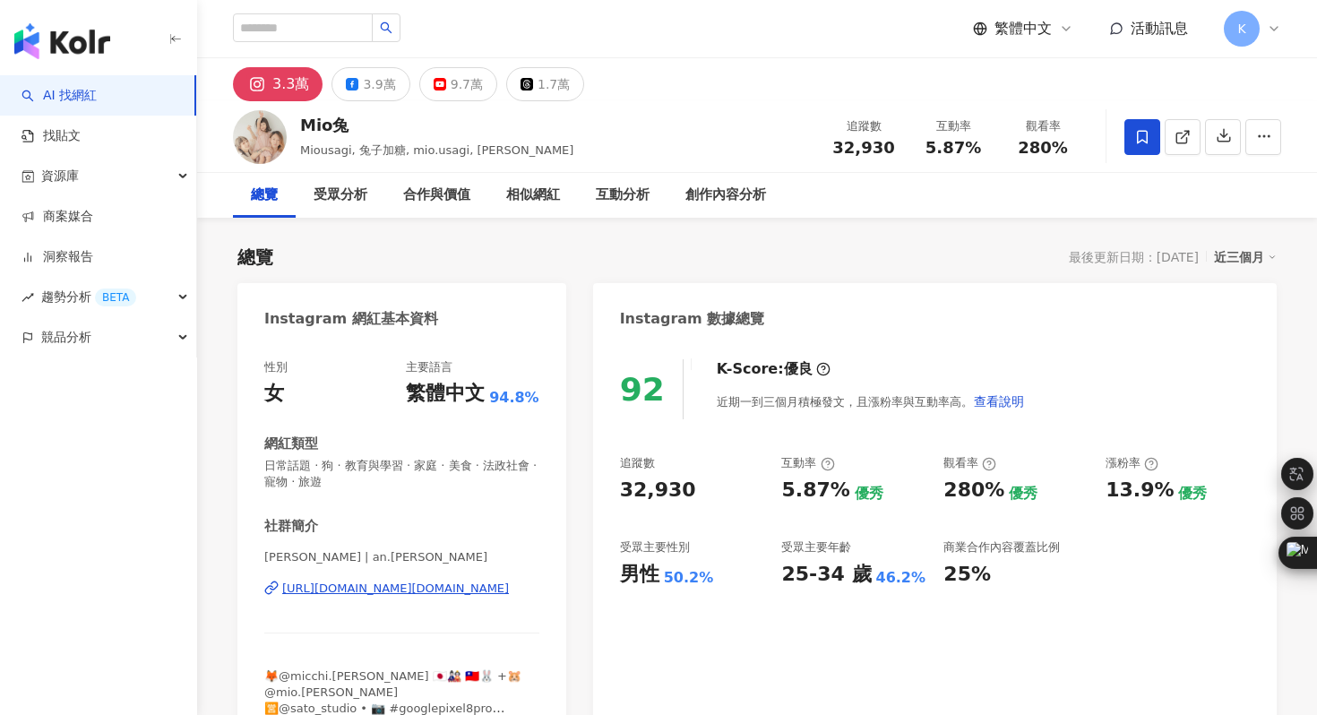
click at [451, 90] on div "9.7萬" at bounding box center [467, 84] width 32 height 25
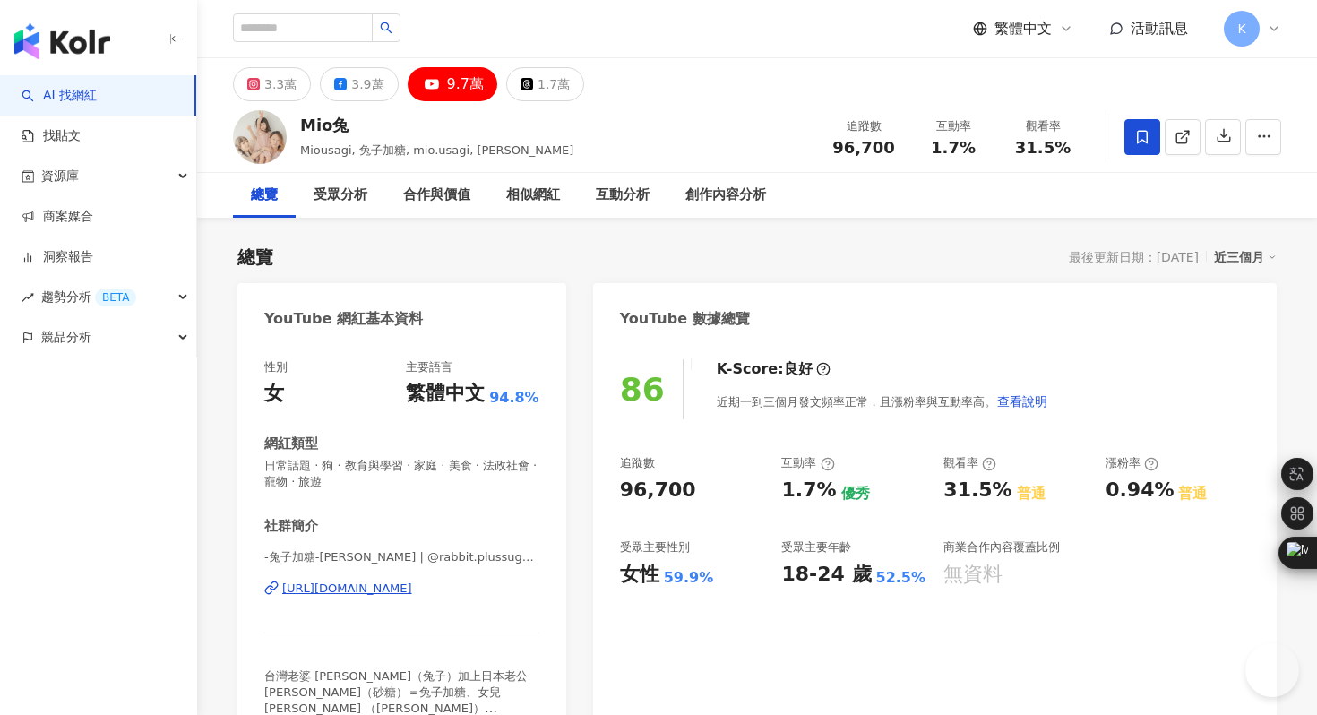
click at [412, 581] on div "https://www.youtube.com/channel/UC1h0BEHSX7Z7bmWz6-1TExA" at bounding box center [347, 588] width 130 height 16
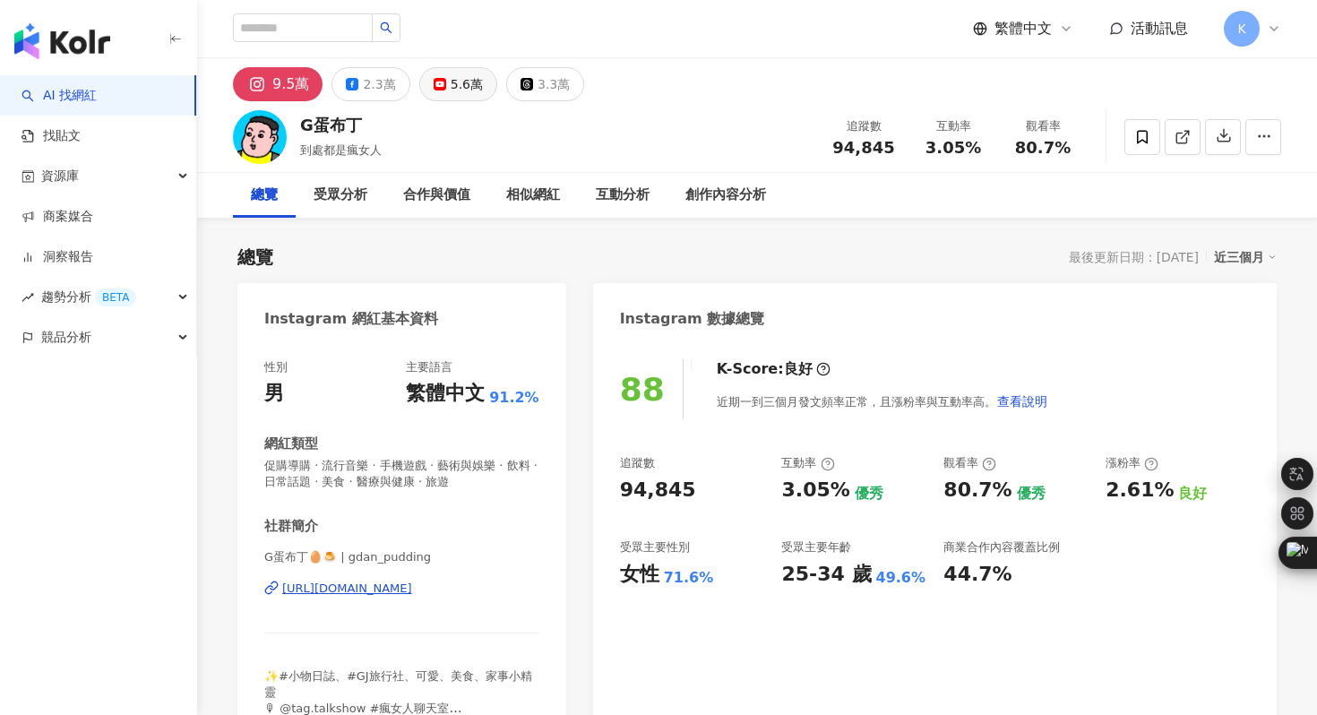
click at [458, 91] on div "5.6萬" at bounding box center [467, 84] width 32 height 25
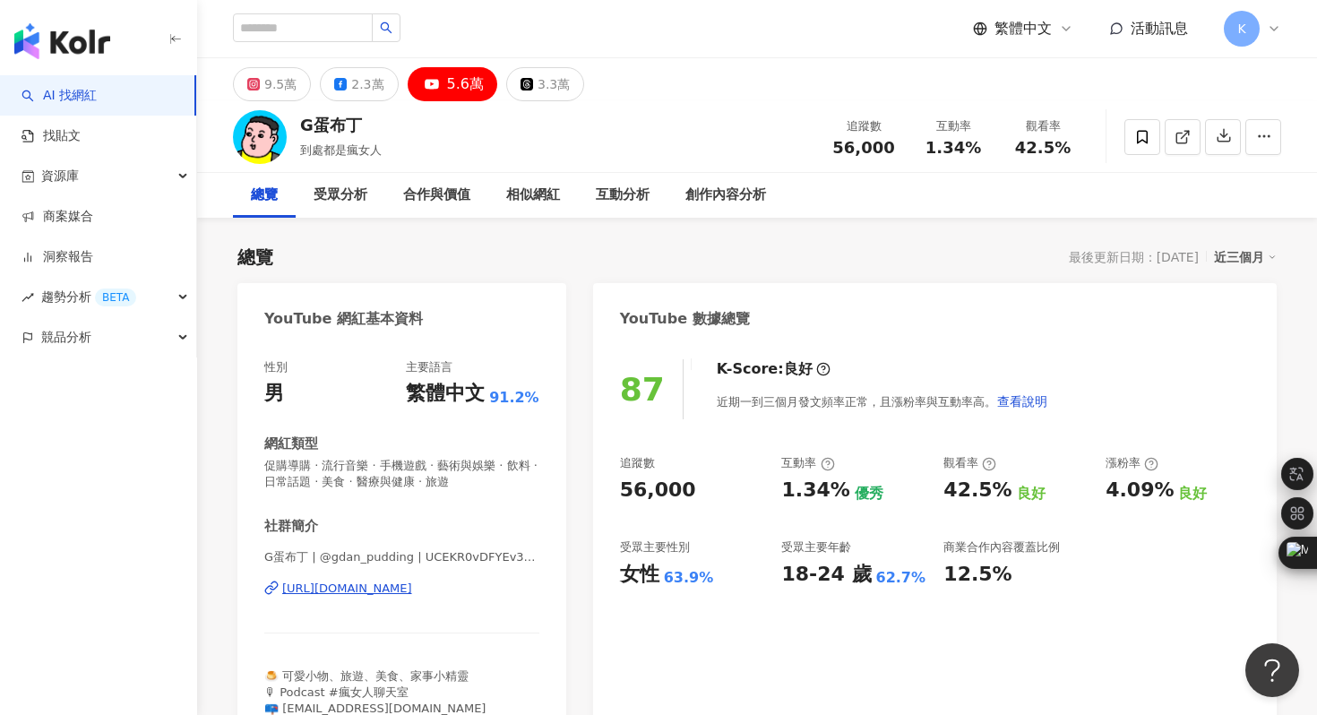
click at [412, 591] on div "[URL][DOMAIN_NAME]" at bounding box center [347, 588] width 130 height 16
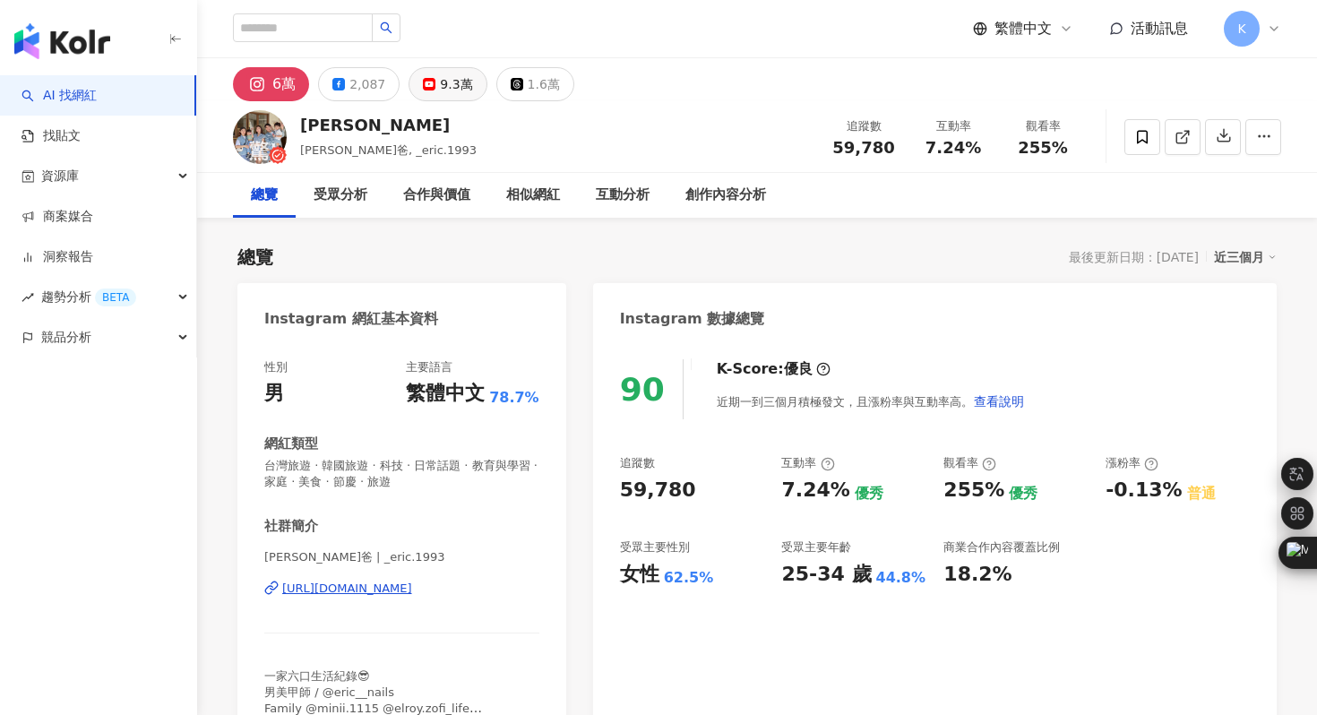
click at [440, 72] on div "9.3萬" at bounding box center [456, 84] width 32 height 25
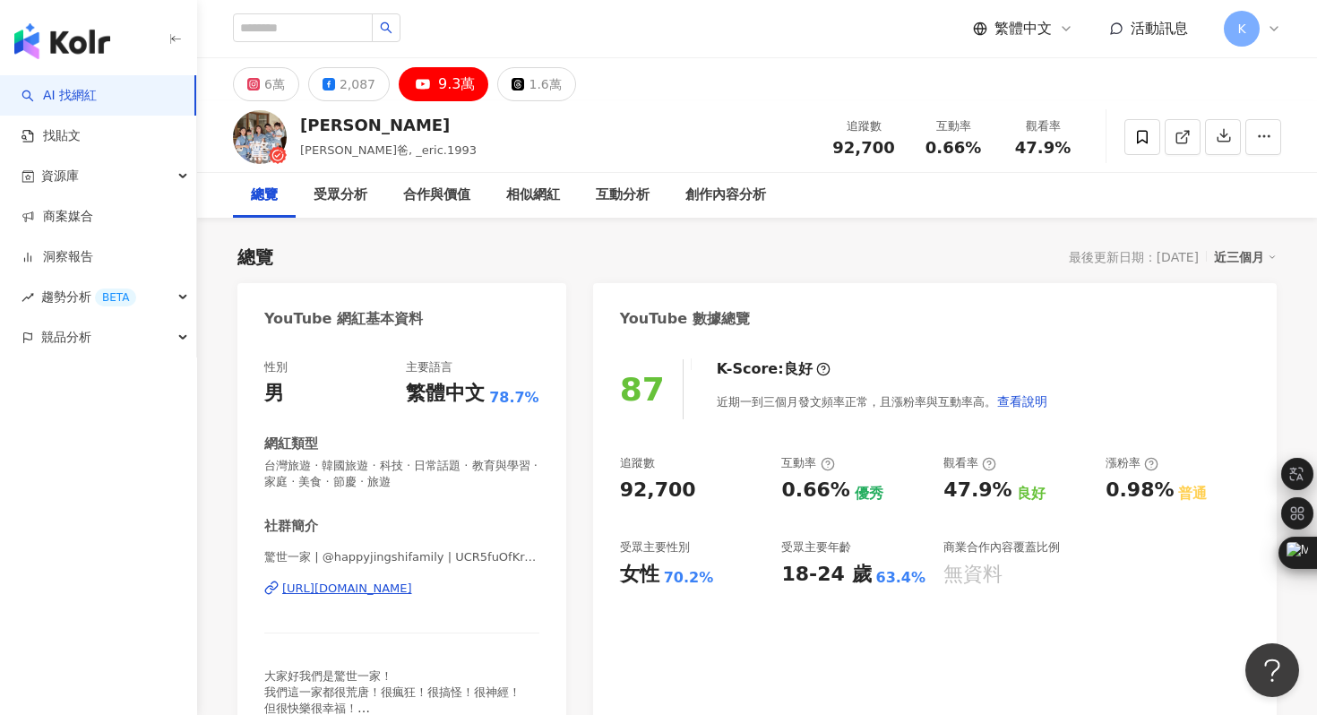
click at [426, 599] on div "驚世一家 | @happyjingshifamily | UCR5fuOfKrhHjTFMHBgN3z8w [URL][DOMAIN_NAME]" at bounding box center [401, 601] width 275 height 105
click at [412, 583] on div "[URL][DOMAIN_NAME]" at bounding box center [347, 588] width 130 height 16
